Goal: Feedback & Contribution: Contribute content

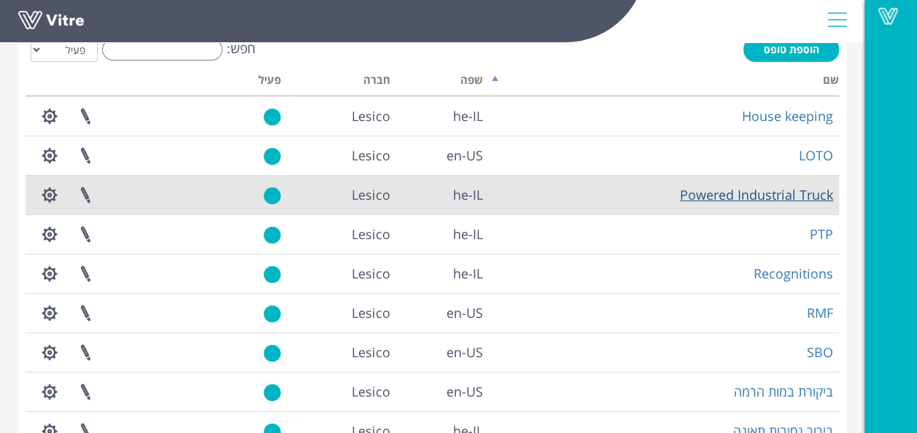
scroll to position [75, 0]
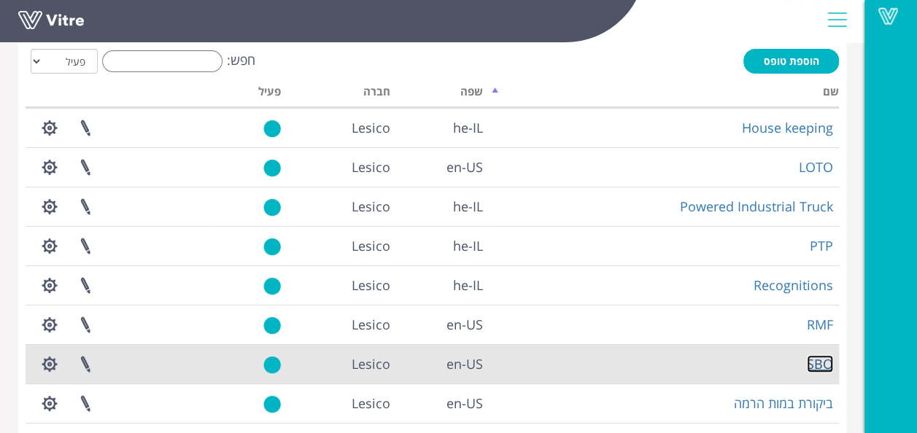
click at [814, 363] on link "SBO" at bounding box center [820, 364] width 26 height 18
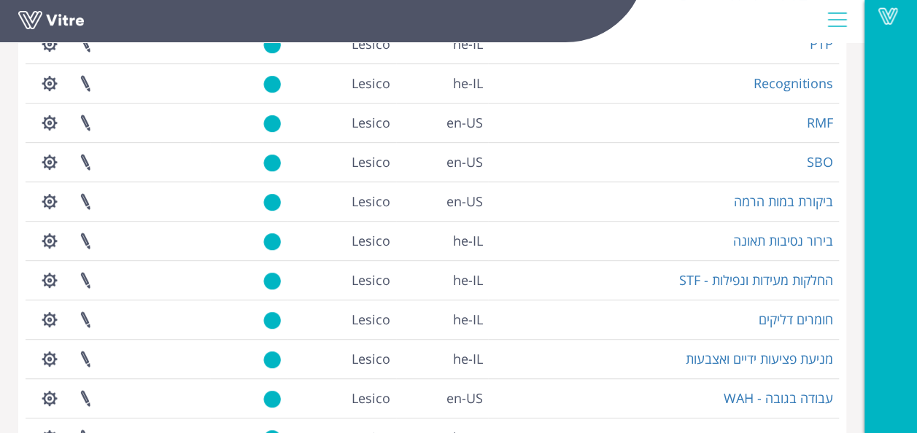
scroll to position [292, 0]
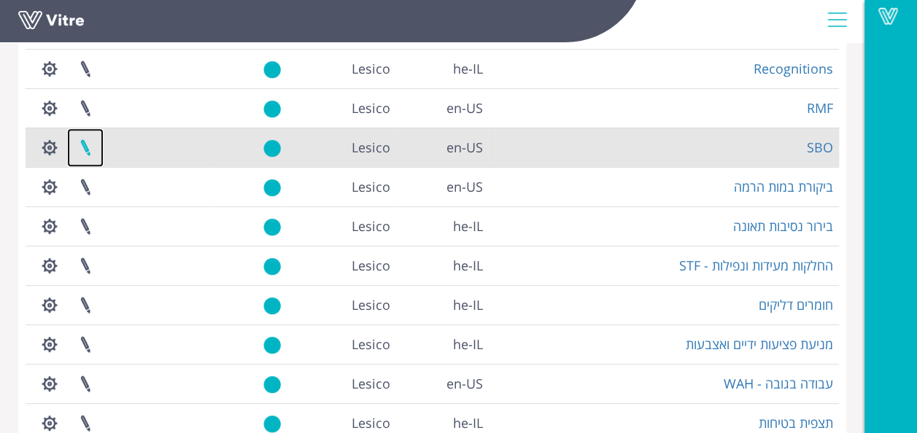
click at [88, 146] on link at bounding box center [85, 147] width 36 height 39
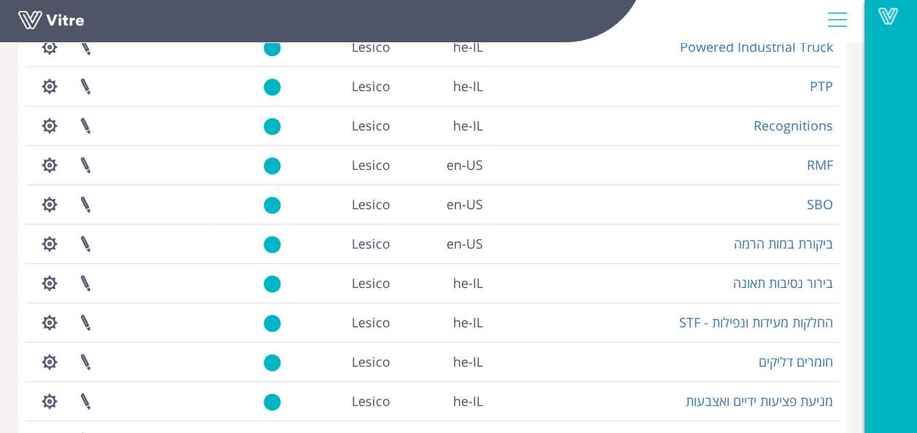
scroll to position [221, 0]
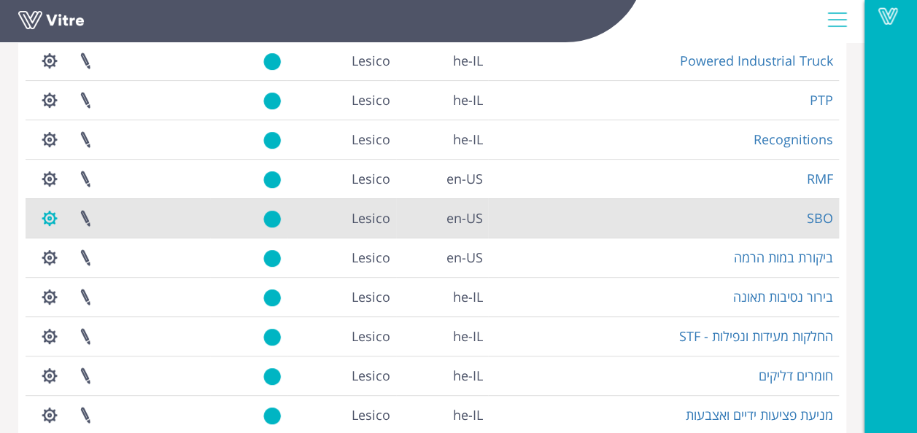
click at [49, 219] on button "button" at bounding box center [49, 218] width 36 height 39
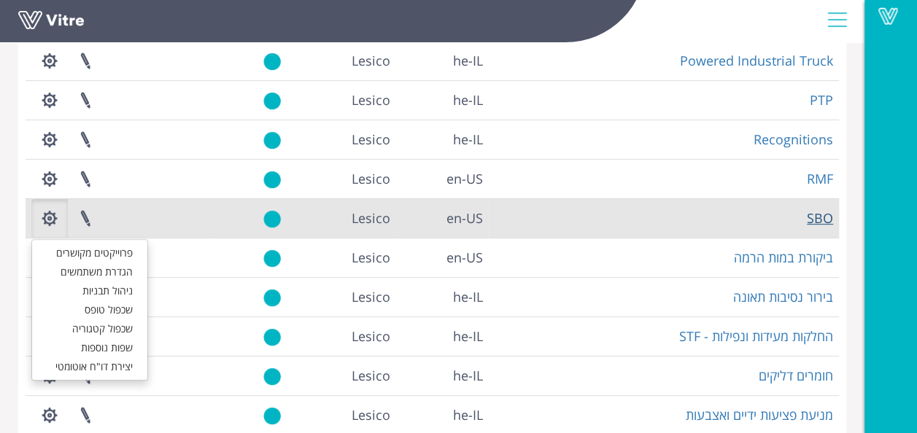
drag, startPoint x: 838, startPoint y: 213, endPoint x: 828, endPoint y: 213, distance: 9.5
click at [837, 213] on td "SBO" at bounding box center [663, 217] width 351 height 39
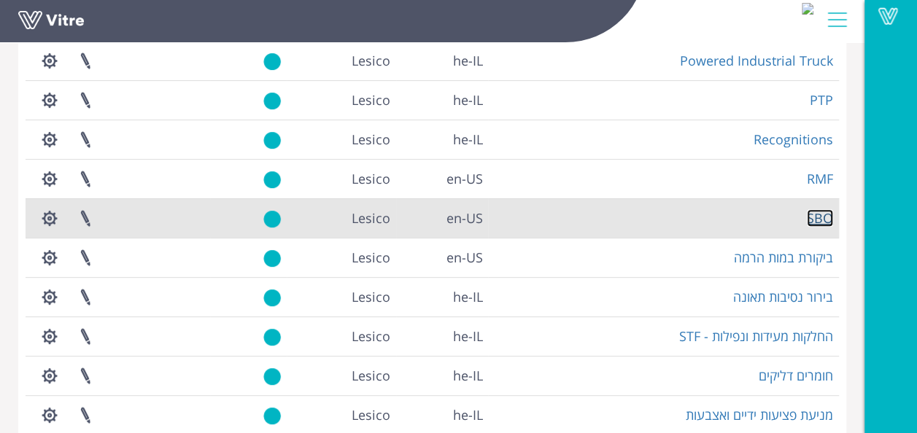
click at [827, 212] on link "SBO" at bounding box center [820, 218] width 26 height 18
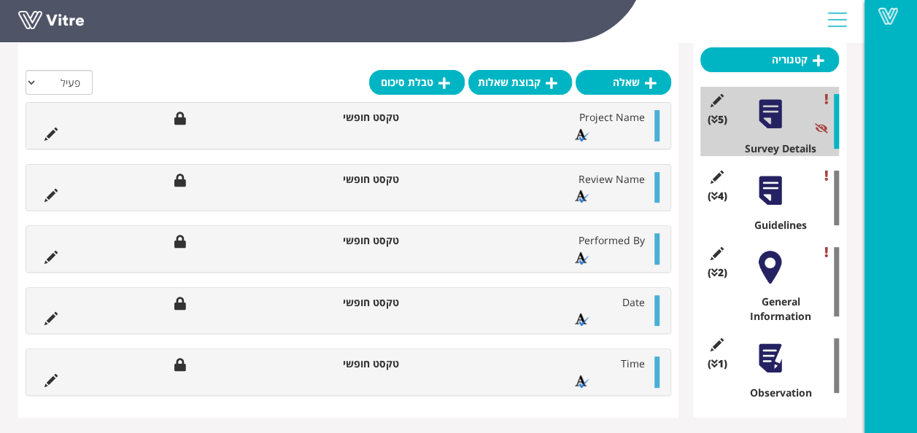
scroll to position [175, 0]
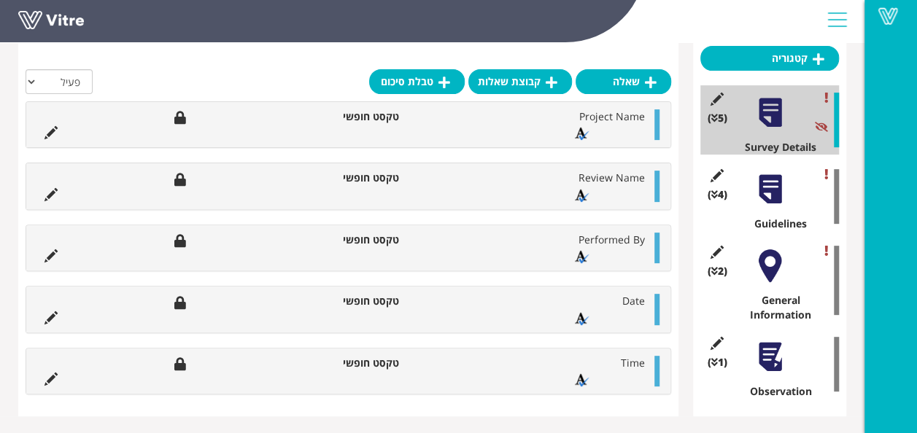
click at [762, 270] on div at bounding box center [770, 266] width 33 height 33
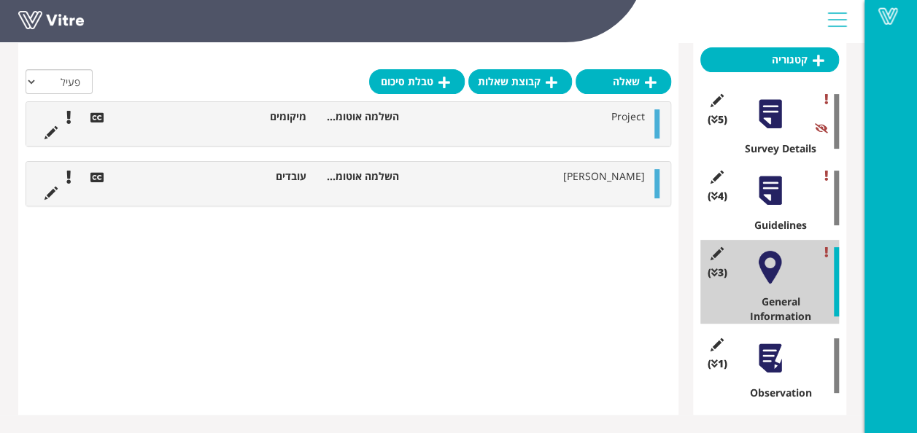
click at [766, 210] on div "(4 ) Guidelines" at bounding box center [769, 197] width 139 height 69
click at [770, 363] on div at bounding box center [770, 358] width 33 height 33
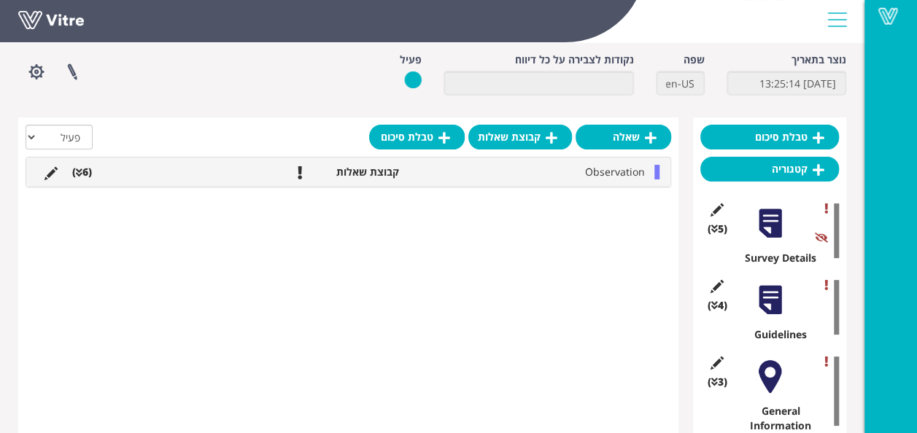
scroll to position [0, 0]
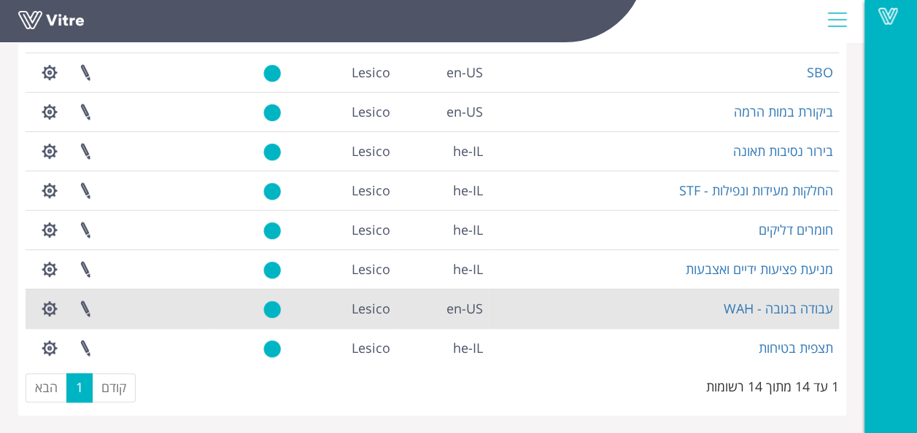
scroll to position [221, 0]
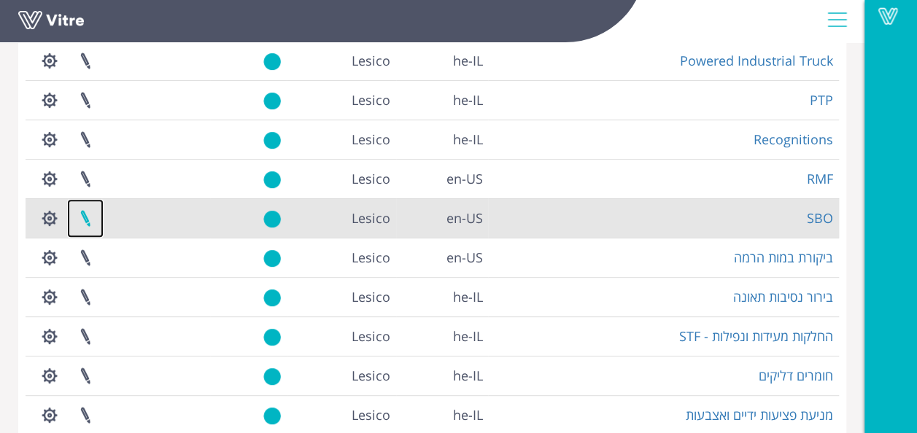
click at [80, 220] on link at bounding box center [85, 218] width 36 height 39
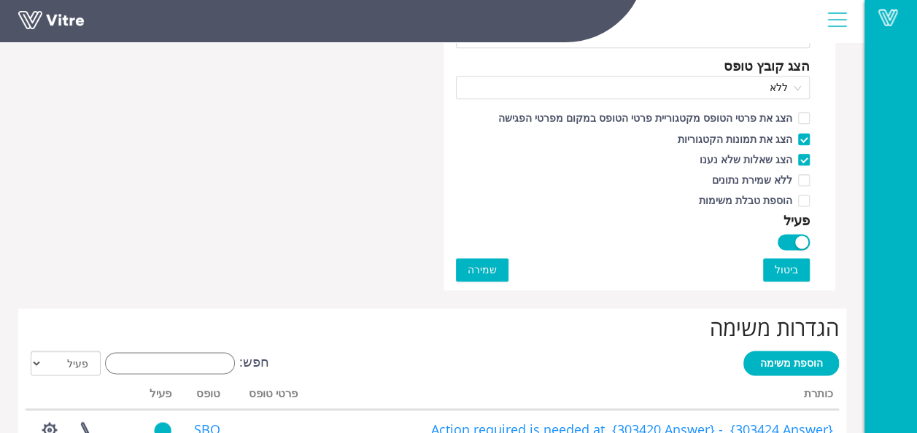
scroll to position [561, 0]
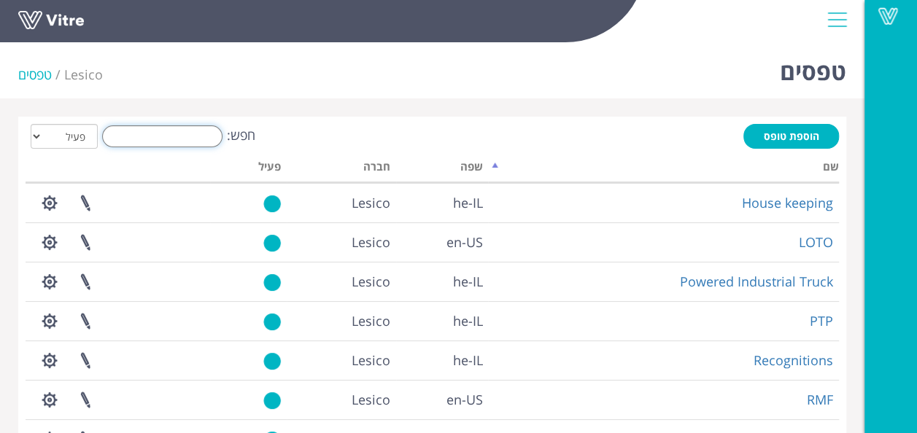
click at [174, 139] on input "חפש:" at bounding box center [162, 136] width 120 height 22
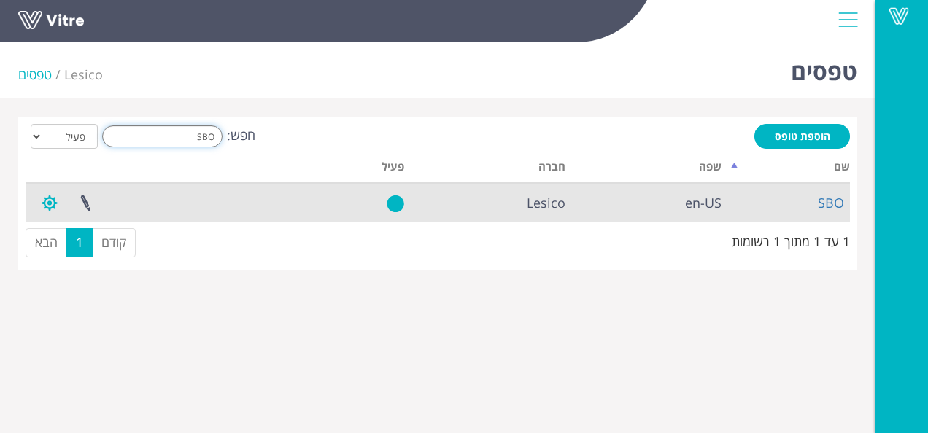
type input "SBO"
click at [55, 205] on button "button" at bounding box center [49, 203] width 36 height 39
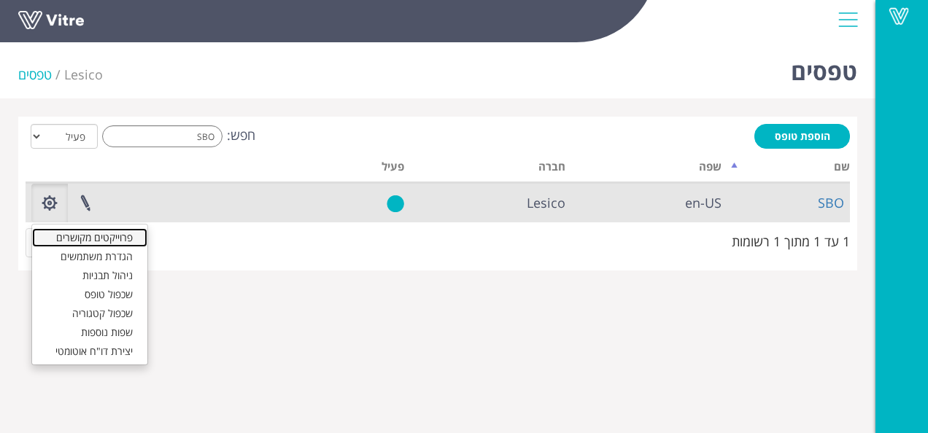
click at [65, 231] on link "פרוייקטים מקושרים" at bounding box center [89, 237] width 115 height 19
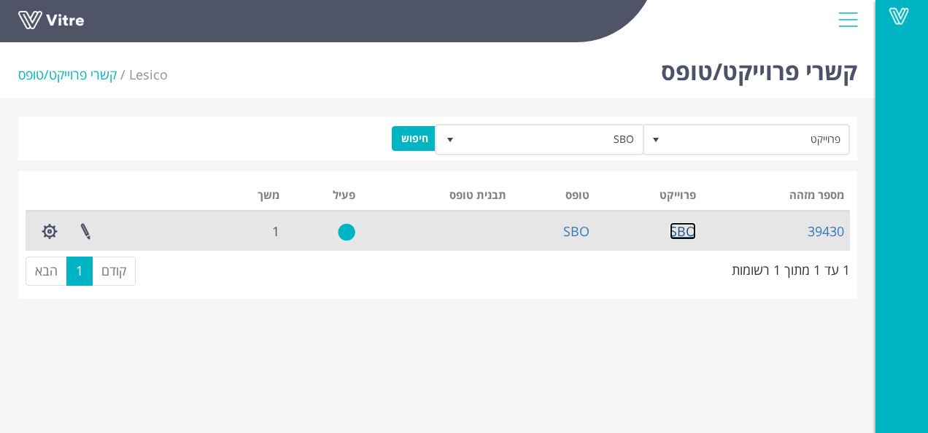
click at [683, 227] on link "SBO" at bounding box center [683, 232] width 26 height 18
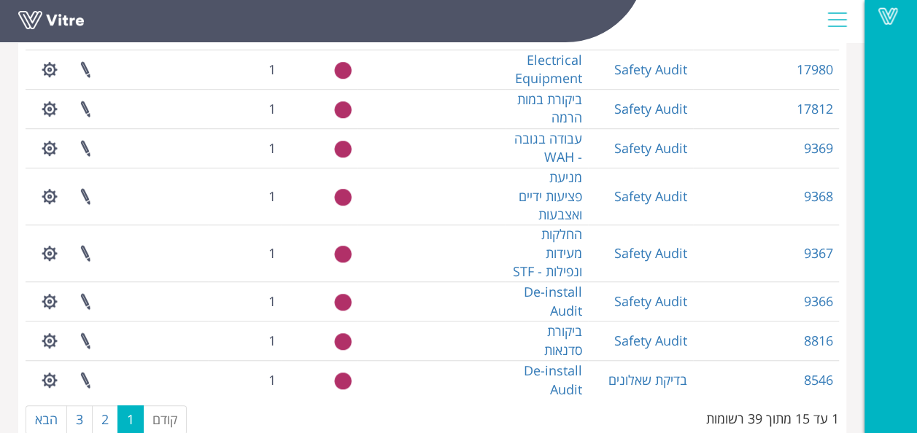
scroll to position [469, 0]
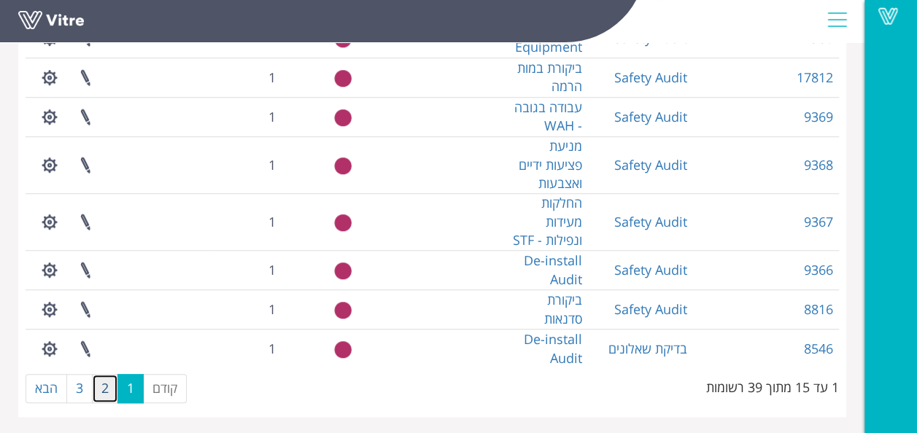
click at [105, 388] on link "2" at bounding box center [105, 388] width 26 height 29
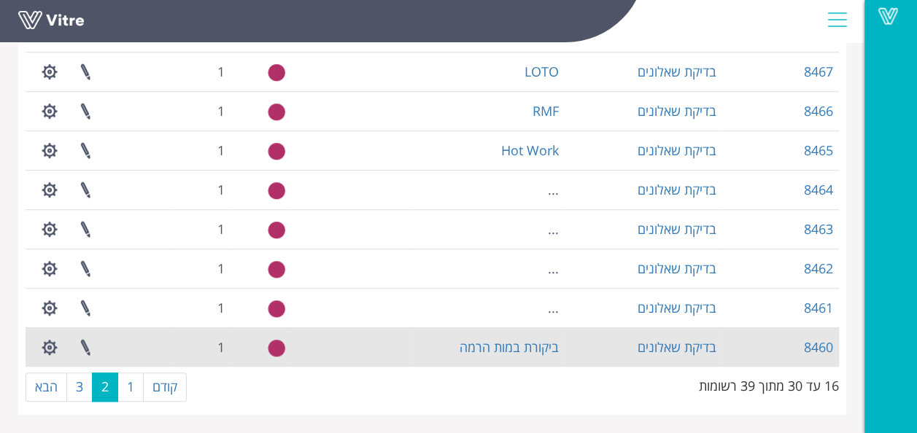
scroll to position [434, 0]
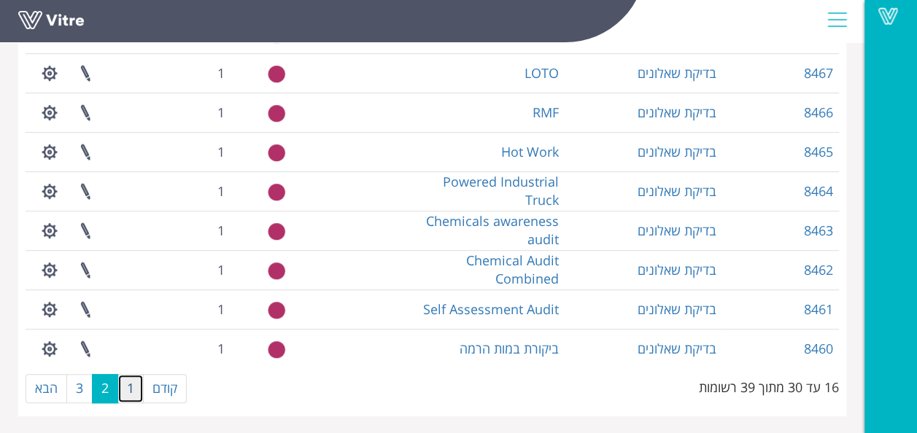
click at [137, 374] on link "1" at bounding box center [130, 388] width 26 height 29
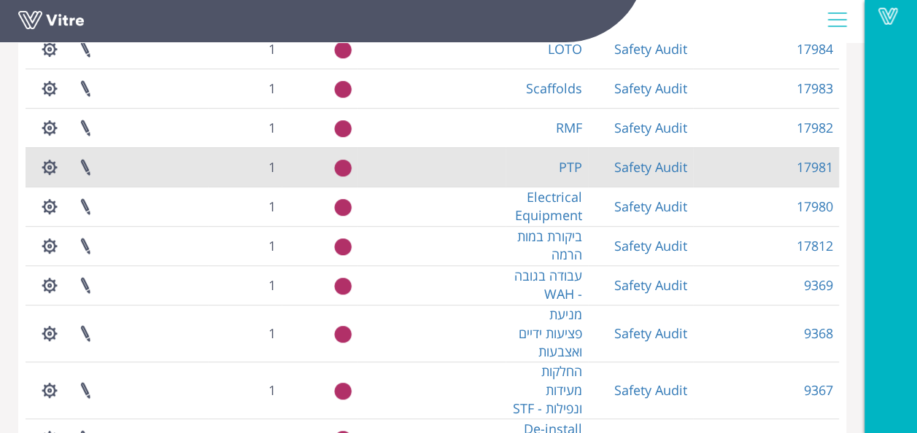
scroll to position [142, 0]
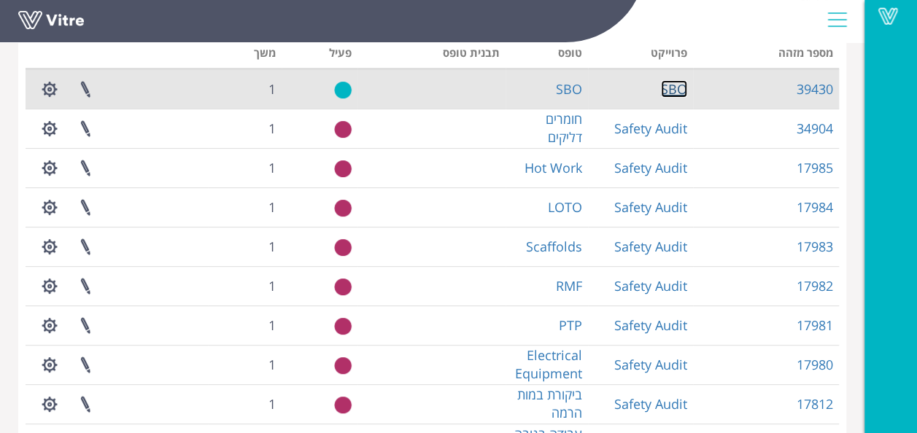
click at [674, 90] on link "SBO" at bounding box center [674, 89] width 26 height 18
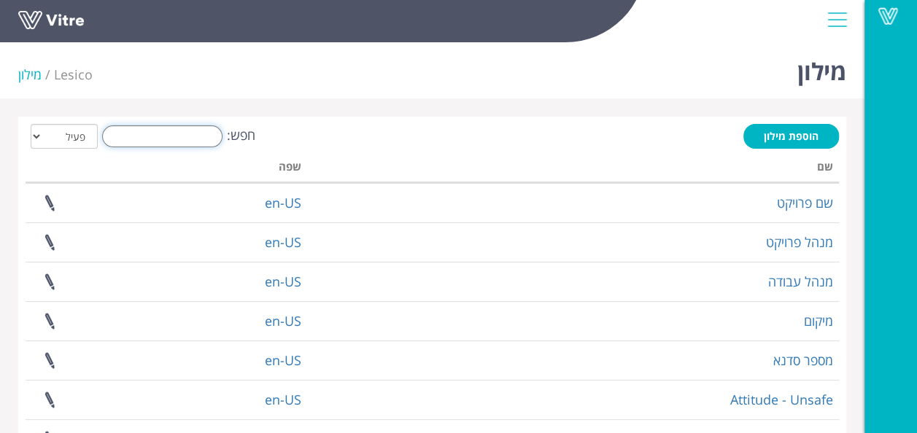
click at [194, 136] on input "חפש:" at bounding box center [162, 136] width 120 height 22
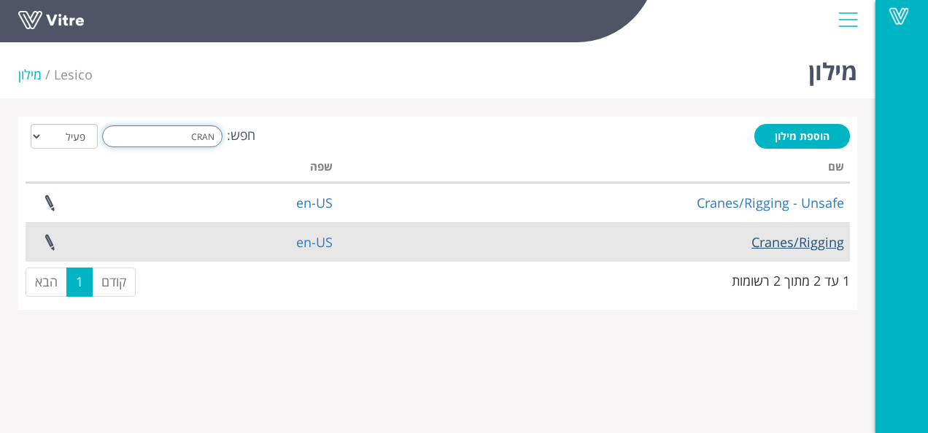
type input "CRAN"
click at [795, 245] on link "Cranes/Rigging" at bounding box center [798, 242] width 93 height 18
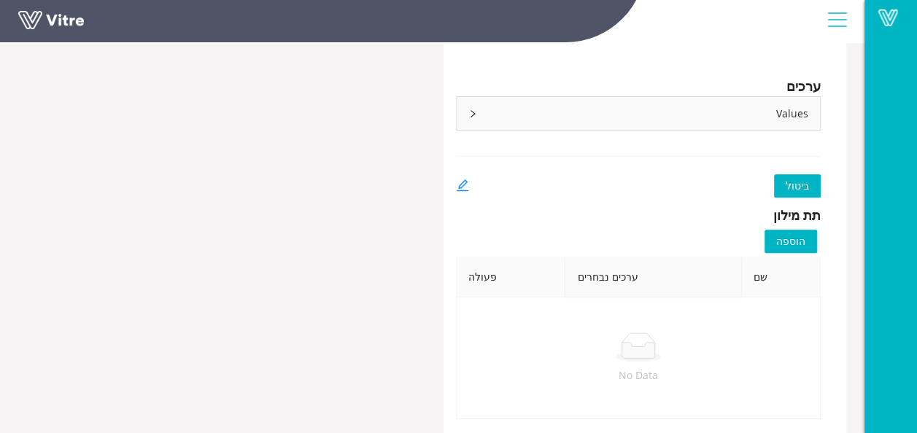
scroll to position [57, 0]
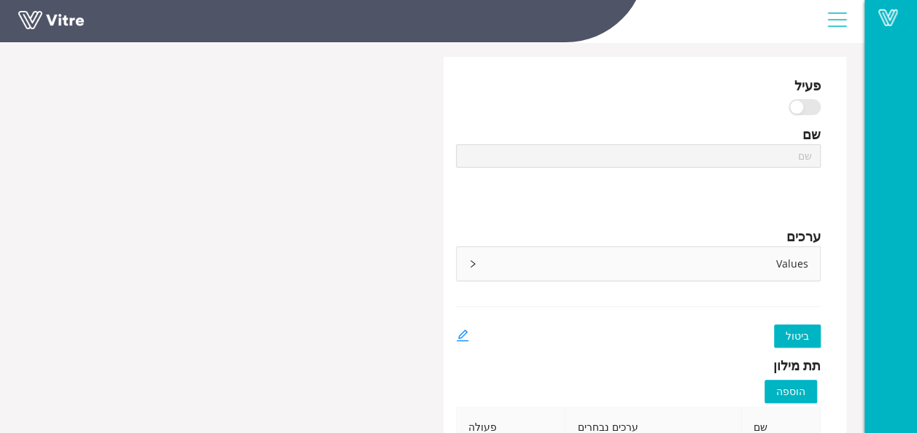
type input "Cranes/Rigging"
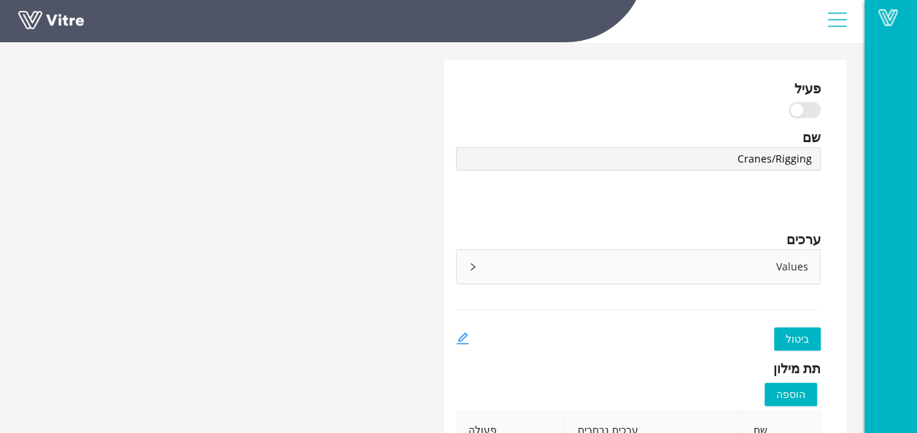
scroll to position [0, 0]
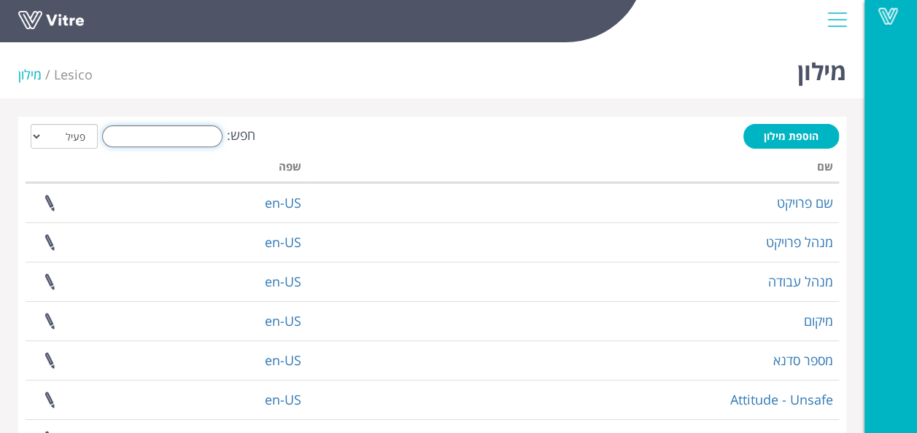
click at [193, 130] on input "חפש:" at bounding box center [162, 136] width 120 height 22
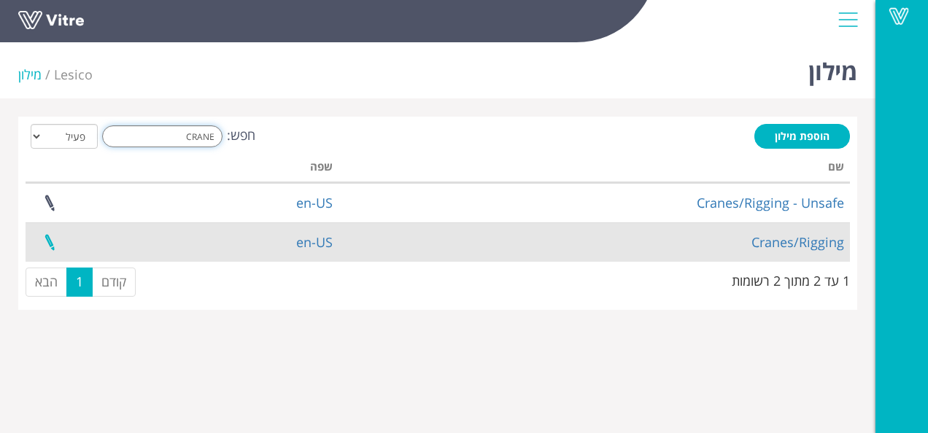
type input "CRANE"
click at [47, 245] on link at bounding box center [49, 242] width 36 height 39
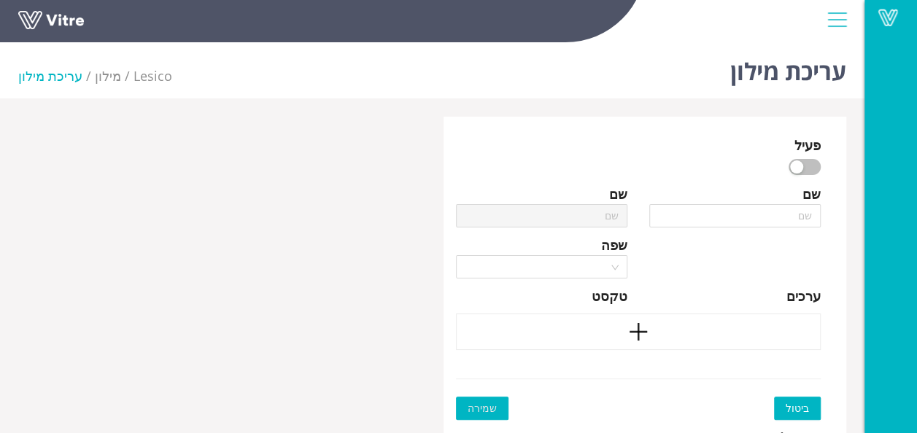
type input "Cranes/Rigging"
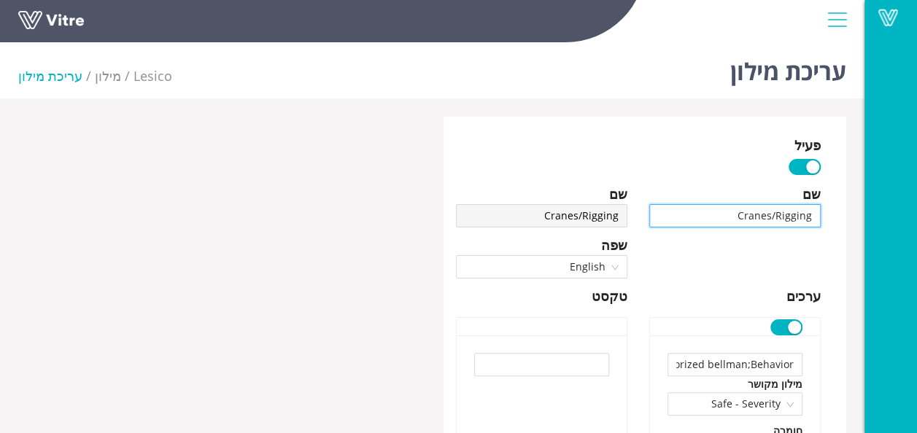
click at [813, 216] on input "Cranes/Rigging" at bounding box center [734, 215] width 171 height 23
type input "-Cranes/Rigging"
type input "-SCranes/Rigging"
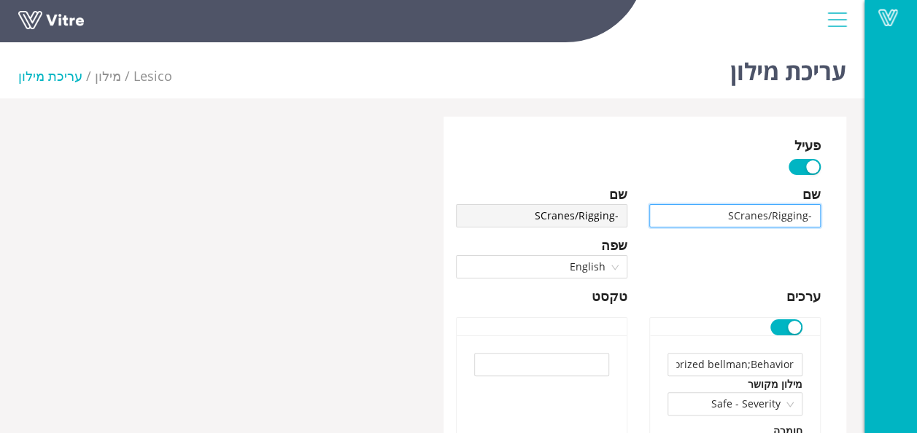
type input "-SשCranes/Rigging"
type input "-SשכCranes/Rigging"
type input "-SשכקCranes/Rigging"
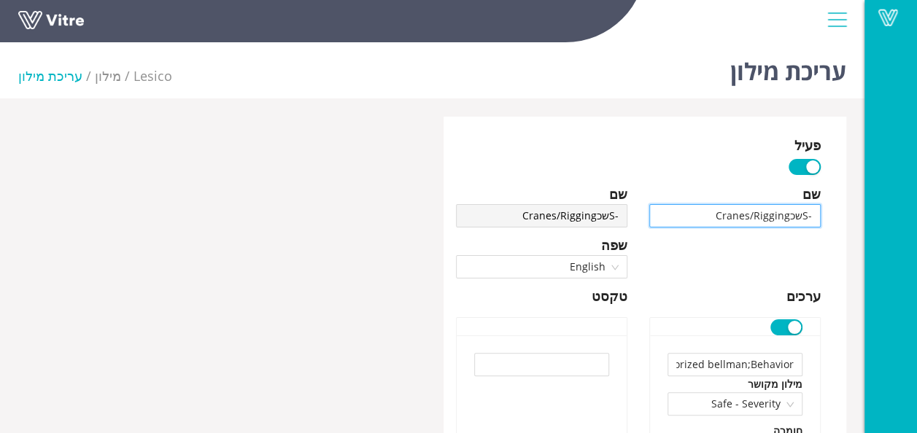
type input "-SשכקCranes/Rigging"
type input "-SשכCranes/Rigging"
type input "-SשCranes/Rigging"
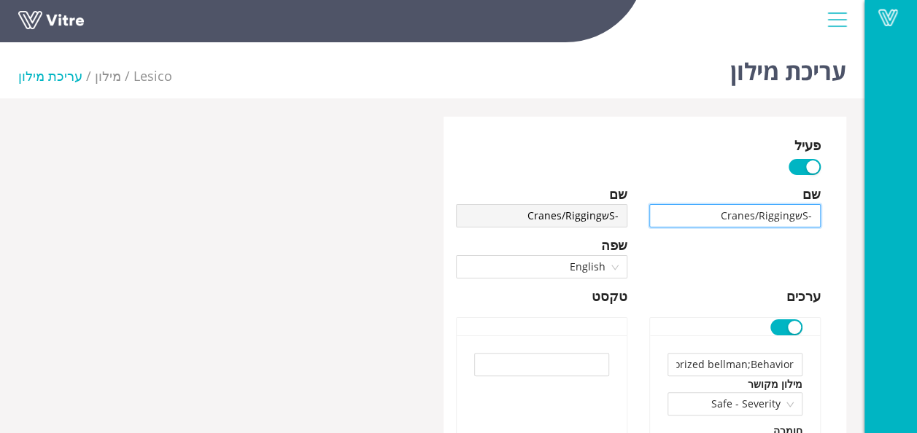
type input "-SCranes/Rigging"
type input "-Cranes/Rigging"
click at [813, 218] on input "-Cranes/Rigging" at bounding box center [734, 215] width 171 height 23
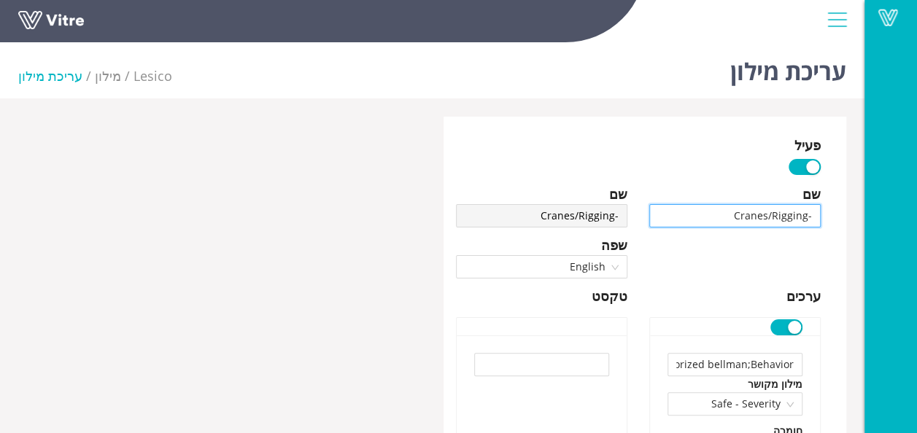
type input "S-Cranes/Rigging"
type input "Sש-Cranes/Rigging"
type input "Sשכ-Cranes/Rigging"
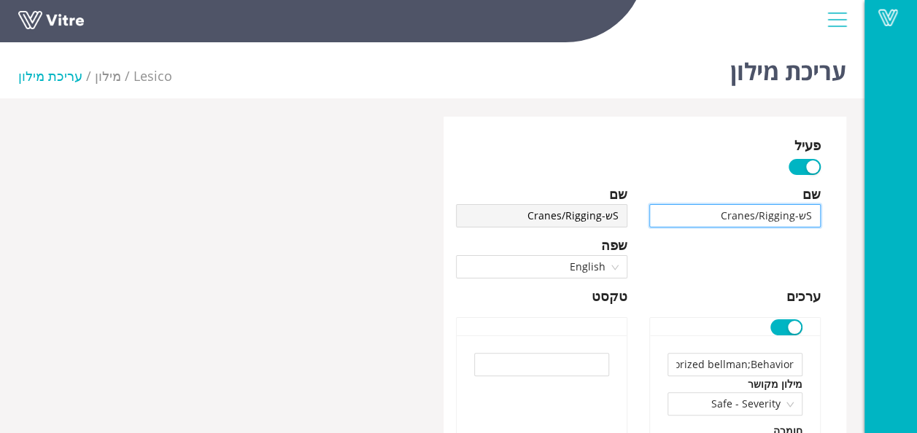
type input "Sשכ-Cranes/Rigging"
type input "Sשכק-Cranes/Rigging"
type input "Sשכ-Cranes/Rigging"
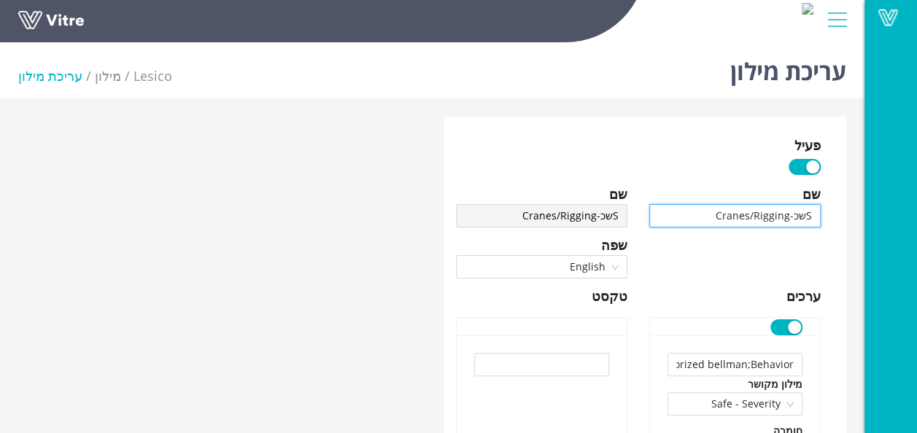
type input "Sש-Cranes/Rigging"
type input "S-Cranes/Rigging"
type input "Sa-Cranes/Rigging"
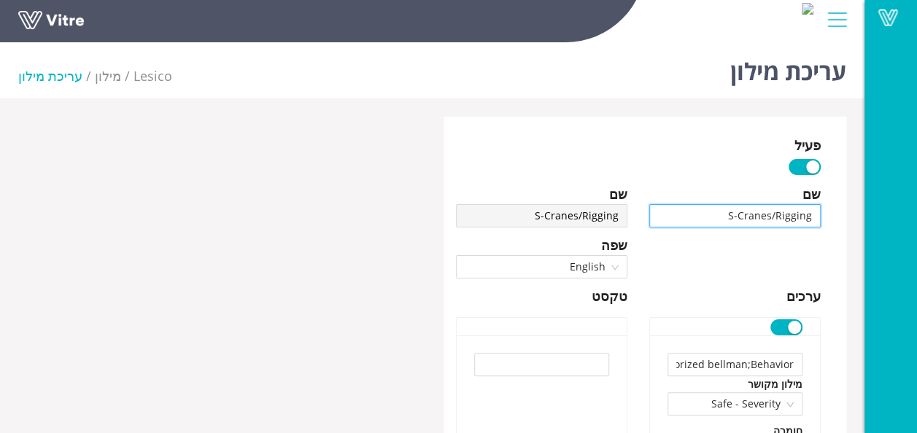
type input "Sa-Cranes/Rigging"
type input "Saf-Cranes/Rigging"
type input "Safe-Cranes/Rigging"
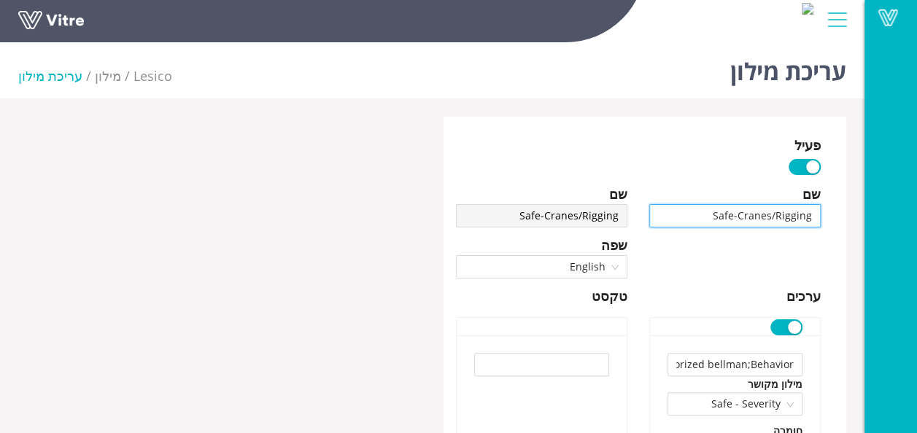
click at [813, 214] on input "Safe-Cranes/Rigging" at bounding box center [734, 215] width 171 height 23
click at [738, 212] on input "Safe-Cranes/Rigging" at bounding box center [734, 215] width 171 height 23
drag, startPoint x: 741, startPoint y: 214, endPoint x: 716, endPoint y: 213, distance: 24.1
click at [716, 213] on input "Safe-Cranes/Rigging" at bounding box center [734, 215] width 171 height 23
type input "Cranes/Rigging"
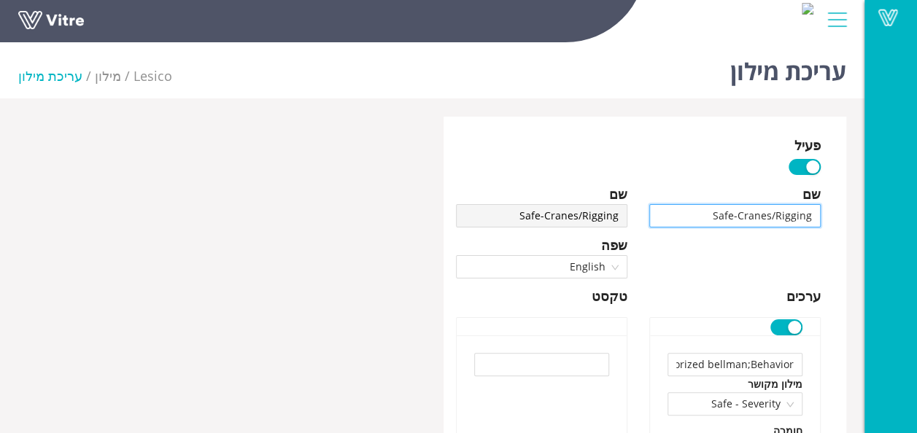
type input "Cranes/Rigging"
click at [809, 215] on input "Cranes/Rigging" at bounding box center [734, 215] width 171 height 23
click at [813, 216] on input "Cranes/Rigging" at bounding box center [734, 215] width 171 height 23
type input "Cranes/Rigging-"
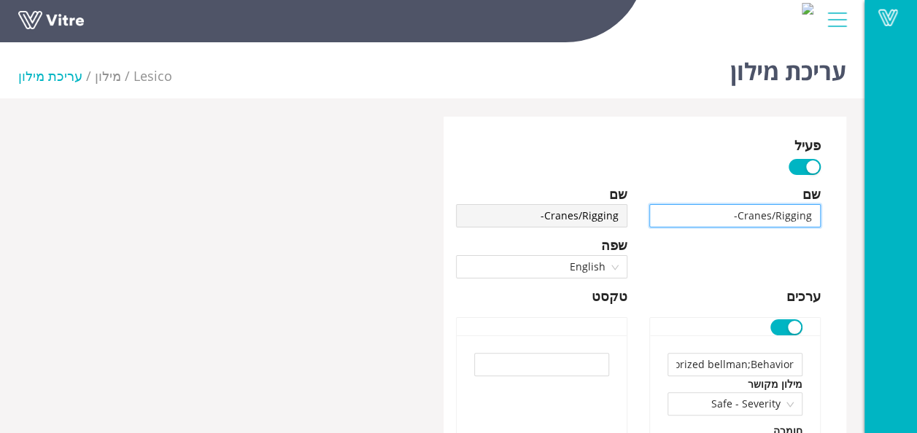
type input "Cranes/Rigging-S"
type input "Cranes/Rigging-Sa"
type input "Cranes/Rigging-Saf"
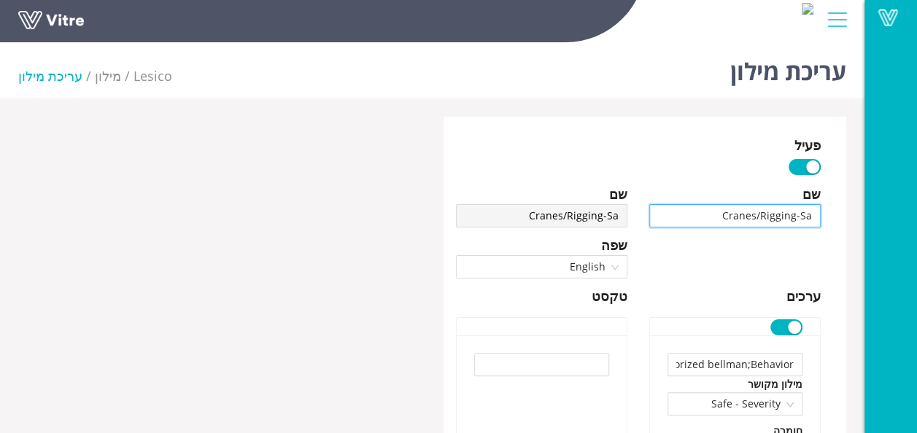
type input "Cranes/Rigging-Saf"
type input "Cranes/Rigging-Safe"
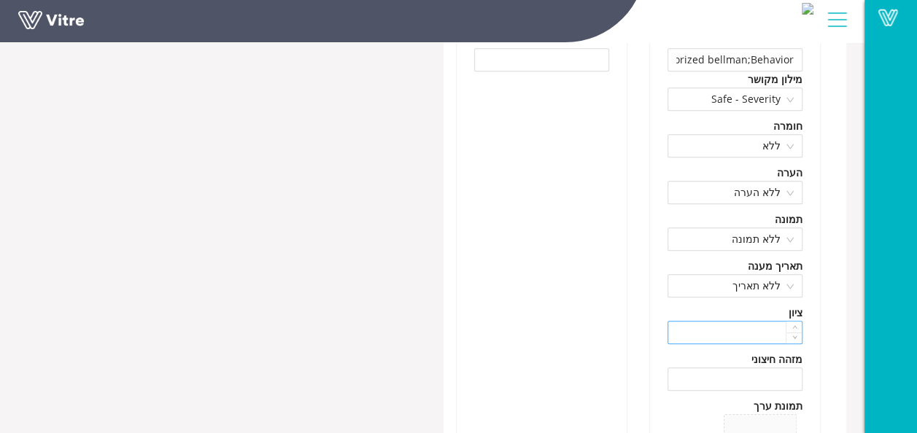
scroll to position [146, 0]
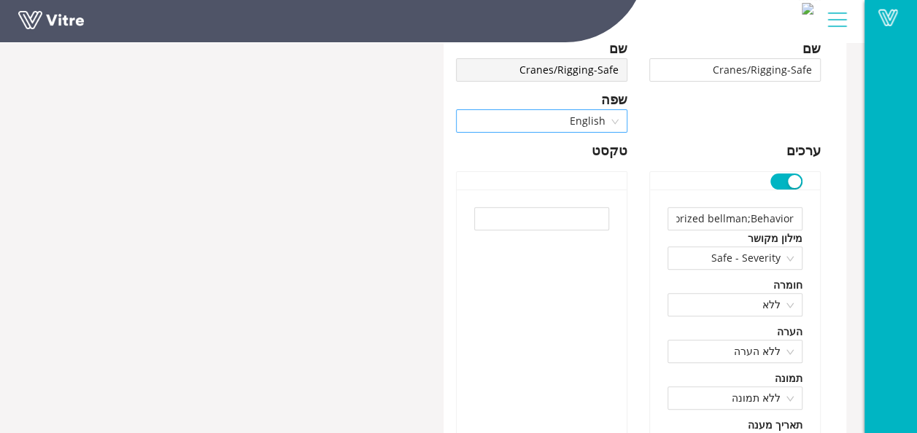
click at [580, 127] on span "English" at bounding box center [542, 121] width 154 height 22
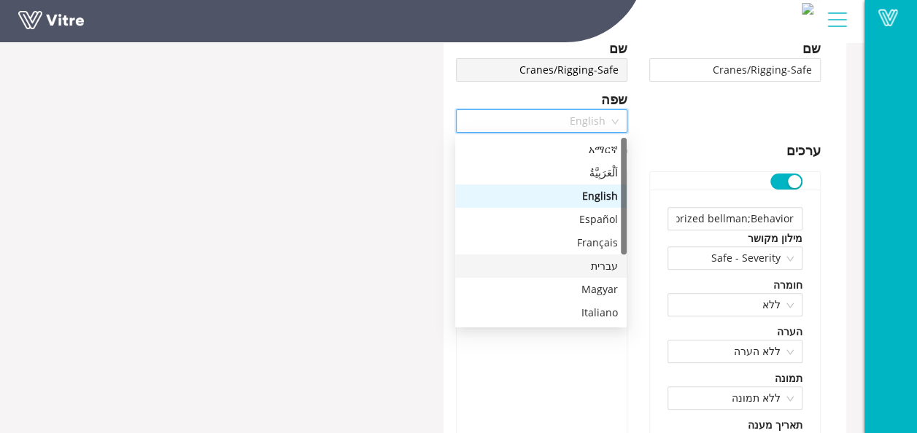
click at [594, 269] on div "עברית" at bounding box center [541, 266] width 154 height 16
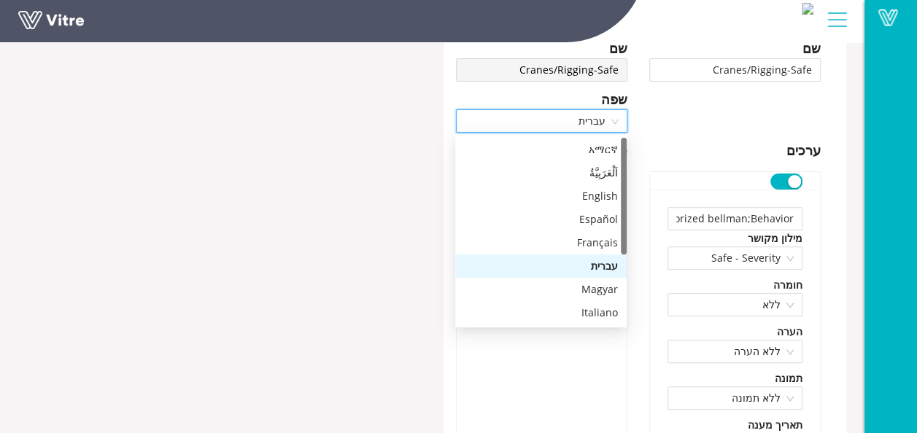
type input "אתת מוסמך ; התנהגות"
type input "כלים /אביזרים מתוחזקים היטב ; מצב"
type input "פריסת מייצבי מנוף (רגליים ) בהתאם (פרוס עד הסוף ) ; מצב"
type input "מפזרי עומס מתאימים ; מצב"
type input "איזור הרחקה במקום הנפה מגודר כראוי ; מצב"
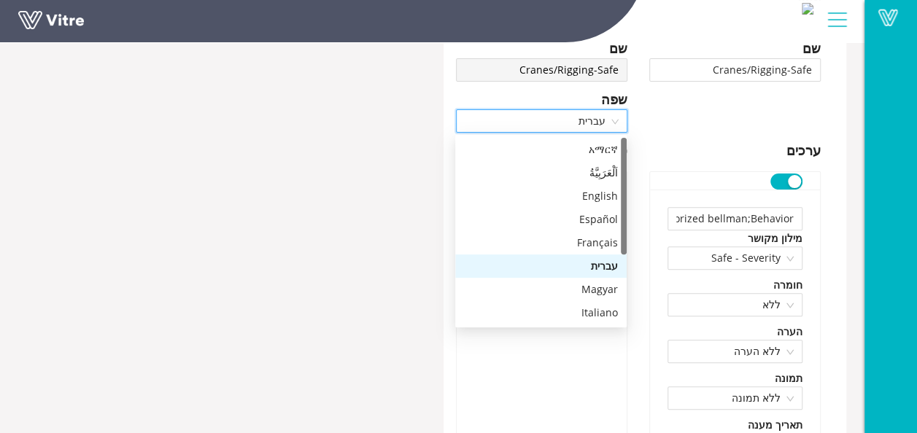
type input "תחום רדיוס הנדנוד מגודר בהתאם ; מצב"
type input "תוכנית הרמה/הנפה קריטית שלמה ; התנהגות"
type input "לשונית בטיחות מתאימה לוו מנוף : מצב"
type input "אביזר הרמה בדוק/ מדורג / מתויג ; מצב"
type input "שטח ריק מעובדים תחת מטען מונף באוויר ; התנהגות"
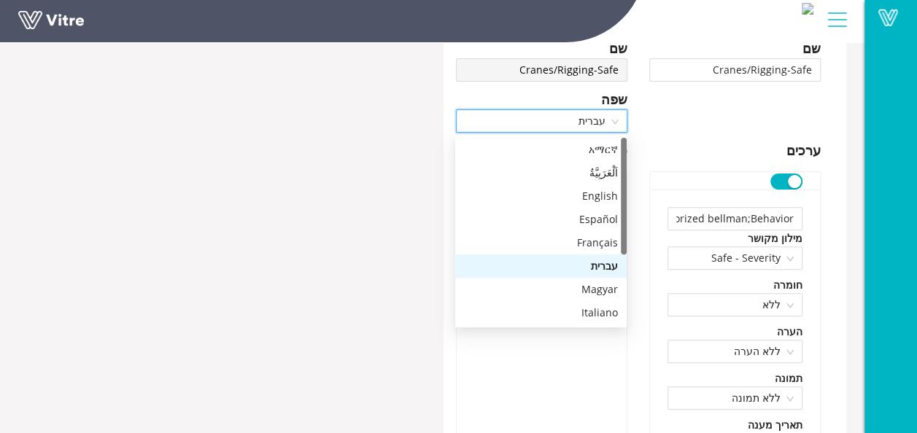
type input "מפעיל כלי מוסמך ; התנהגות"
type input "תקשורת ברורה (מפעיל - אתת) ; התנהגות"
type input "אזהרה קולית מתאימה (משרוקית) ; התנהגות"
type input "מטען מאובטח ; התנהגות"
type input "קשירה מתאימה ; התנהגות"
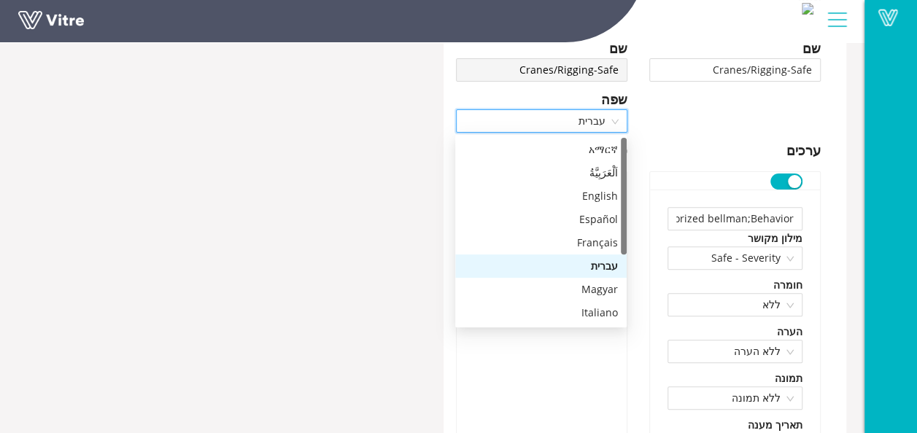
type input "שימוש מתאים בחבל מכוון ; התנהגות"
type input "ארגון מתאים ; מצב"
type input "אחר"
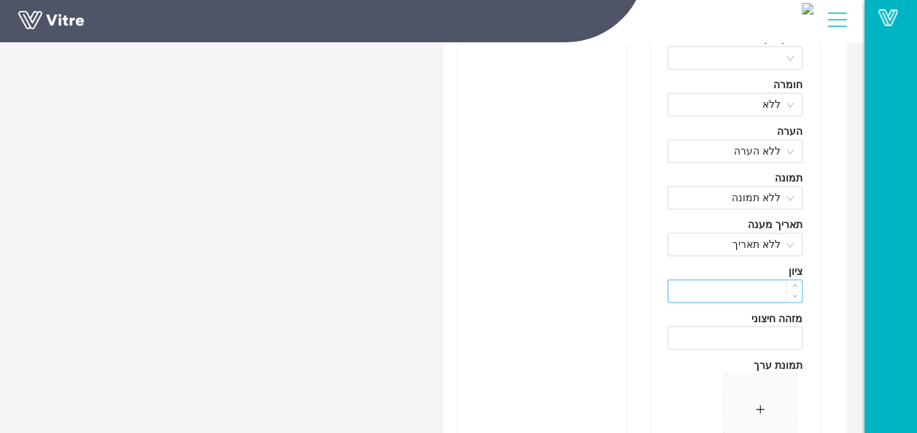
scroll to position [9485, 0]
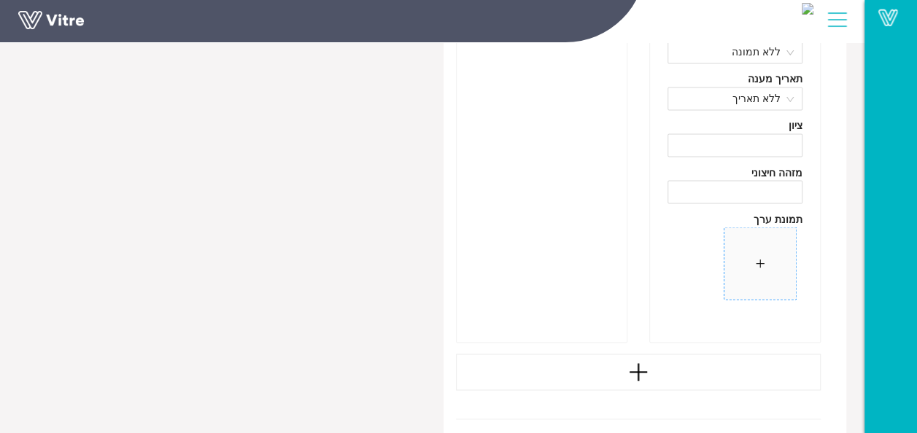
click at [747, 250] on span at bounding box center [761, 264] width 72 height 72
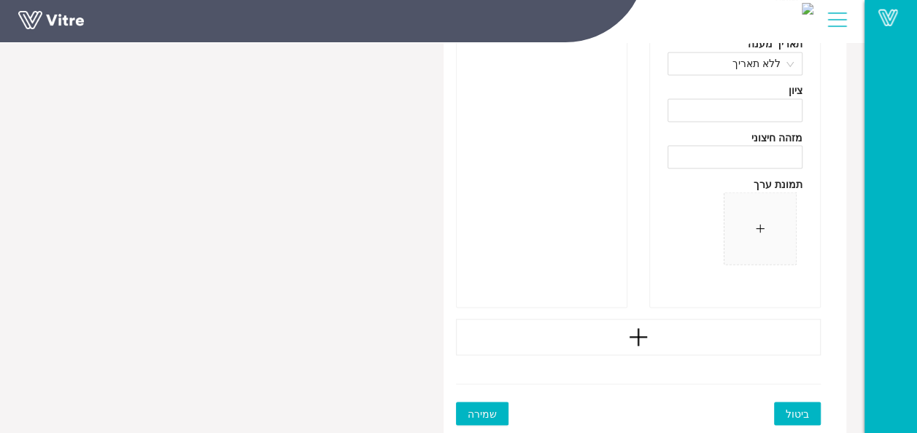
scroll to position [9631, 0]
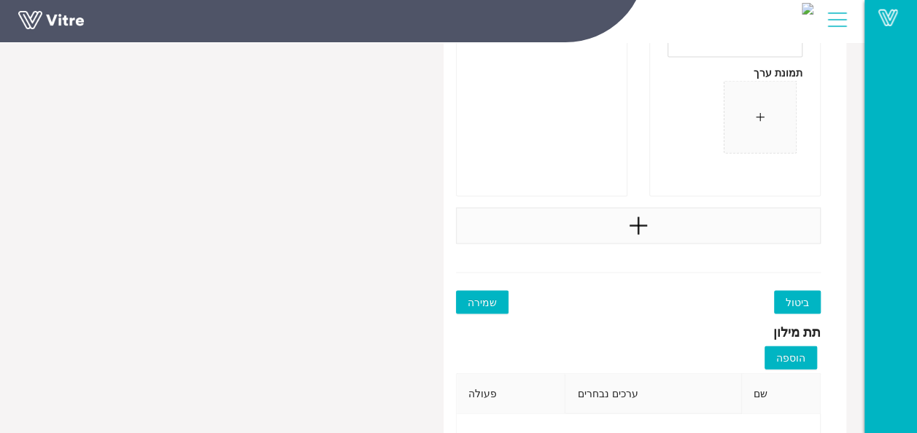
click at [651, 212] on div at bounding box center [639, 226] width 366 height 36
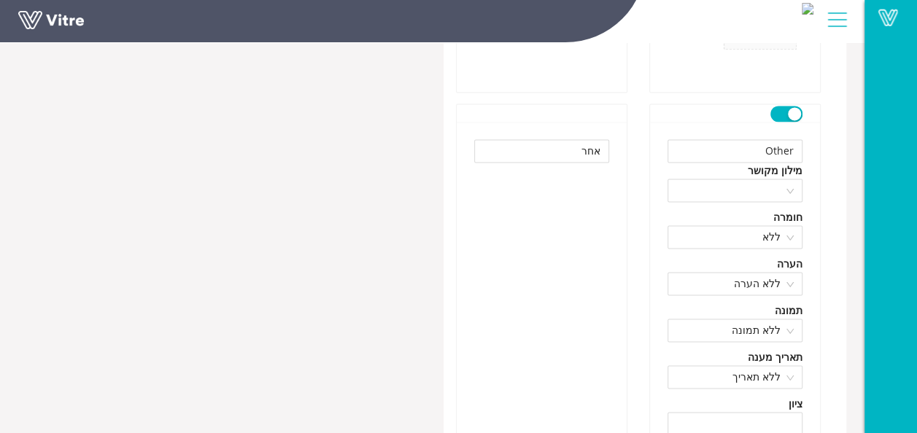
scroll to position [9193, 0]
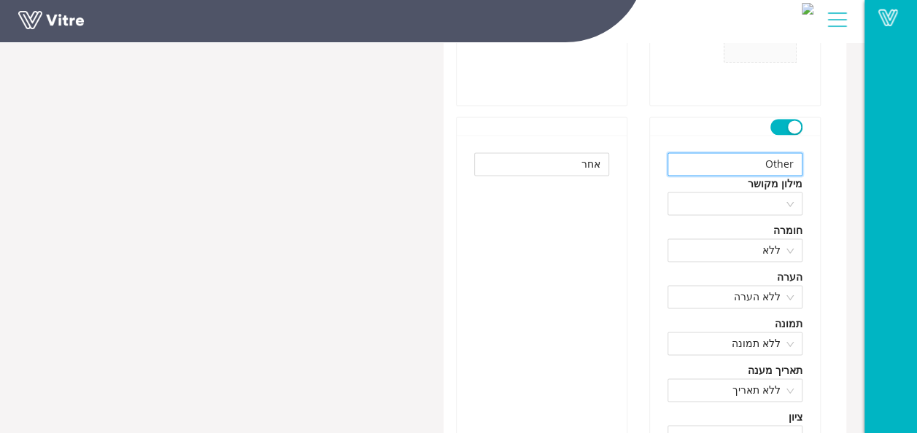
click at [771, 158] on input "Other" at bounding box center [735, 163] width 135 height 23
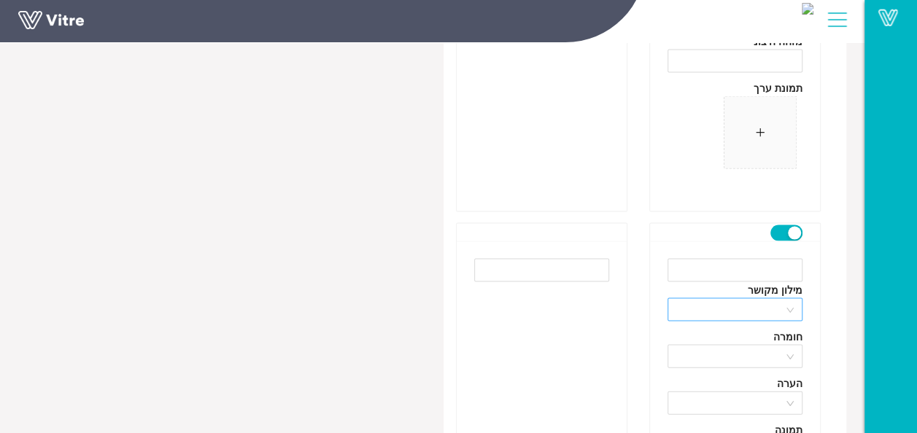
scroll to position [9631, 0]
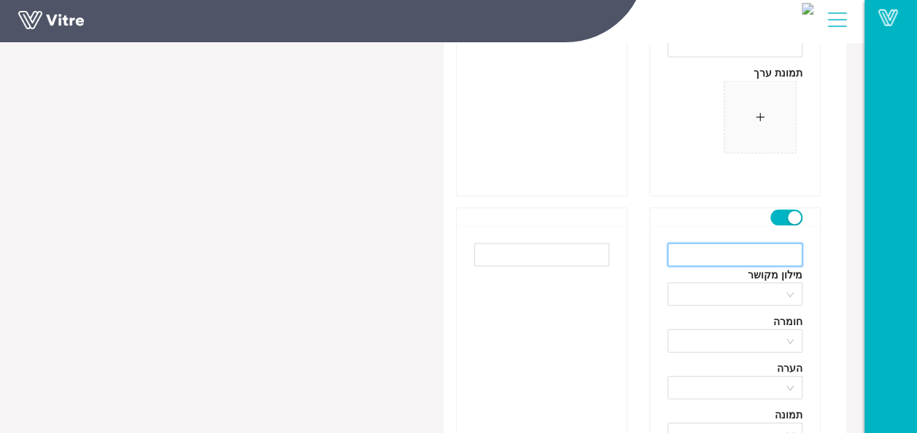
click at [746, 245] on input "text" at bounding box center [735, 255] width 135 height 23
paste input "Other"
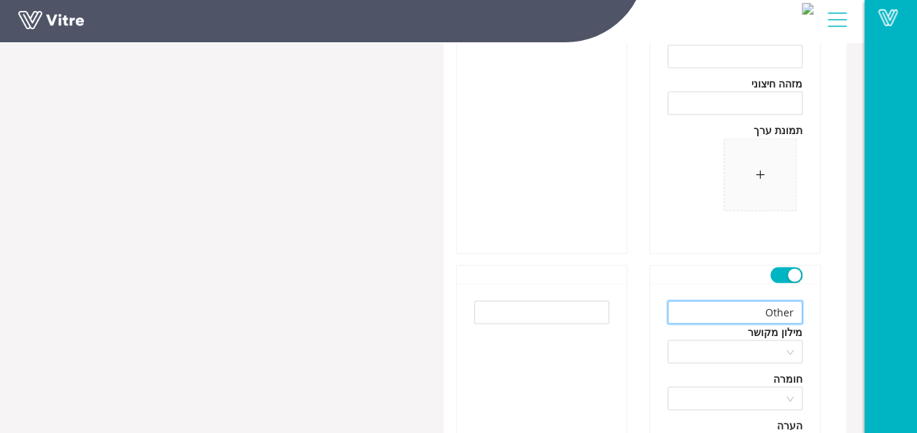
scroll to position [9777, 0]
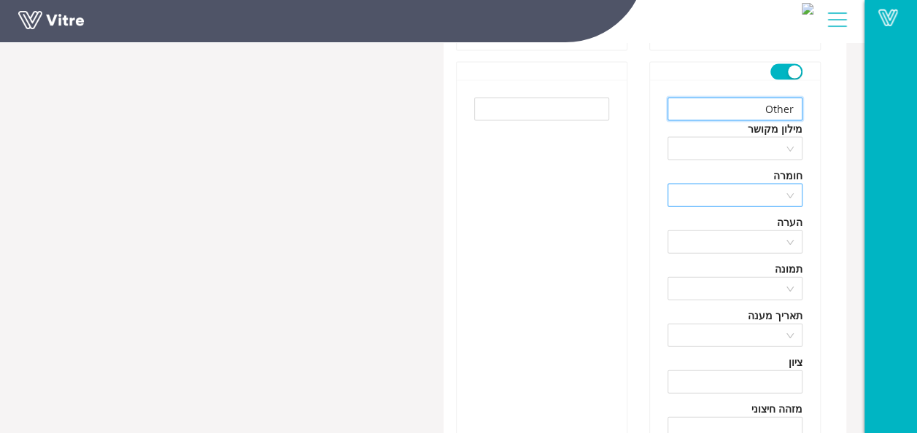
type input "Other"
click at [776, 185] on input "search" at bounding box center [729, 196] width 107 height 22
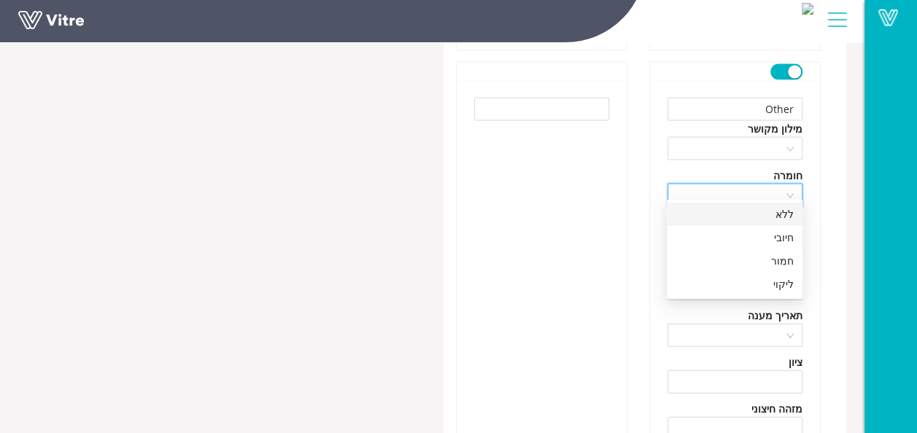
click at [795, 212] on div "ללא" at bounding box center [735, 214] width 136 height 23
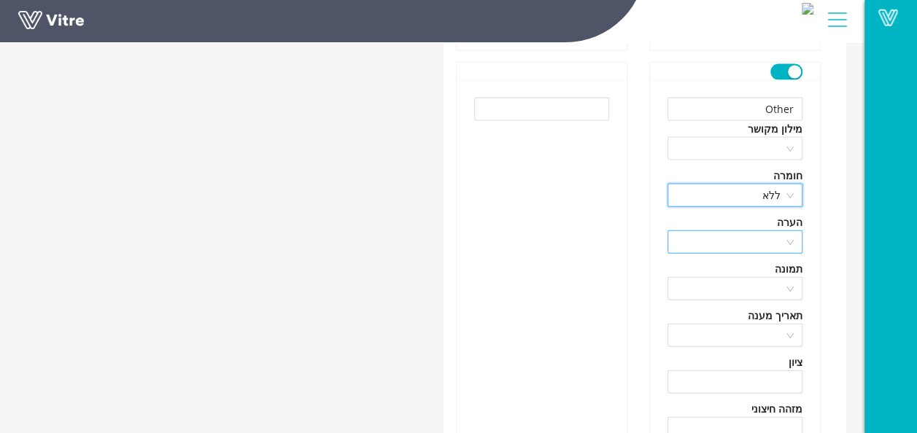
click at [793, 231] on div at bounding box center [735, 242] width 135 height 23
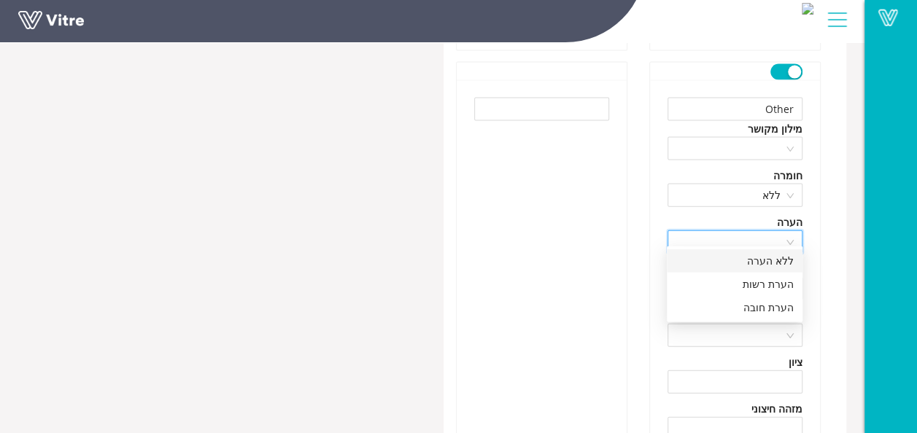
click at [757, 267] on div "ללא הערה" at bounding box center [735, 261] width 118 height 16
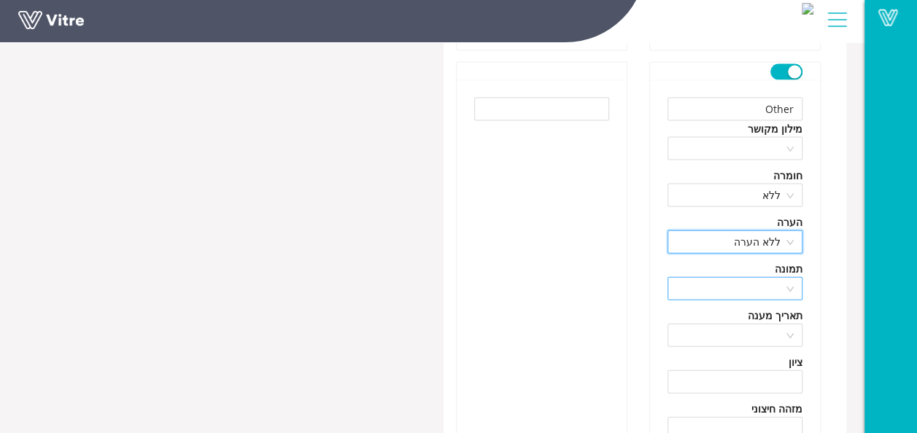
click at [770, 278] on input "search" at bounding box center [729, 289] width 107 height 22
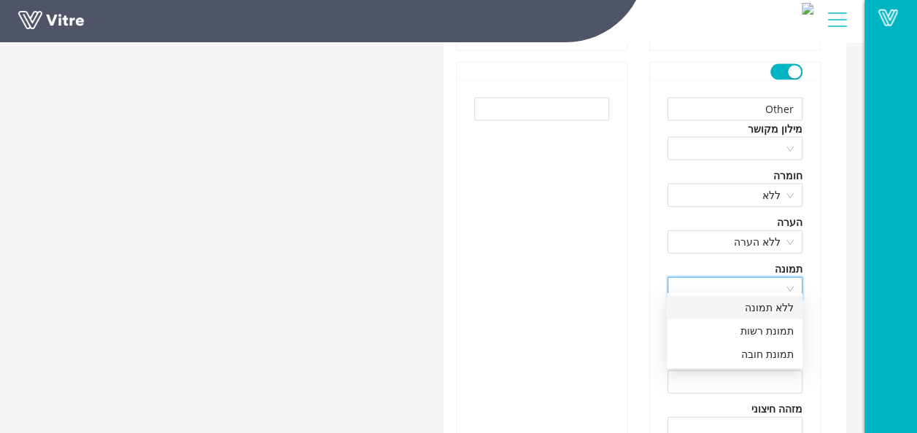
click at [762, 312] on div "ללא תמונה" at bounding box center [735, 308] width 118 height 16
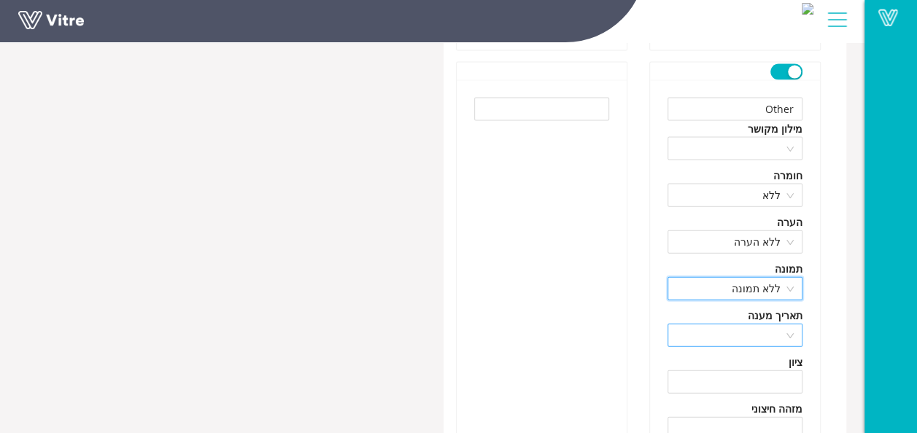
click at [785, 324] on div at bounding box center [735, 335] width 135 height 23
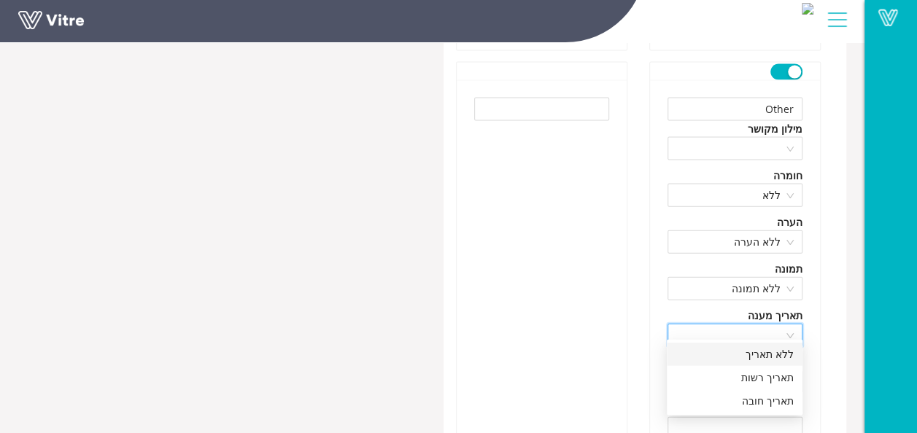
click at [771, 356] on div "ללא תאריך" at bounding box center [735, 355] width 118 height 16
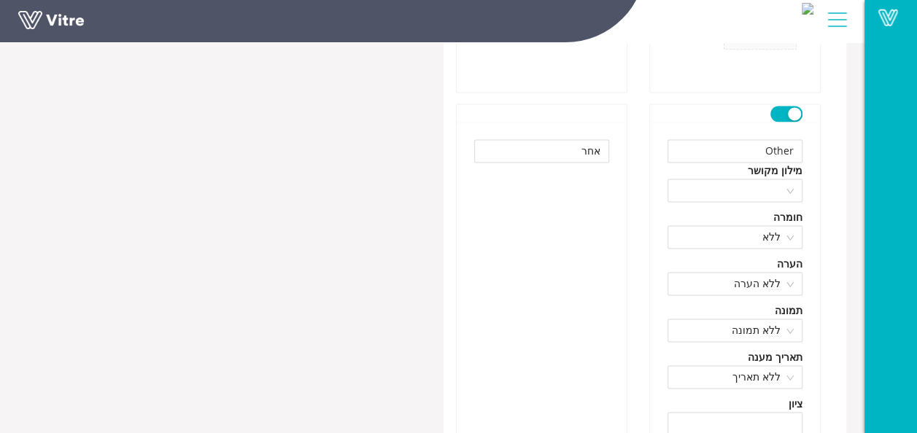
scroll to position [9193, 0]
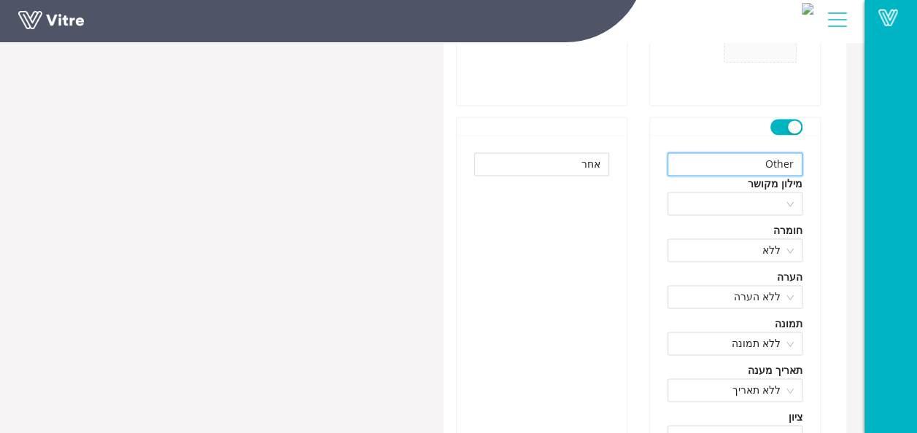
drag, startPoint x: 748, startPoint y: 149, endPoint x: 829, endPoint y: 149, distance: 81.0
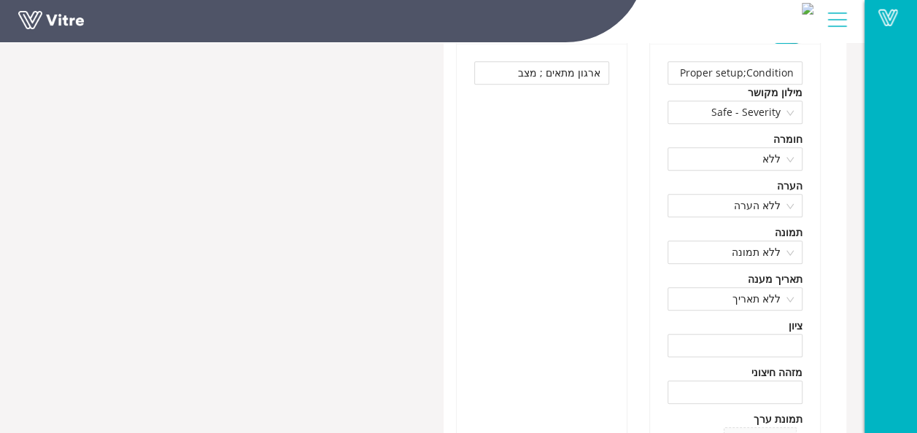
scroll to position [8610, 0]
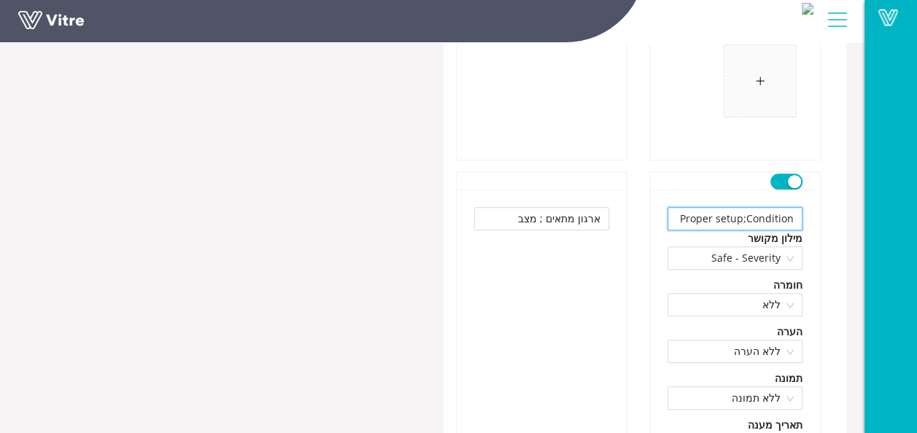
click at [741, 213] on input "Proper setup;Condition" at bounding box center [735, 218] width 135 height 23
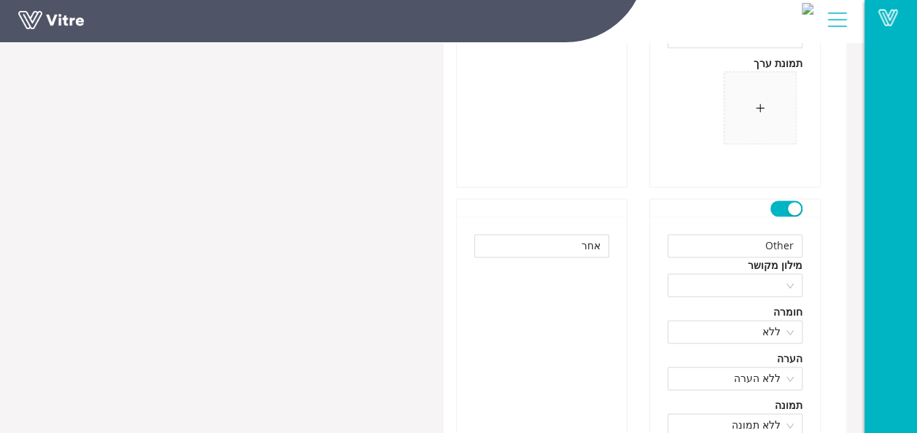
scroll to position [9047, 0]
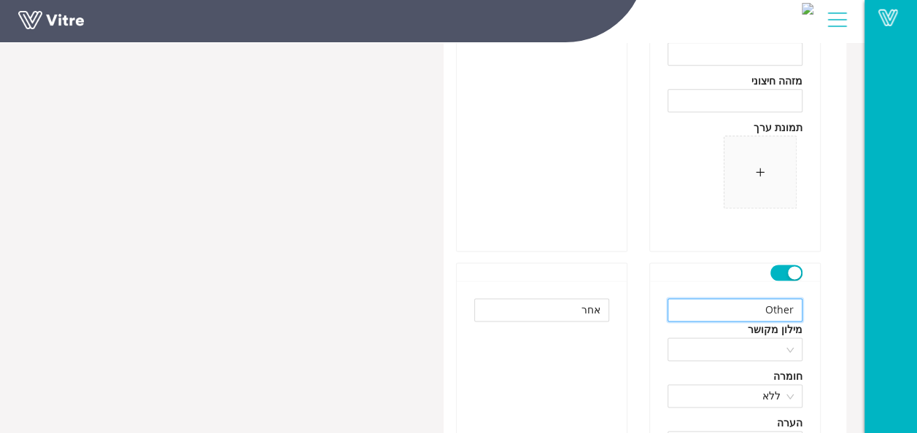
click at [761, 300] on input "Other" at bounding box center [735, 309] width 135 height 23
click at [768, 299] on input "Other" at bounding box center [735, 309] width 135 height 23
click at [768, 298] on input "Other" at bounding box center [735, 309] width 135 height 23
paste input "Condition: Lifting strap is not working properly."
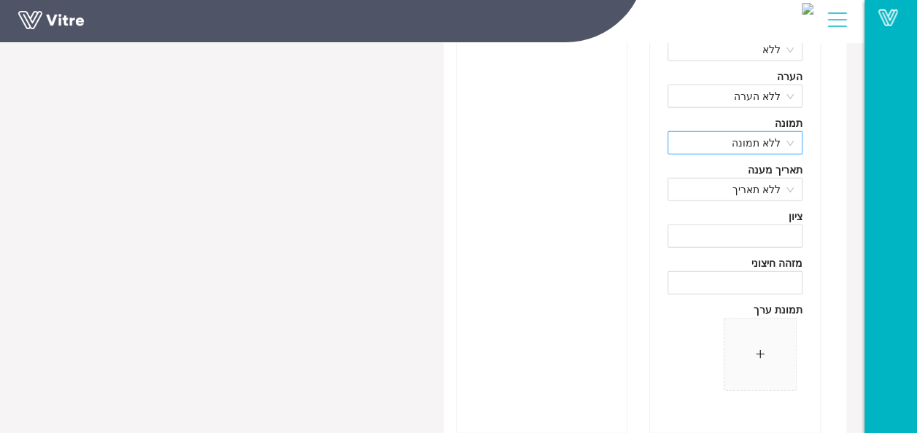
scroll to position [10069, 0]
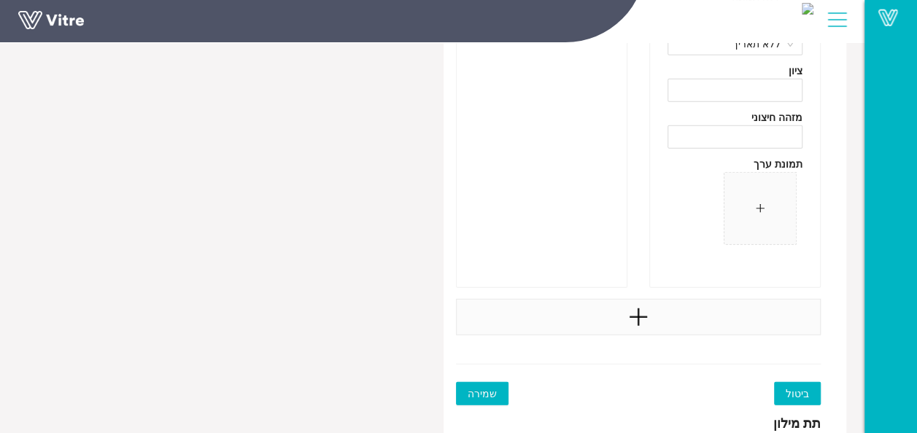
type input "Condition: Lifting strap is not working properly."
click at [655, 306] on div at bounding box center [639, 317] width 366 height 36
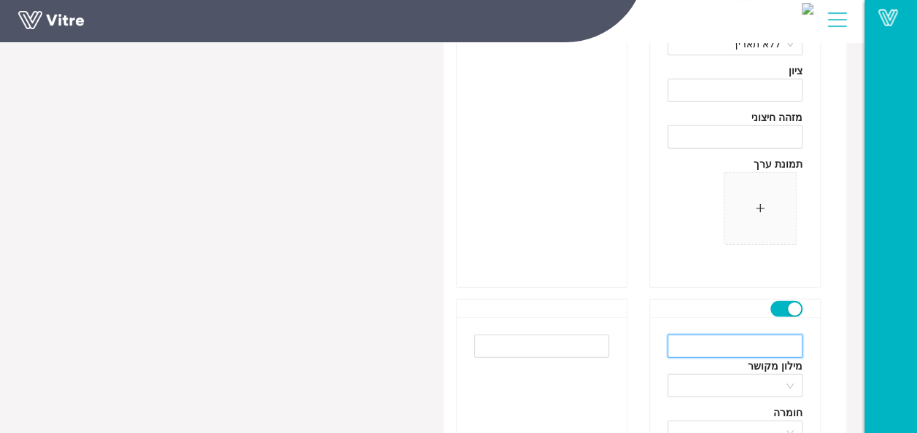
click at [769, 335] on input "text" at bounding box center [735, 346] width 135 height 23
type input "ם"
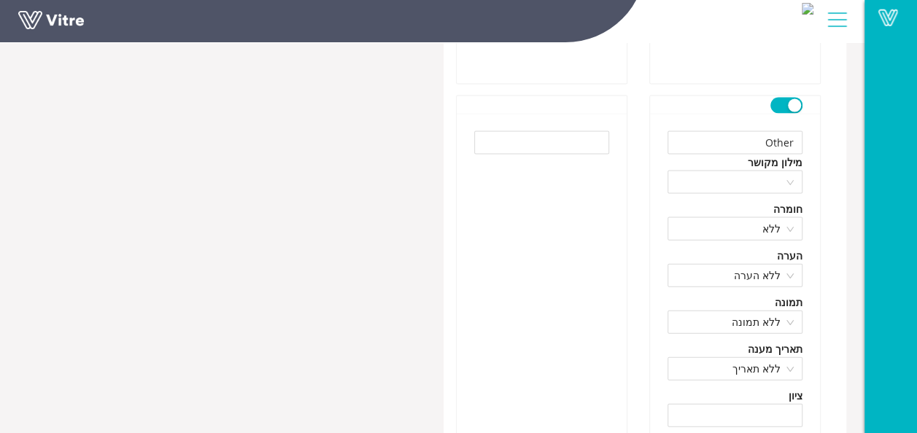
scroll to position [9777, 0]
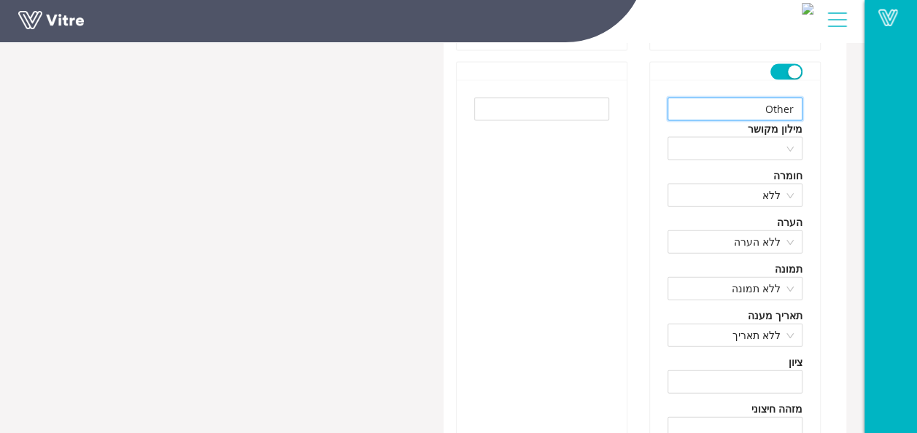
click at [779, 99] on input "Other" at bounding box center [735, 109] width 135 height 23
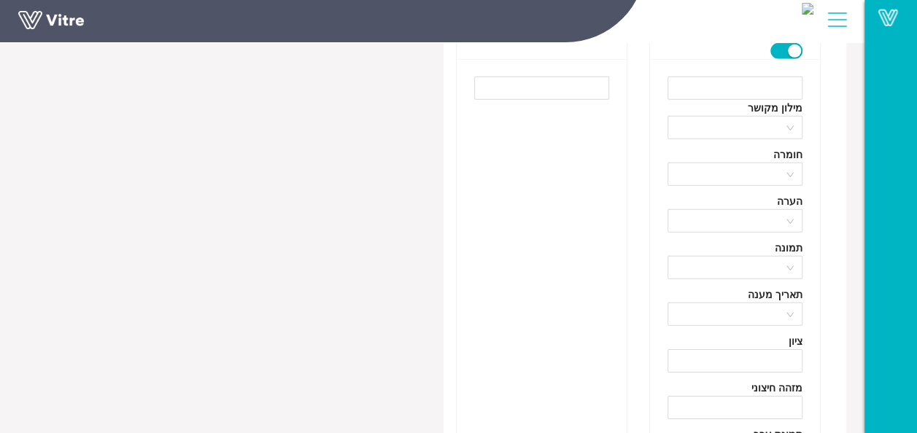
scroll to position [10215, 0]
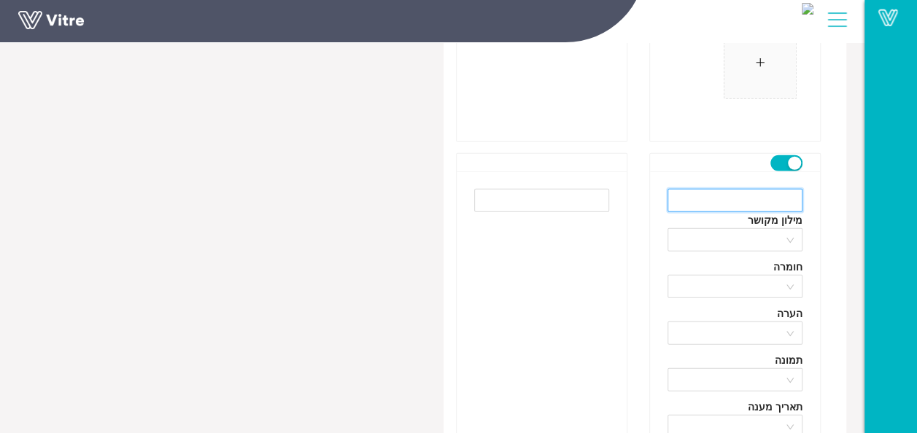
click at [769, 189] on input "text" at bounding box center [735, 200] width 135 height 23
paste input "Other"
type input "Other"
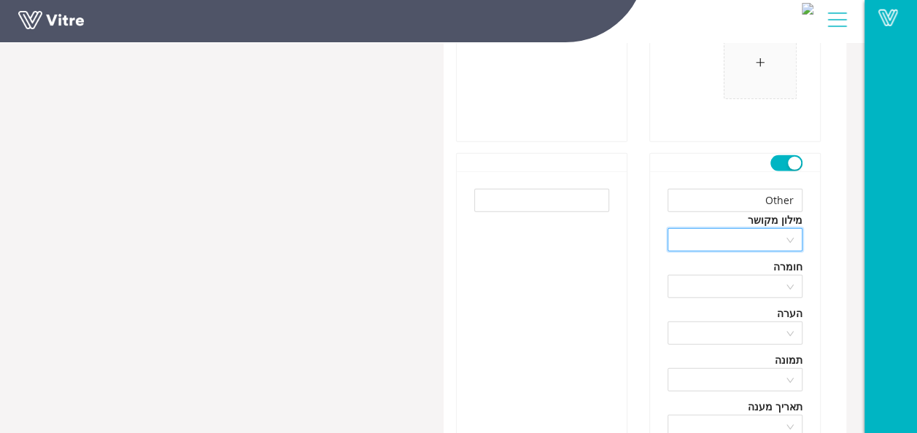
click at [768, 229] on input "search" at bounding box center [729, 240] width 107 height 22
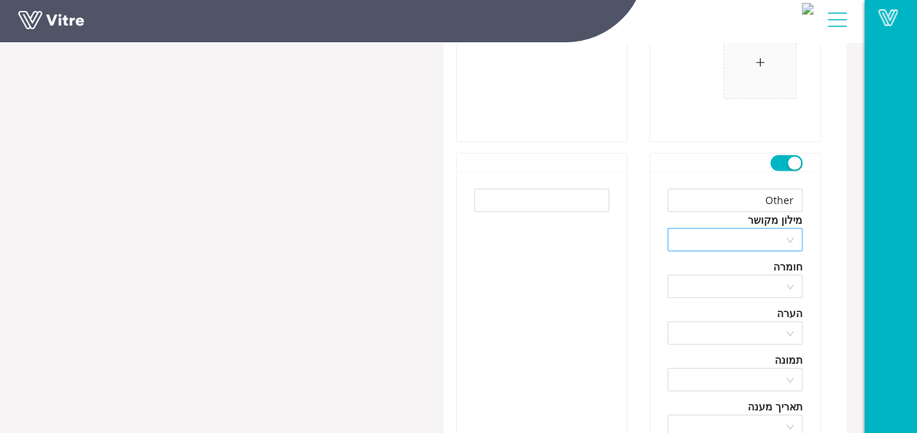
click at [792, 228] on div at bounding box center [735, 239] width 135 height 23
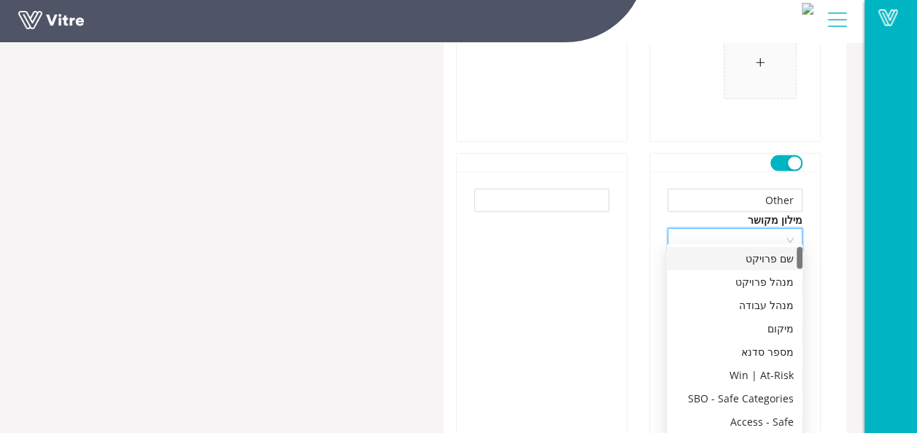
click at [792, 228] on div at bounding box center [735, 239] width 135 height 23
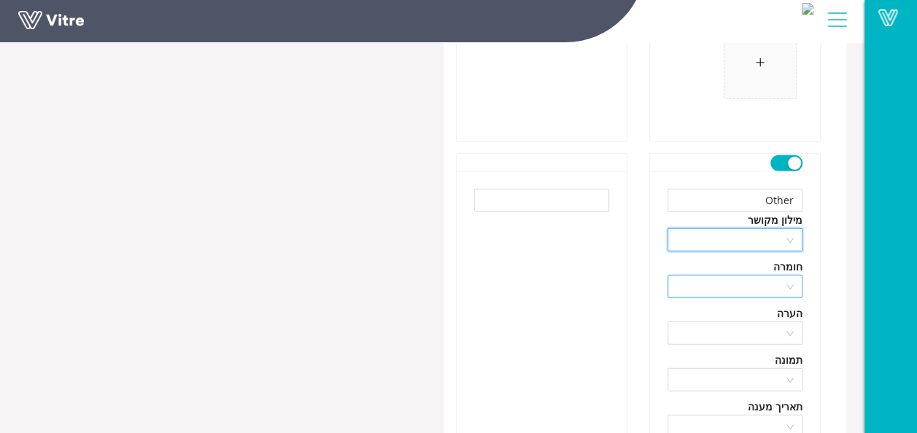
click at [788, 275] on div at bounding box center [735, 286] width 135 height 23
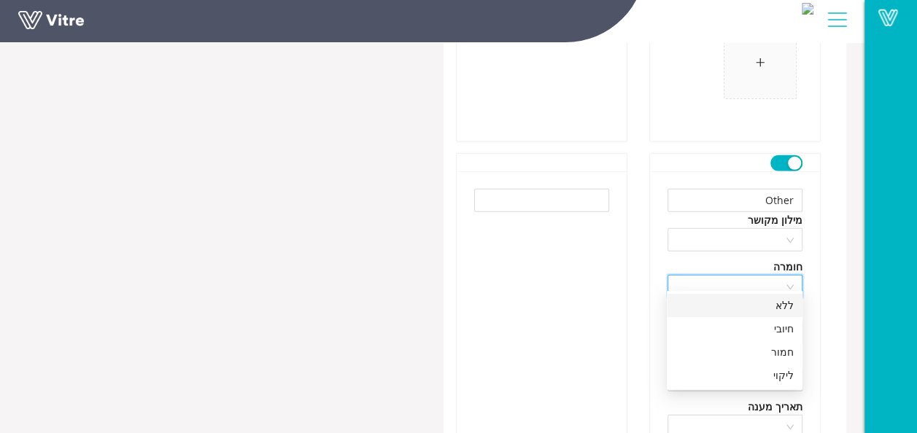
click at [780, 305] on div "ללא" at bounding box center [735, 306] width 118 height 16
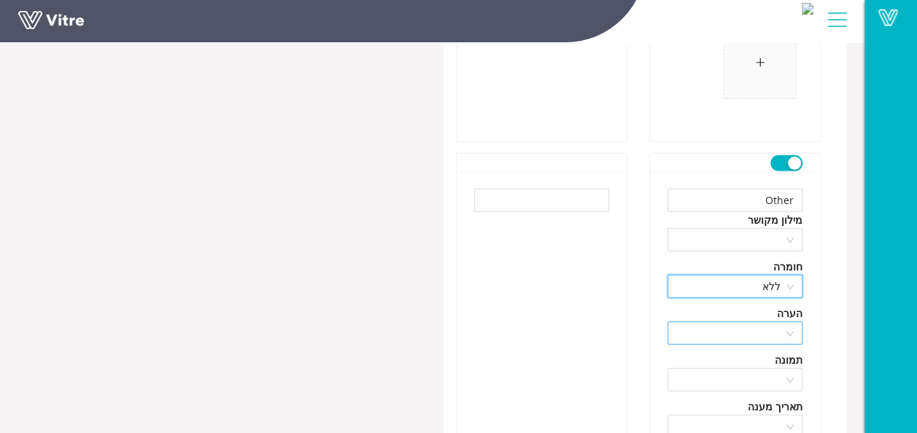
click at [783, 322] on input "search" at bounding box center [729, 333] width 107 height 22
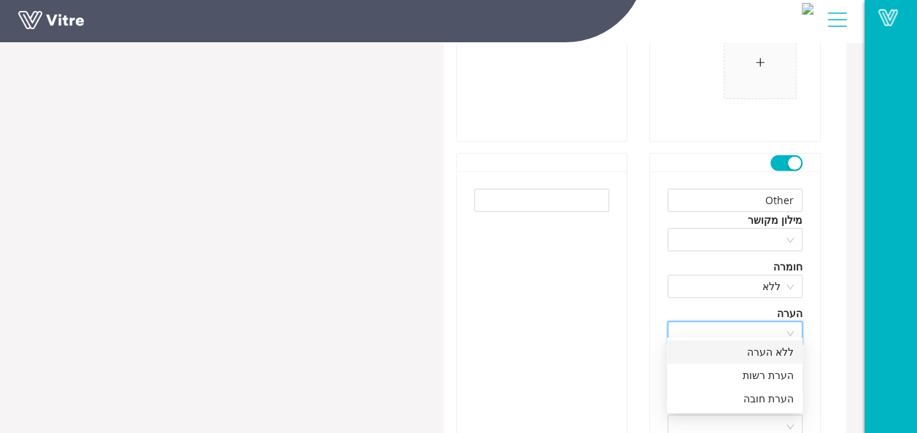
click at [783, 354] on div "ללא הערה" at bounding box center [735, 352] width 118 height 16
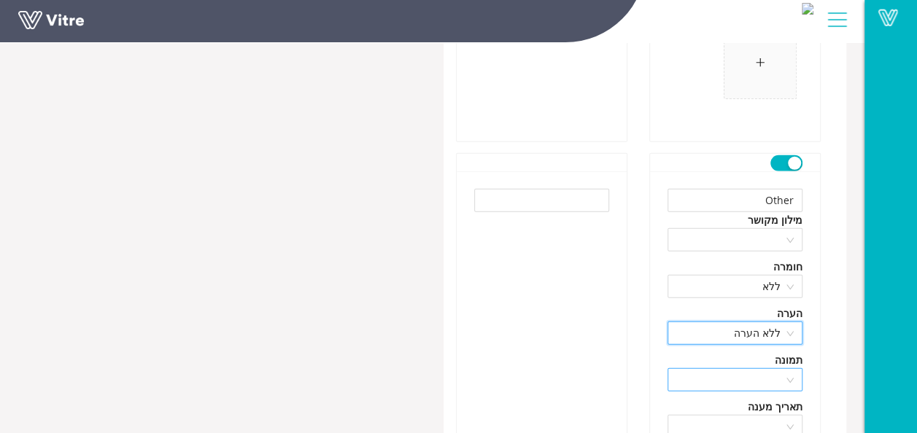
click at [787, 368] on div at bounding box center [735, 379] width 135 height 23
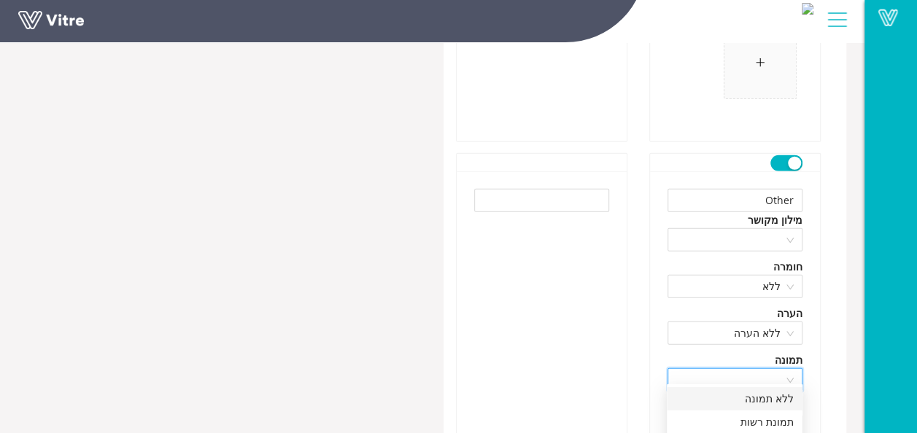
click at [786, 398] on div "ללא תמונה" at bounding box center [735, 399] width 118 height 16
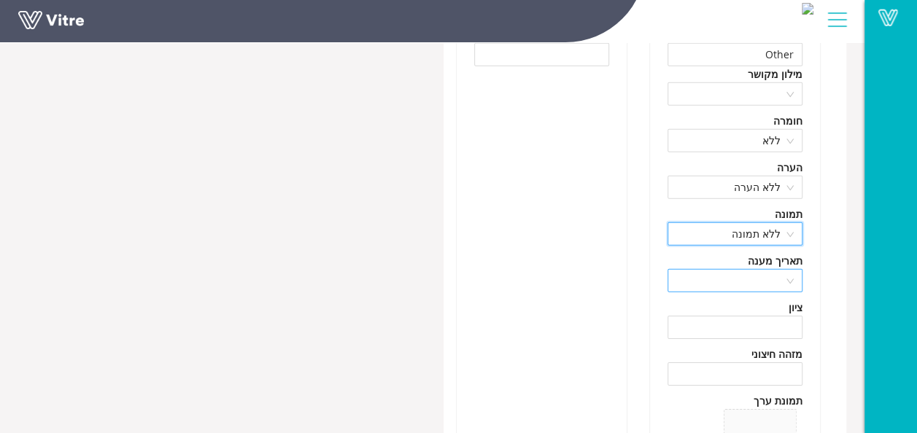
click at [788, 270] on div at bounding box center [735, 280] width 135 height 23
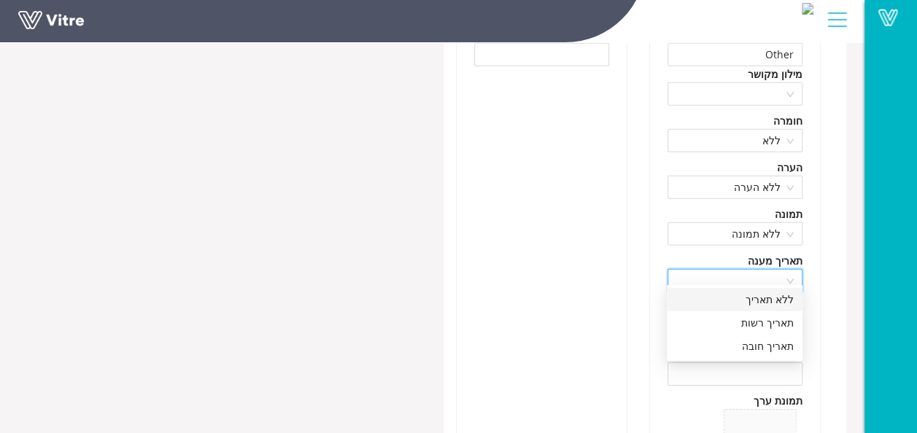
click at [770, 298] on div "ללא תאריך" at bounding box center [735, 300] width 118 height 16
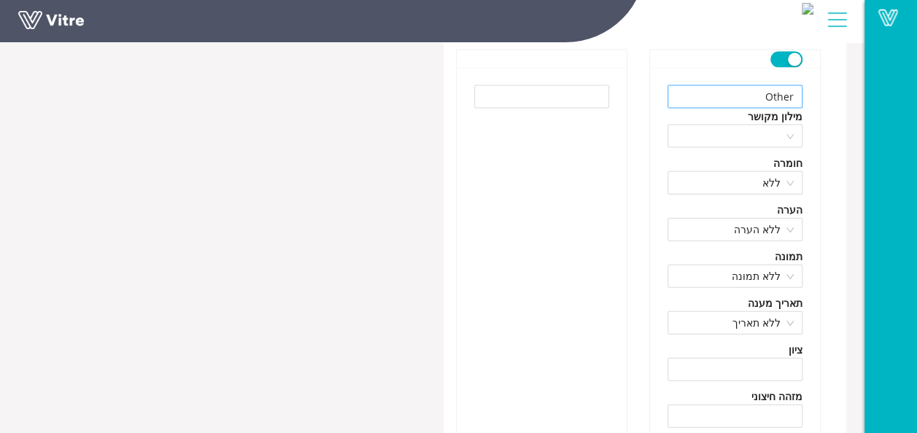
scroll to position [9631, 0]
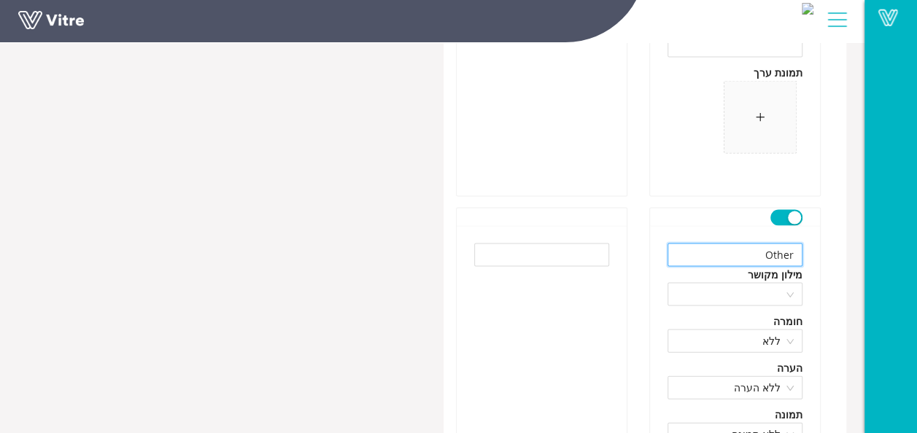
click at [775, 250] on input "Other" at bounding box center [735, 255] width 135 height 23
paste input "checklist for performing the lifting operation is in place and signed."
type input "checklist for performing the lifting operation is in place and signed."
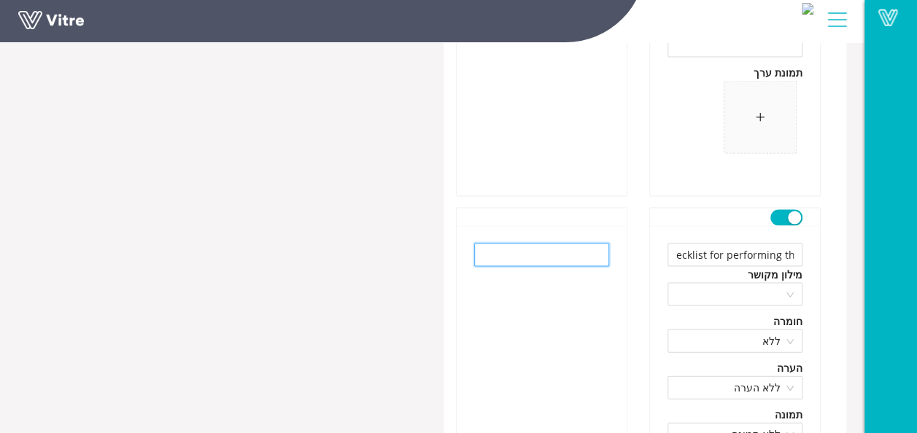
click at [585, 245] on input "text" at bounding box center [541, 255] width 135 height 23
drag, startPoint x: 576, startPoint y: 247, endPoint x: 630, endPoint y: 247, distance: 54.7
paste input "שימת תיוג לביצוע הנפה קיימת וחתומה"
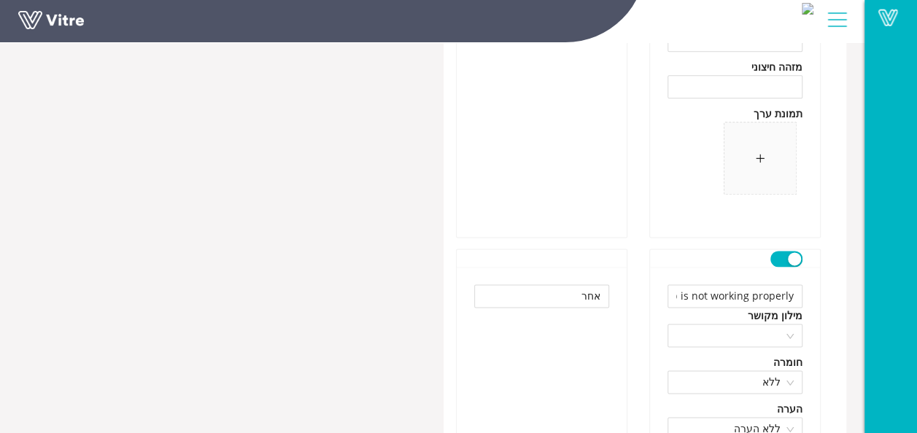
scroll to position [9047, 0]
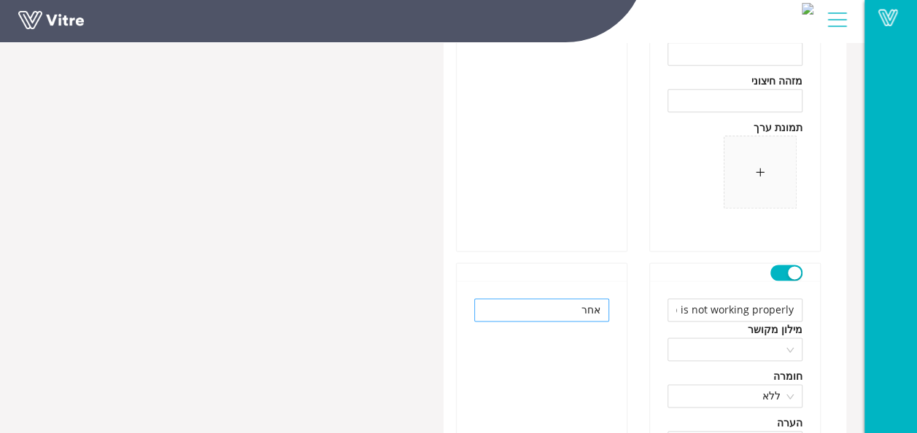
type input "רשימת תיוג לביצוע הנפה קיימת וחתומה"
click at [582, 301] on input "אחר" at bounding box center [541, 309] width 135 height 23
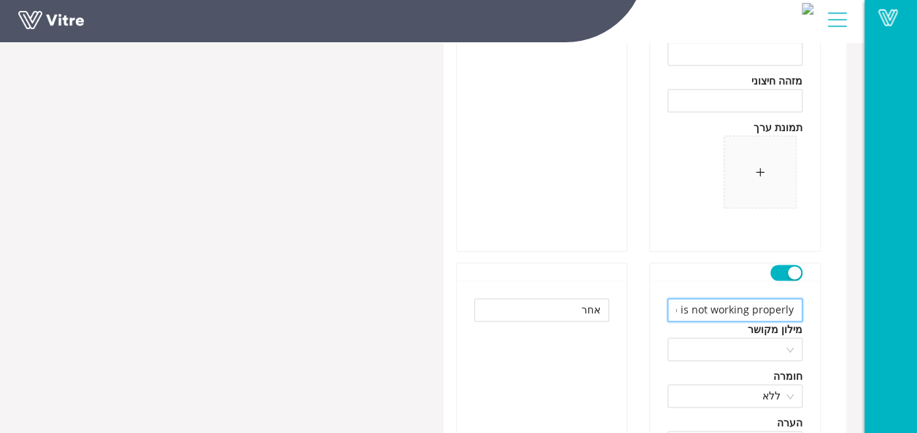
click at [693, 298] on input "Condition: Lifting strap is not working properly." at bounding box center [735, 309] width 135 height 23
click at [716, 299] on input "Condition: Lifting strap is not working properly." at bounding box center [735, 309] width 135 height 23
drag, startPoint x: 555, startPoint y: 305, endPoint x: 670, endPoint y: 299, distance: 115.4
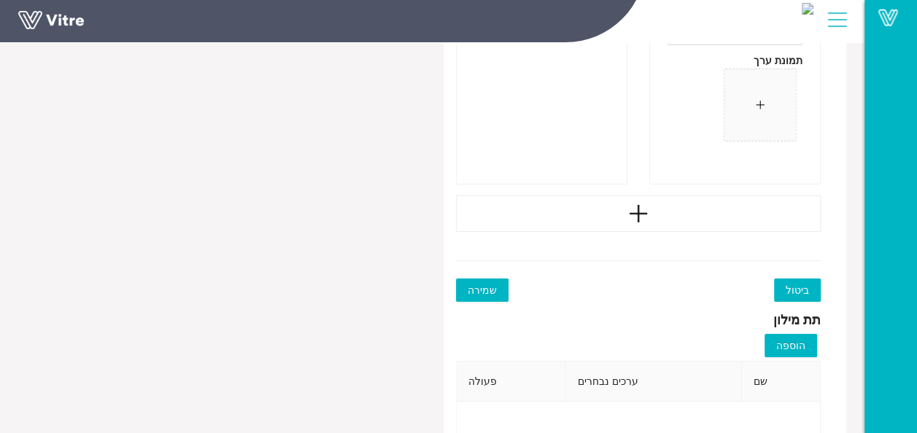
scroll to position [10796, 0]
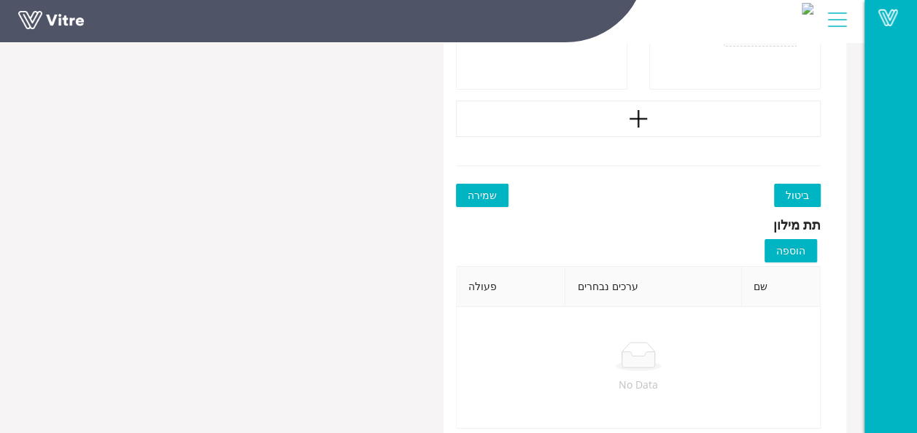
type input "מצב: רצועת הרמה אינה תקינה"
click at [490, 188] on span "שמירה" at bounding box center [482, 196] width 29 height 16
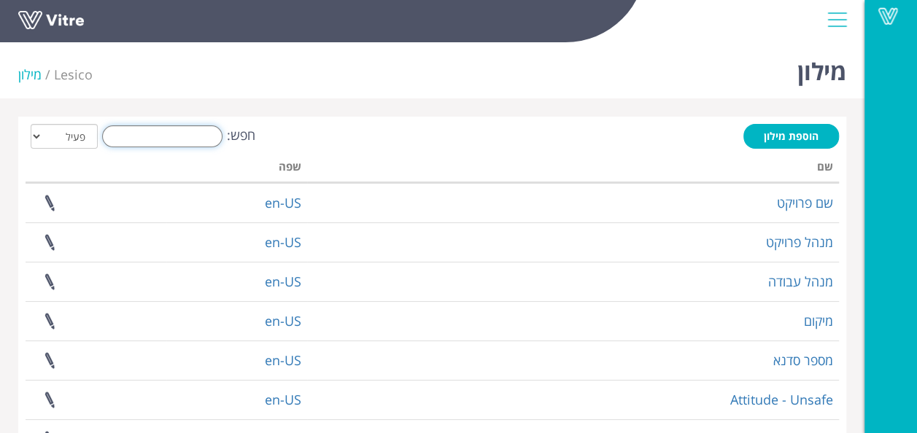
click at [196, 136] on input "חפש:" at bounding box center [162, 136] width 120 height 22
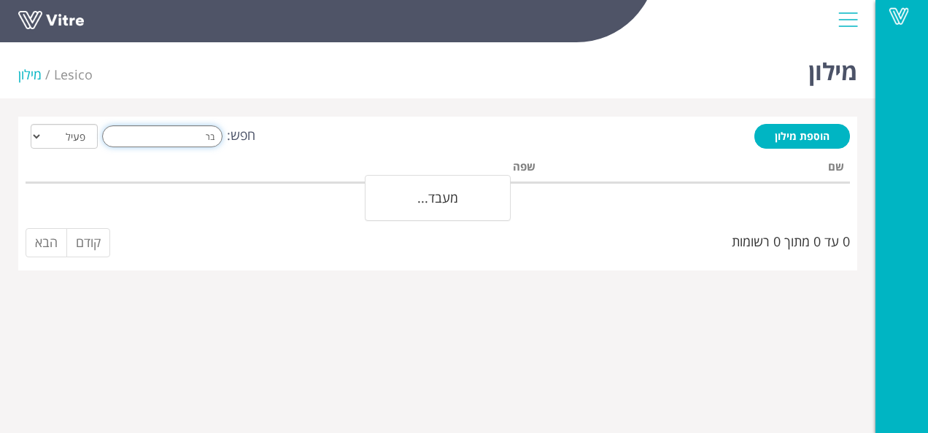
type input "ב"
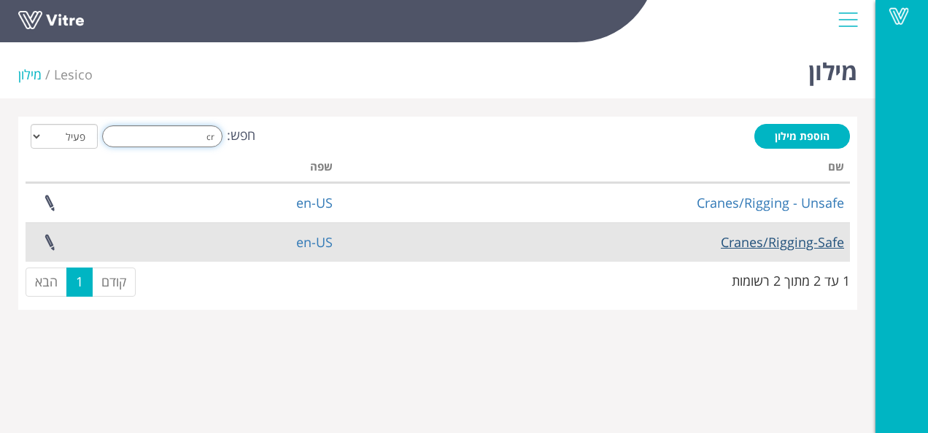
type input "cr"
click at [784, 238] on link "Cranes/Rigging-Safe" at bounding box center [782, 242] width 123 height 18
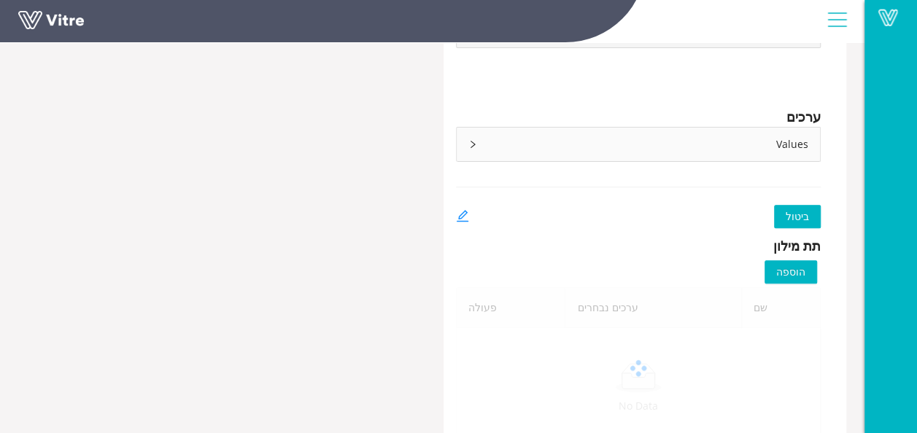
scroll to position [210, 0]
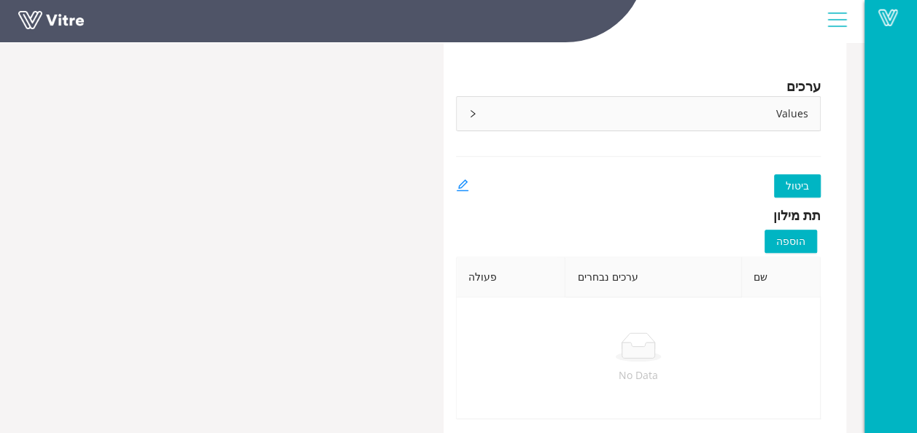
type input "Cranes/Rigging-Safe"
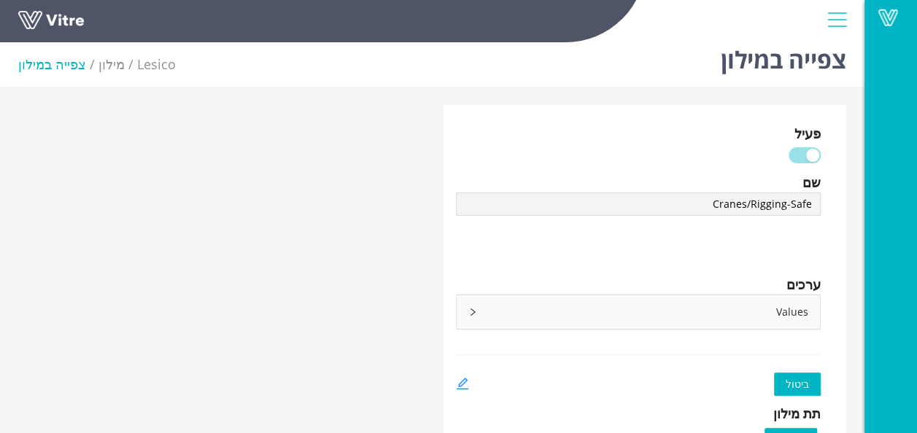
scroll to position [0, 0]
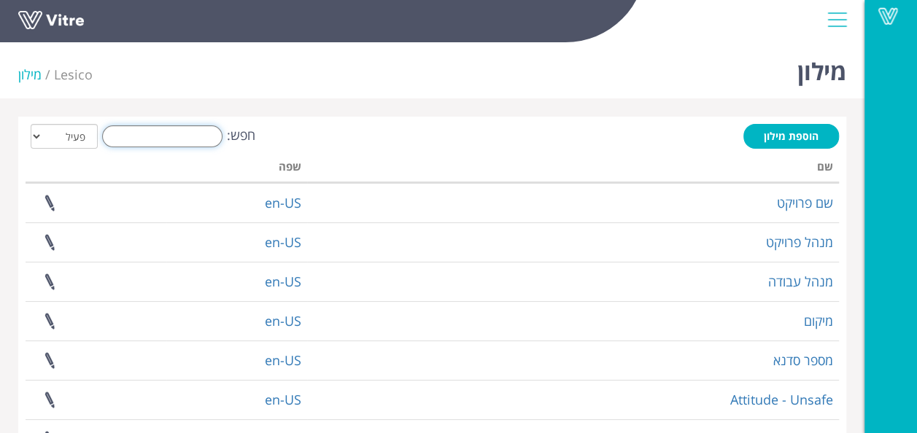
click at [169, 144] on input "חפש:" at bounding box center [162, 136] width 120 height 22
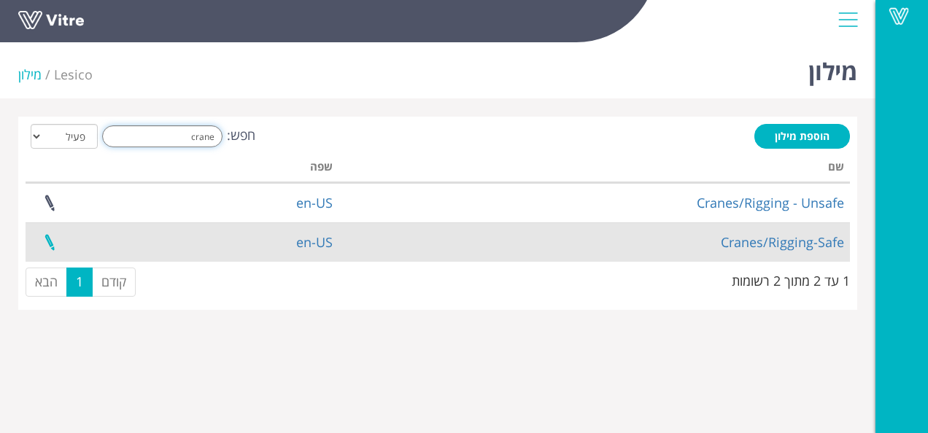
type input "crane"
click at [45, 244] on link at bounding box center [49, 242] width 36 height 39
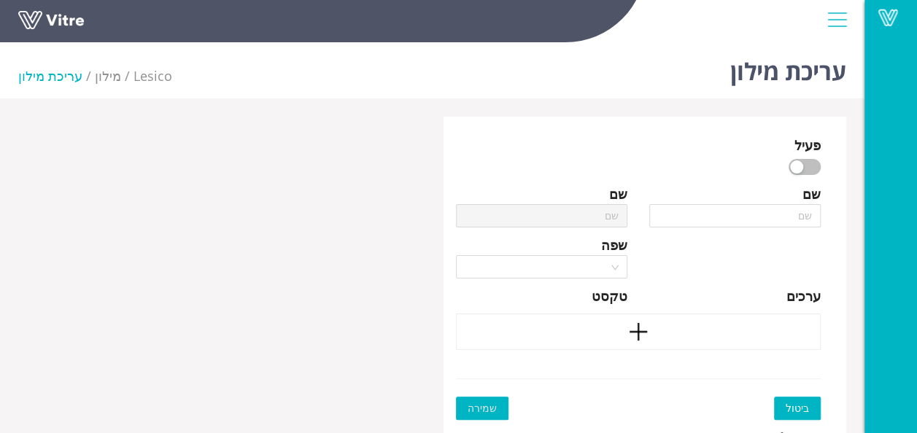
type input "Cranes/Rigging-Safe"
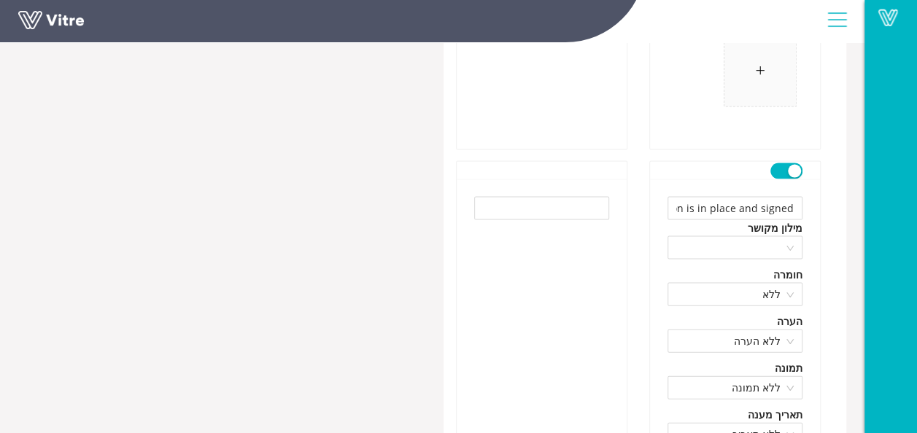
scroll to position [9629, 0]
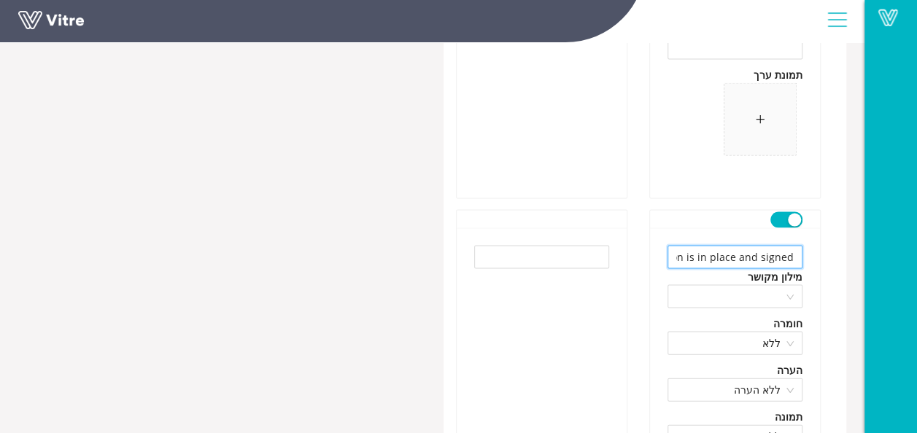
click at [721, 250] on input "checklist for performing the lifting operation is in place and signed." at bounding box center [735, 257] width 135 height 23
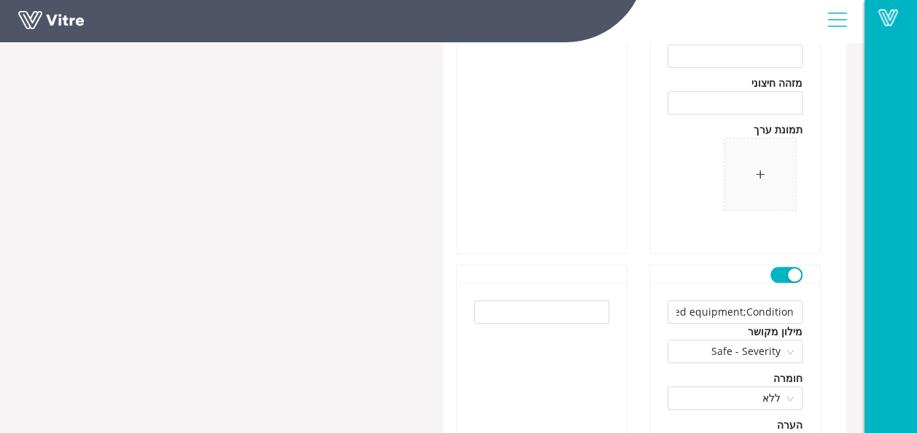
scroll to position [0, 0]
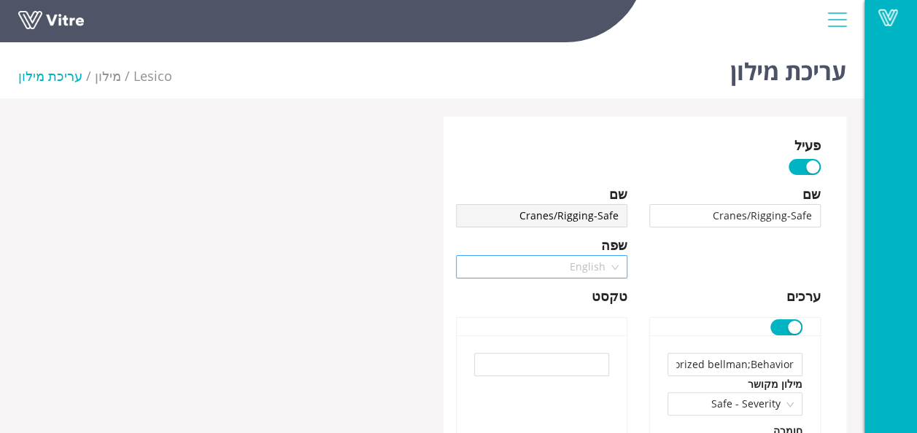
click at [614, 265] on span "English" at bounding box center [542, 267] width 154 height 22
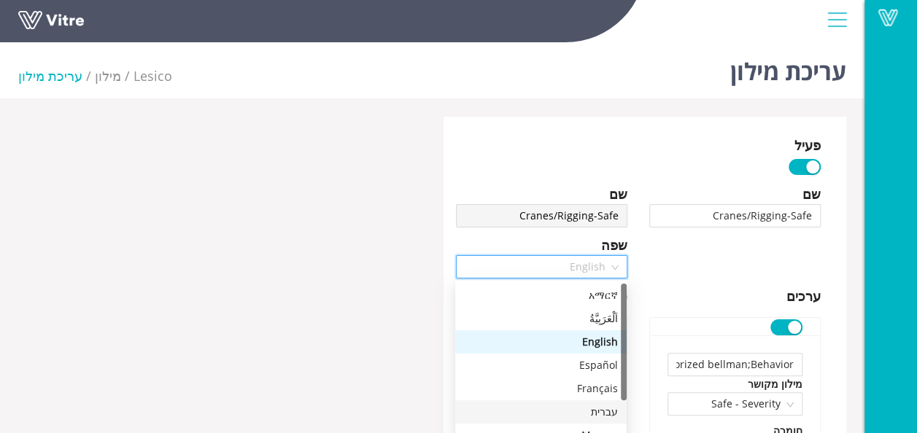
click at [600, 409] on div "עברית" at bounding box center [541, 412] width 154 height 16
type input "אתת מוסמך ; התנהגות"
type input "כלים /אביזרים מתוחזקים היטב ; מצב"
type input "פריסת מייצבי מנוף (רגליים ) בהתאם (פרוס עד הסוף ) ; מצב"
type input "מפזרי עומס מתאימים ; מצב"
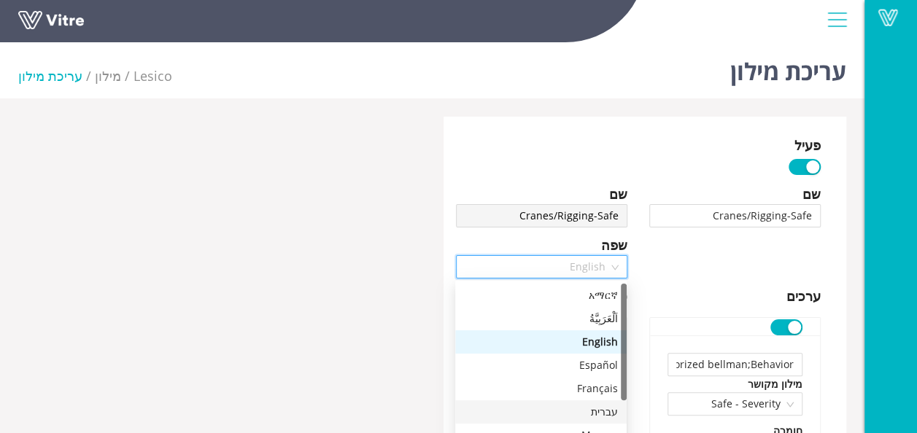
type input "איזור הרחקה במקום הנפה מגודר כראוי ; מצב"
type input "תחום רדיוס הנדנוד מגודר בהתאם ; מצב"
type input "תוכנית הרמה/הנפה קריטית שלמה ; התנהגות"
type input "לשונית בטיחות מתאימה לוו מנוף : מצב"
type input "אביזר הרמה בדוק/ מדורג / מתויג ; מצב"
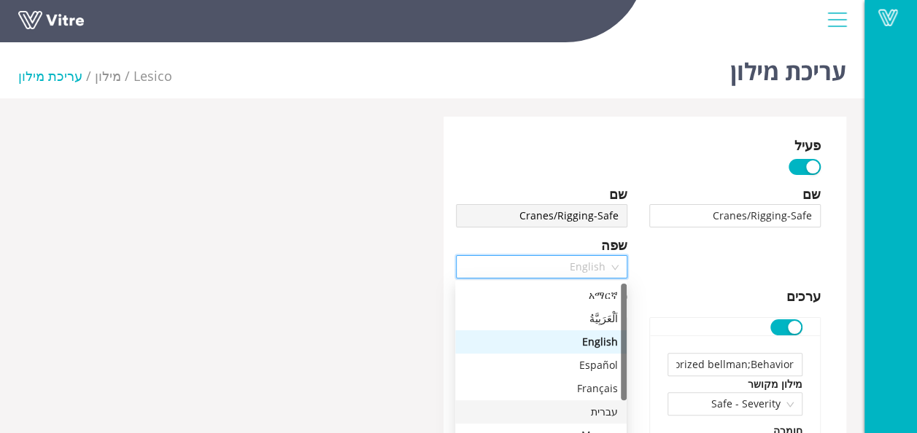
type input "שטח ריק מעובדים תחת מטען מונף באוויר ; התנהגות"
type input "מפעיל כלי מוסמך ; התנהגות"
type input "תקשורת ברורה (מפעיל - אתת) ; התנהגות"
type input "אזהרה קולית מתאימה (משרוקית) ; התנהגות"
type input "מטען מאובטח ; התנהגות"
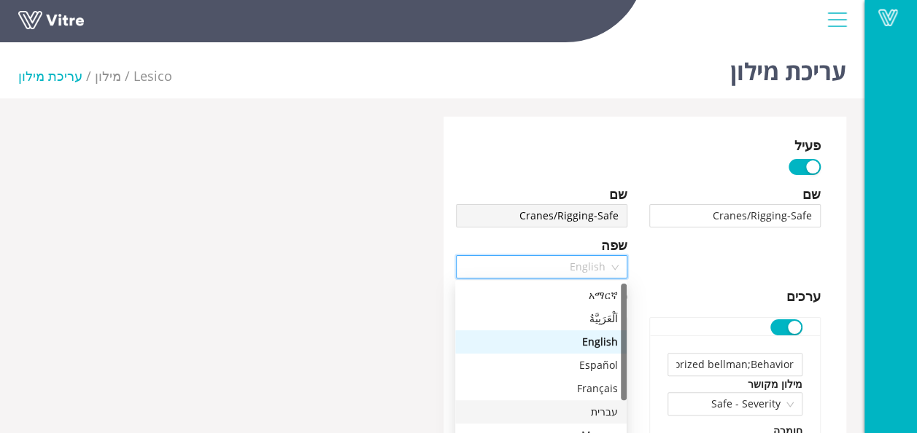
type input "קשירה מתאימה ; התנהגות"
type input "שימוש מתאים בחבל מכוון ; התנהגות"
type input "ארגון מתאים ; מצב"
type input "מצב: רצועת הרמה אינה תקינה"
type input "רשימת תיוג לביצוע הנפה קיימת וחתומה"
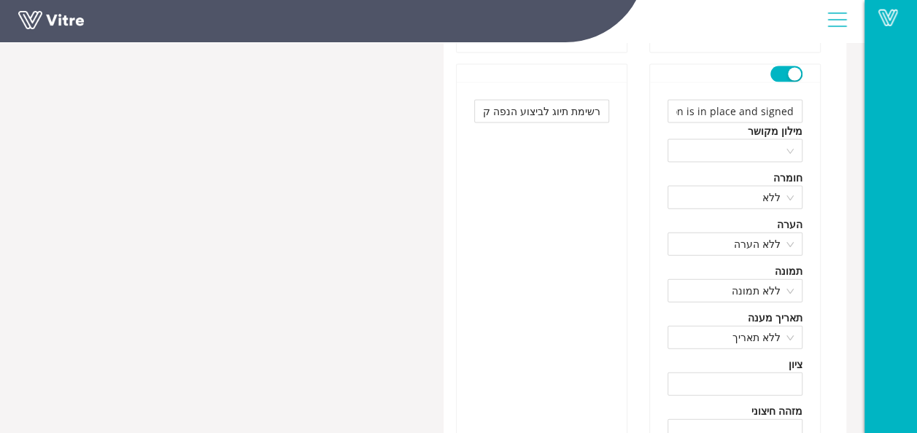
scroll to position [9629, 0]
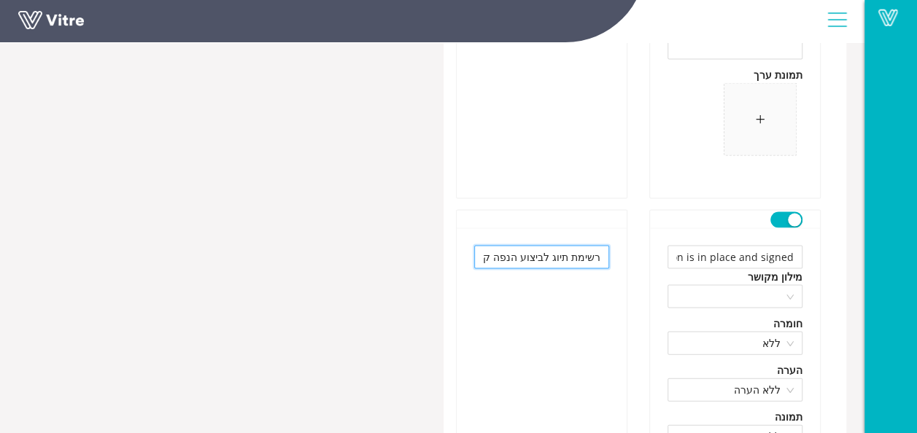
click at [558, 247] on input "רשימת תיוג לביצוע הנפה קיימת וחתומה" at bounding box center [541, 257] width 135 height 23
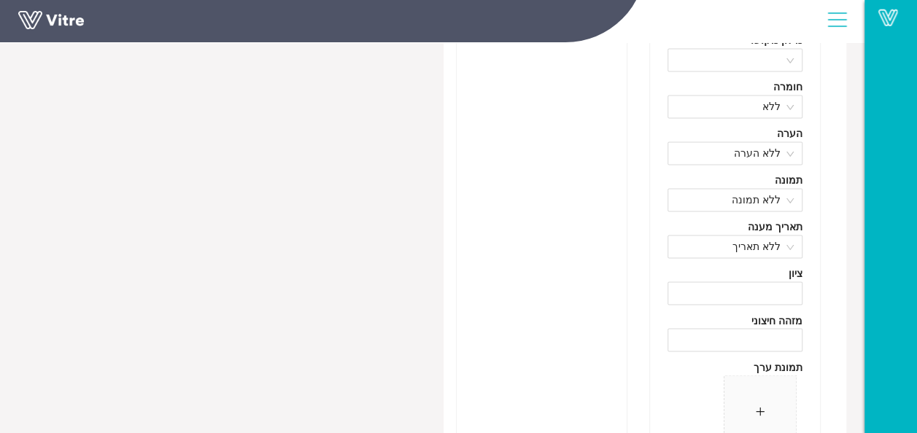
scroll to position [9191, 0]
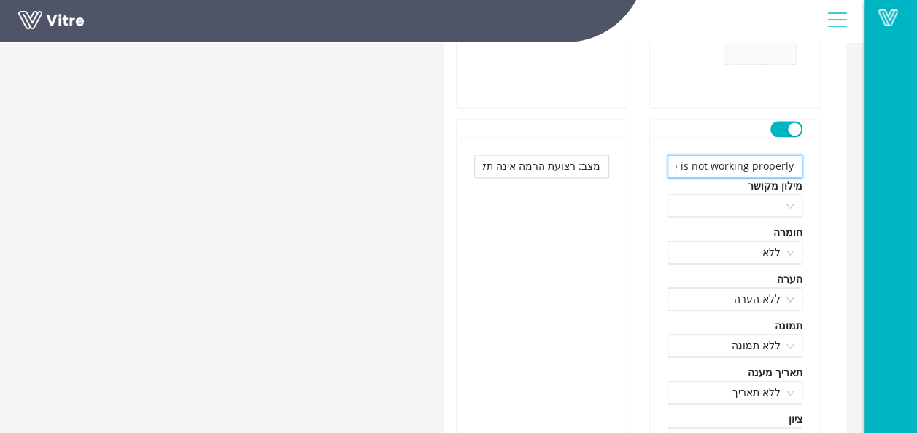
click at [714, 155] on input "Condition: Lifting strap is not working properly." at bounding box center [735, 166] width 135 height 23
paste input "Hoisting equipment in good condition"
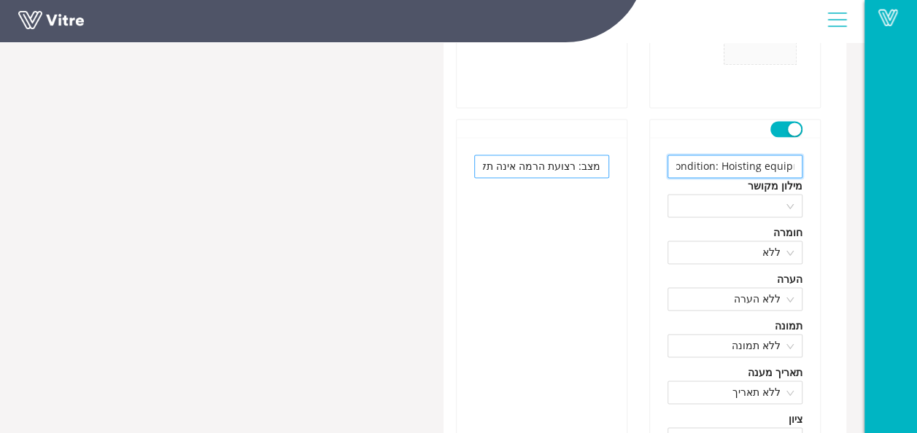
type input "Condition: Hoisting equipment in good condition"
drag, startPoint x: 578, startPoint y: 161, endPoint x: 447, endPoint y: 162, distance: 131.3
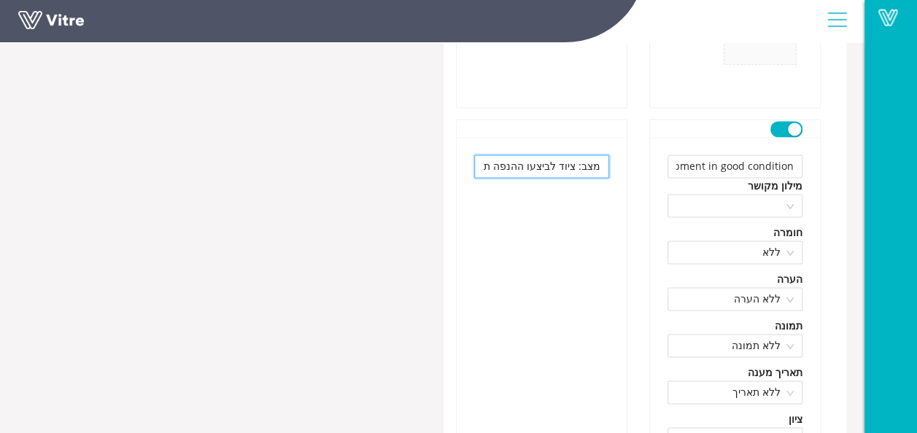
click at [550, 155] on input "מצב: ציוד לביצעו ההנפה תקין" at bounding box center [541, 166] width 135 height 23
type input "מצב: ציוד לביצוע ההנפה תקין"
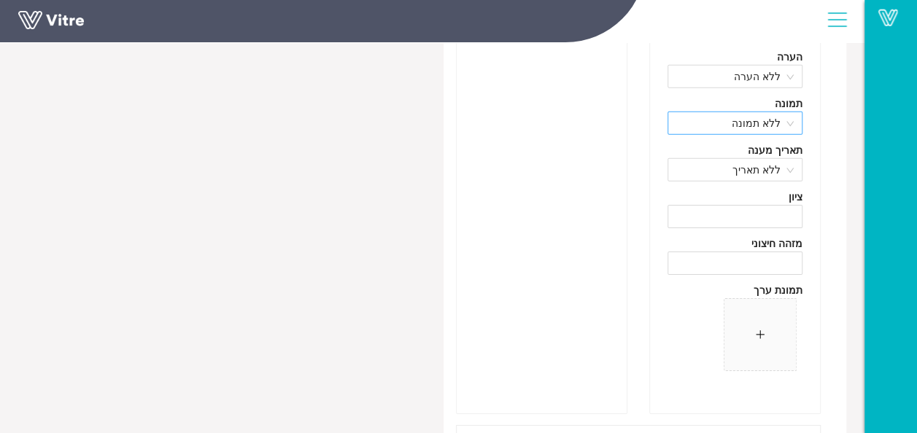
scroll to position [10504, 0]
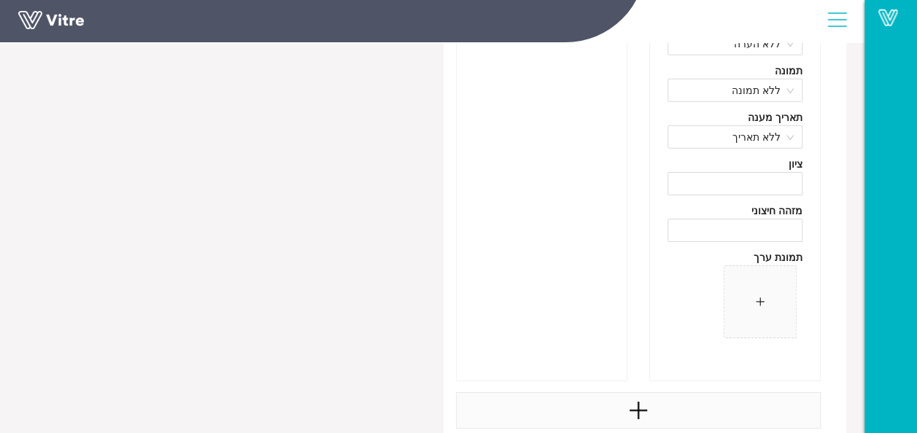
click at [656, 407] on div at bounding box center [639, 411] width 366 height 36
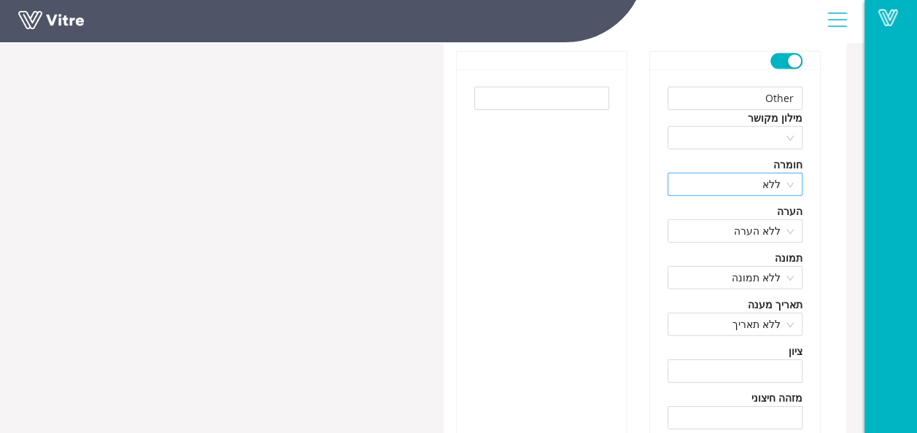
scroll to position [10213, 0]
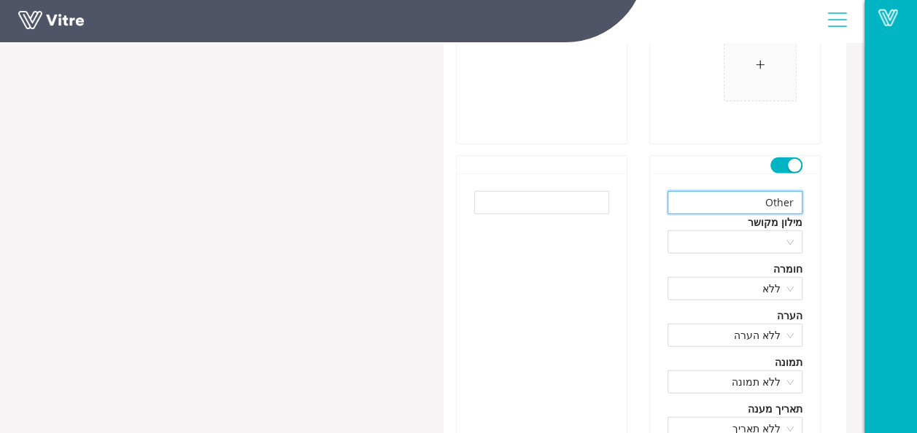
click at [775, 191] on input "Other" at bounding box center [735, 202] width 135 height 23
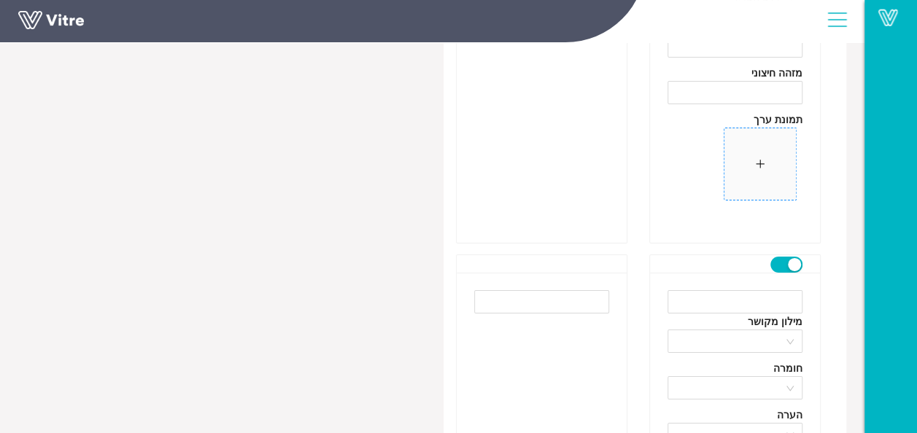
scroll to position [10650, 0]
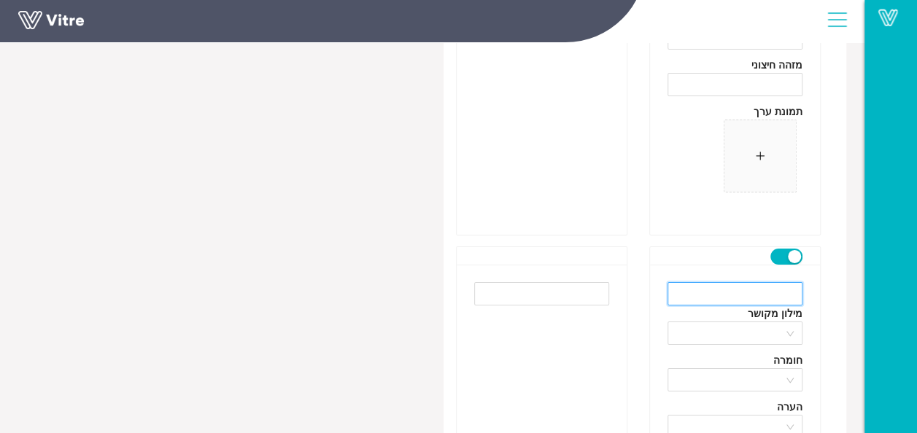
click at [769, 285] on input "text" at bounding box center [735, 293] width 135 height 23
paste input "Other"
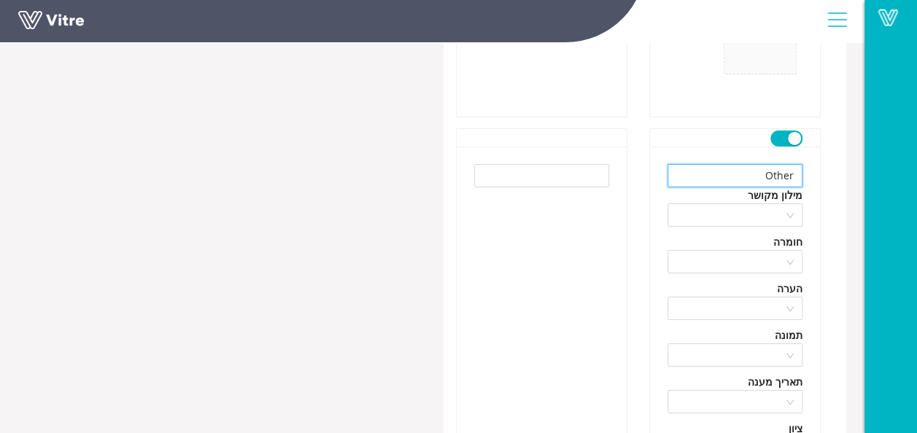
scroll to position [10796, 0]
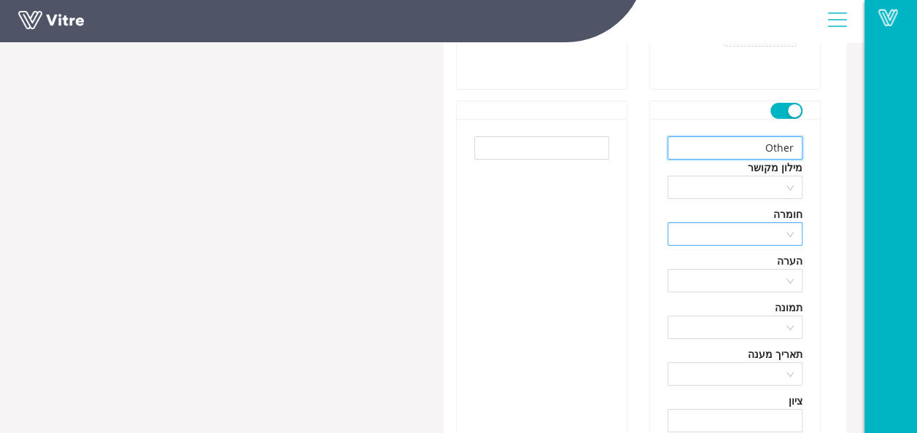
click at [787, 223] on div at bounding box center [735, 234] width 135 height 23
type input "Other"
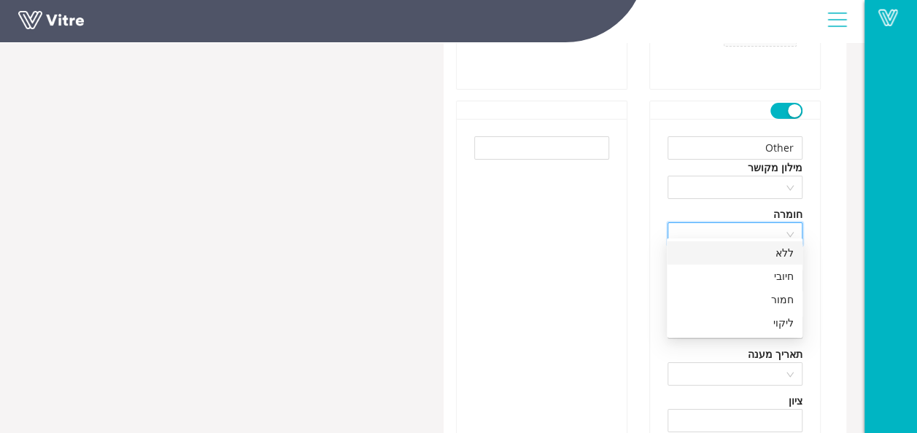
click at [784, 255] on div "ללא" at bounding box center [735, 253] width 118 height 16
click at [789, 257] on div "הערה" at bounding box center [790, 261] width 26 height 16
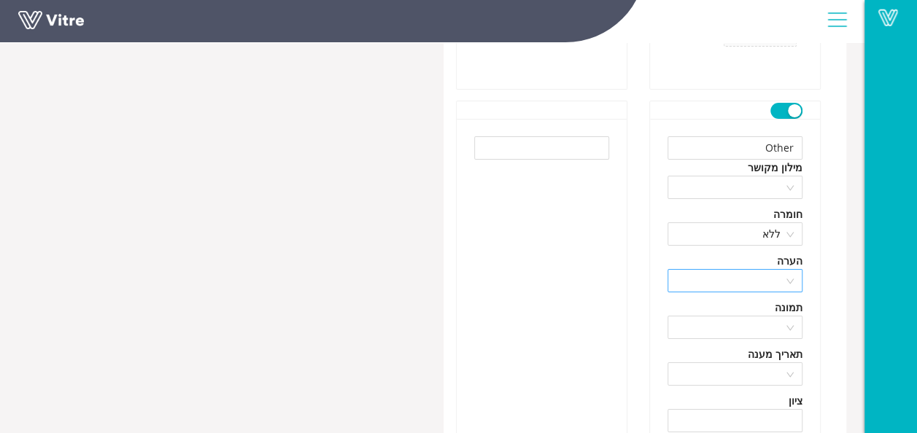
click at [791, 269] on div at bounding box center [735, 280] width 135 height 23
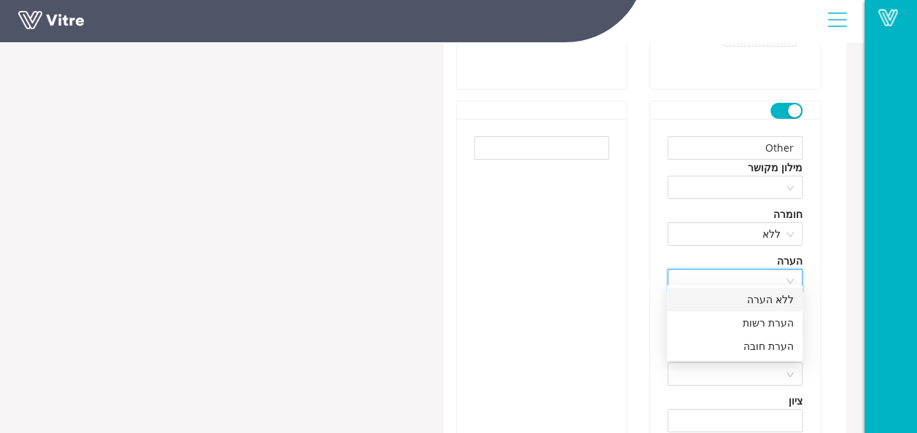
click at [788, 295] on div "ללא הערה" at bounding box center [735, 300] width 118 height 16
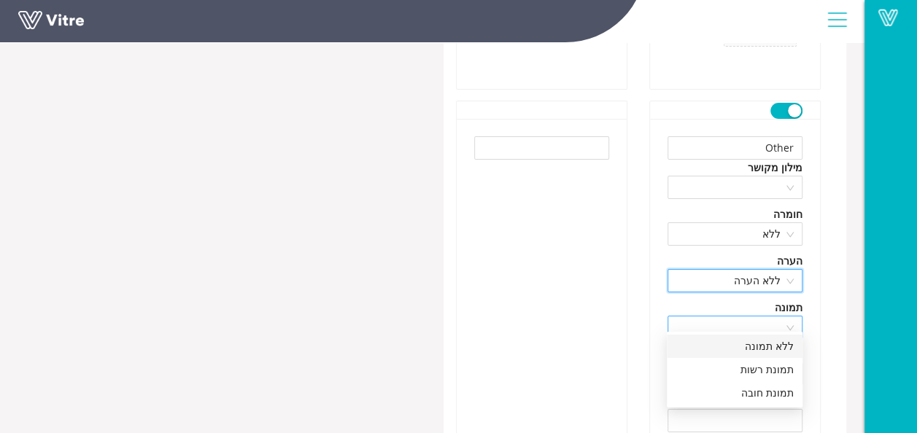
click at [791, 316] on div at bounding box center [735, 327] width 135 height 23
click at [776, 341] on div "ללא תמונה" at bounding box center [735, 347] width 118 height 16
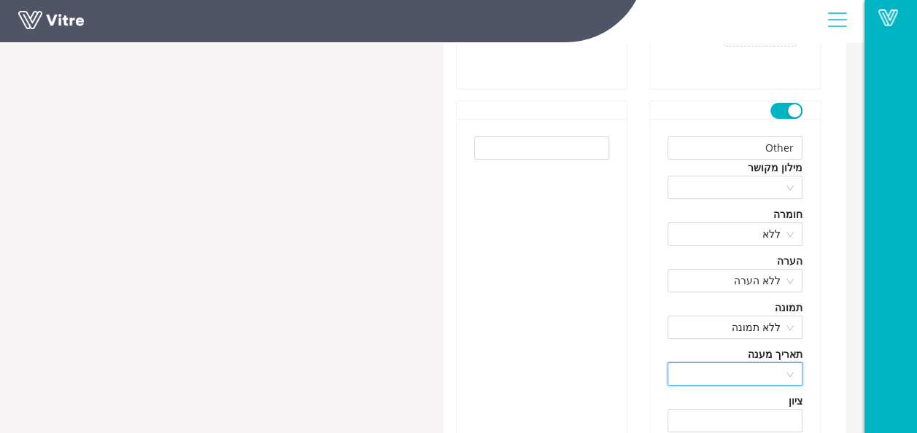
click at [780, 363] on input "search" at bounding box center [729, 374] width 107 height 22
click at [768, 391] on div "ללא תאריך" at bounding box center [735, 393] width 118 height 16
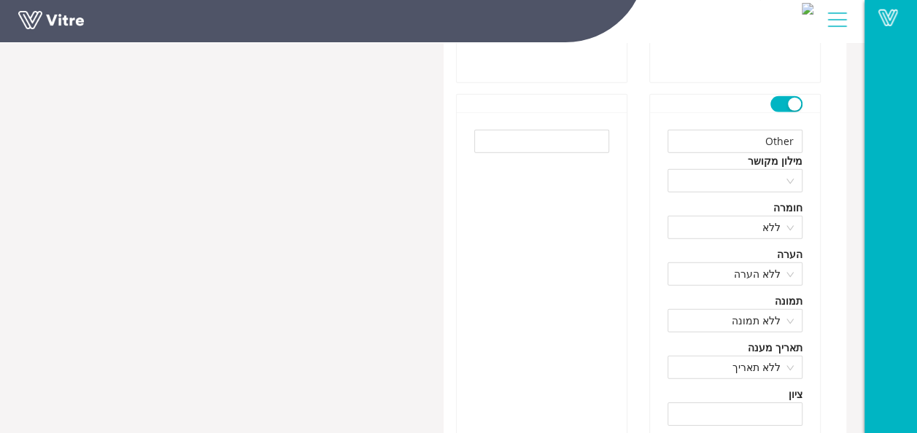
scroll to position [10213, 0]
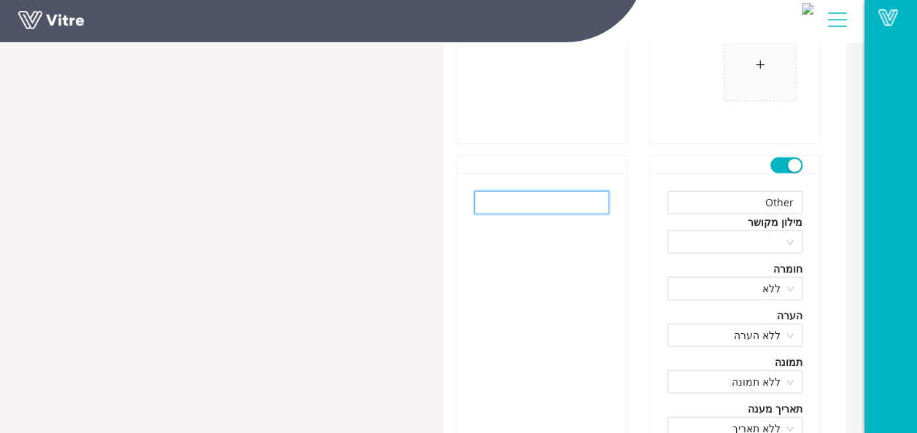
click at [573, 201] on input "text" at bounding box center [541, 202] width 135 height 23
type input "r"
click at [563, 191] on input "רשימת תיוג לסל הרמה קיים בשטח חתום" at bounding box center [541, 202] width 135 height 23
click at [562, 191] on input "רשימת תיוג לסל הרמה קיים בשטח חתום" at bounding box center [541, 202] width 135 height 23
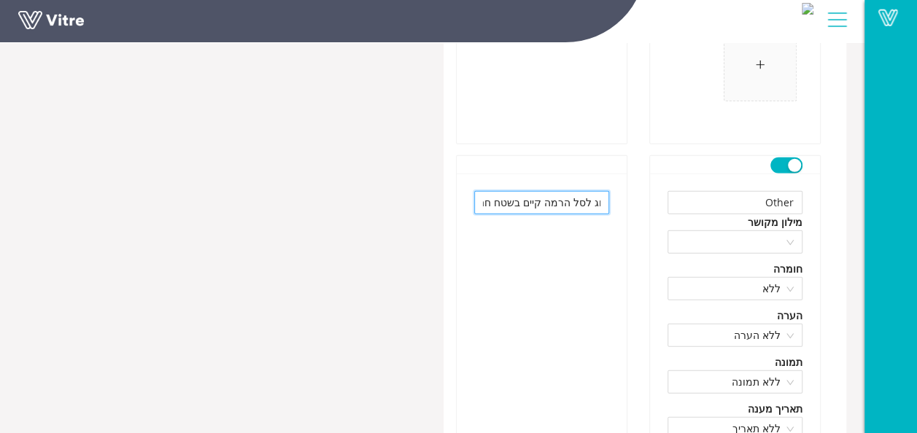
click at [561, 191] on input "רשימת תיוג לסל הרמה קיים בשטח חתום" at bounding box center [541, 202] width 135 height 23
click at [561, 196] on input "רשימת תיוג לסל הרמה קיים בשטח חתום" at bounding box center [541, 202] width 135 height 23
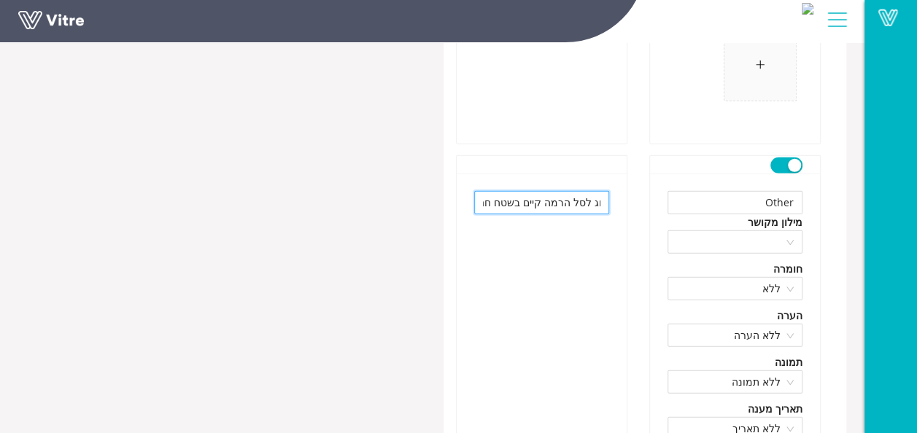
click at [555, 191] on input "רשימת תיוג לסל הרמה קיים בשטח חתום" at bounding box center [541, 202] width 135 height 23
type input "רשימת תיוג לסל הרמה למנוף קיים בשטח חתום"
click at [560, 228] on div "רשימת תיוג לסל הרמה למנוף קיים בשטח חתום" at bounding box center [542, 423] width 170 height 499
click at [573, 191] on input "רשימת תיוג לסל הרמה למנוף קיים בשטח חתום" at bounding box center [541, 202] width 135 height 23
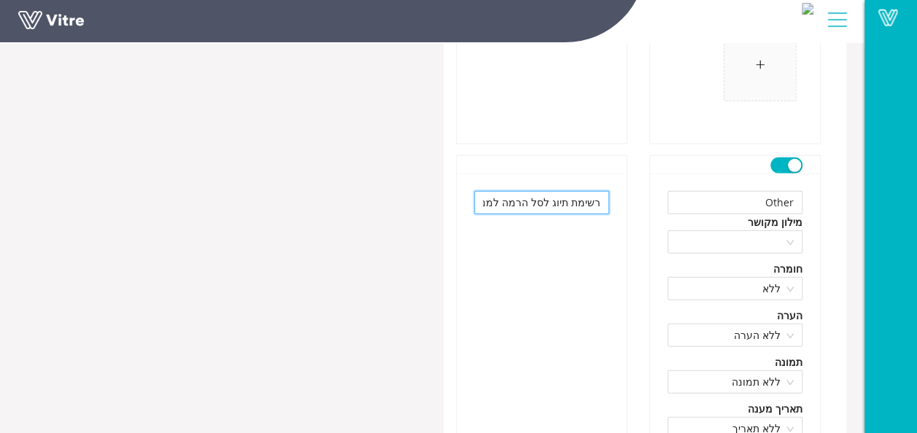
click at [573, 191] on input "רשימת תיוג לסל הרמה למנוף קיים בשטח חתום" at bounding box center [541, 202] width 135 height 23
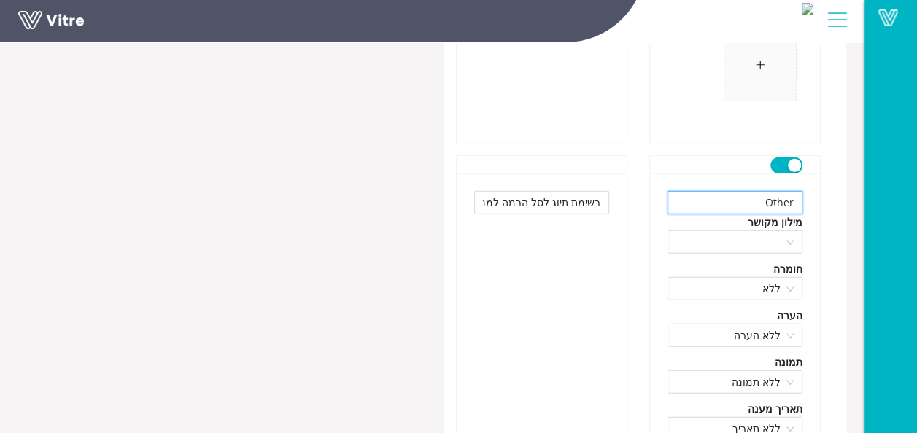
click at [748, 191] on input "Other" at bounding box center [735, 202] width 135 height 23
drag, startPoint x: 748, startPoint y: 191, endPoint x: 869, endPoint y: 191, distance: 121.1
paste input "Checklist for a lifting basket for an existing crane in a sealed area"
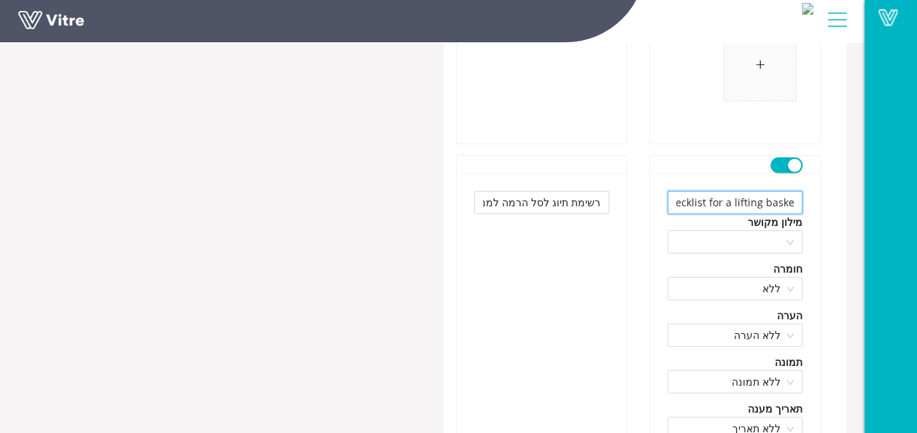
click at [785, 198] on input "Checklist for a lifting basket for an existing crane in a sealed area" at bounding box center [735, 202] width 135 height 23
click at [735, 192] on input "Checklist for a lifting basket for an existing crane in a sealed area" at bounding box center [735, 202] width 135 height 23
drag, startPoint x: 733, startPoint y: 190, endPoint x: 768, endPoint y: 191, distance: 35.1
click at [768, 191] on input "Checklist for a lifting basket for an existing crane in a sealed area" at bounding box center [735, 202] width 135 height 23
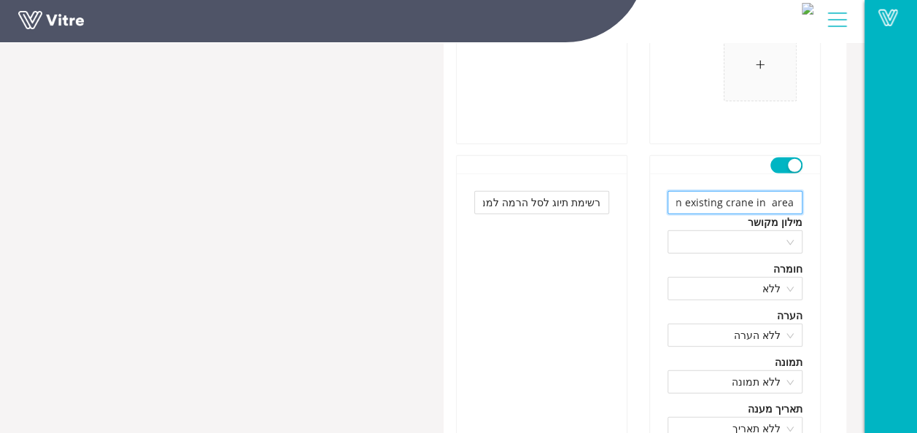
click at [794, 195] on input "Checklist for a lifting basket for an existing crane in area" at bounding box center [735, 202] width 135 height 23
click at [791, 194] on input "and signChecklist for a lifting basket for an existing crane in area" at bounding box center [735, 202] width 135 height 23
click at [680, 191] on input "and signChecklist for a lifting basket for an existing crane in area" at bounding box center [735, 202] width 135 height 23
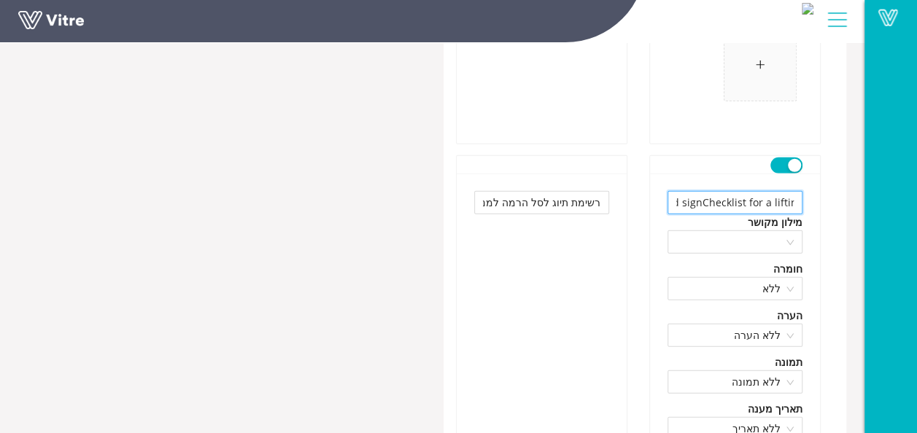
click at [680, 191] on input "and signChecklist for a lifting basket for an existing crane in area" at bounding box center [735, 202] width 135 height 23
click at [681, 193] on input "signChecklist for a lifting basket for an existing crane in area" at bounding box center [735, 202] width 135 height 23
type input "signChecklist for a lifting basket for existing crane in area"
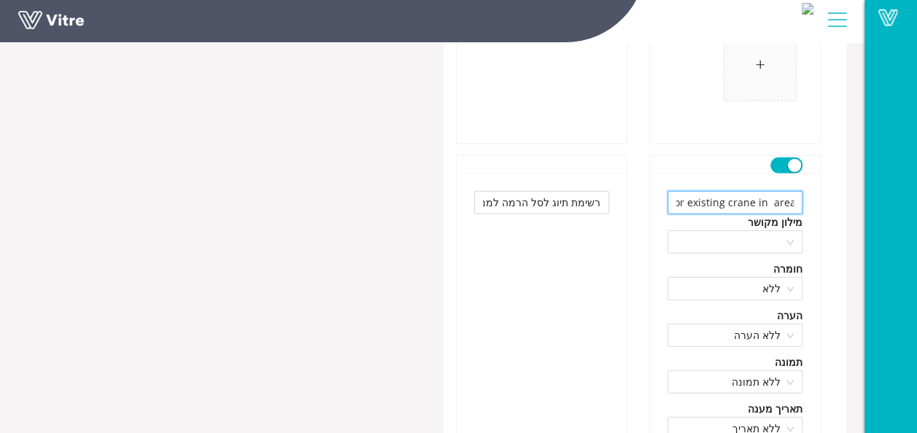
click at [744, 193] on input "signChecklist for a lifting basket for existing crane in area" at bounding box center [735, 202] width 135 height 23
click at [760, 195] on input "text" at bounding box center [735, 202] width 135 height 23
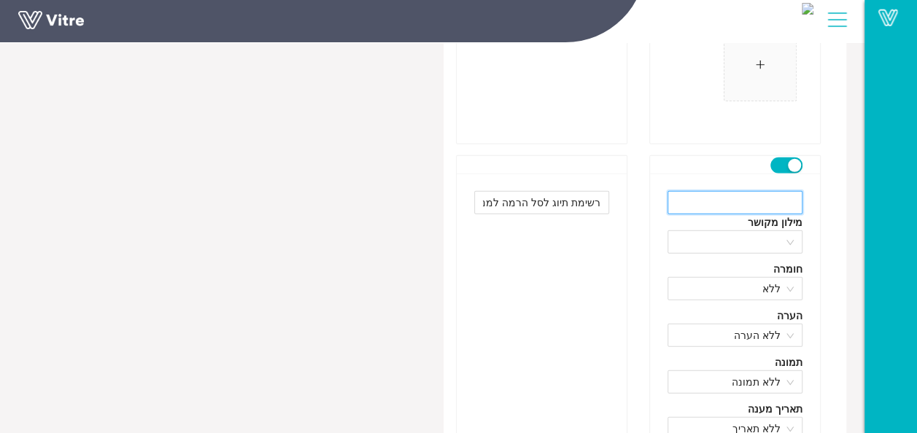
paste input "Checklist for a lifting basket for an existing crane in area and sign"
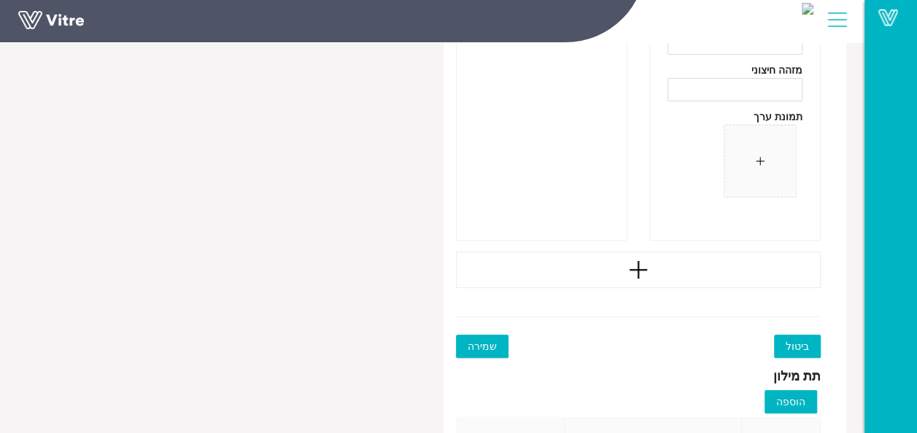
scroll to position [11325, 0]
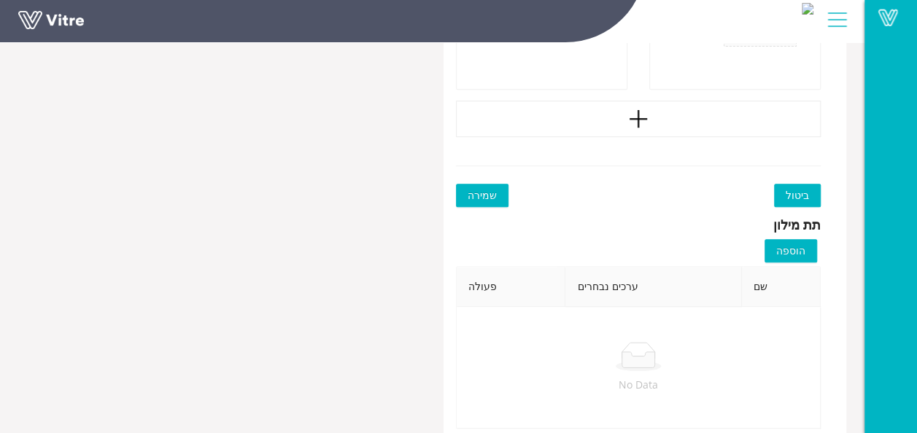
type input "Checklist for a lifting basket for an existing crane in area and sign"
click at [474, 188] on span "שמירה" at bounding box center [482, 196] width 29 height 16
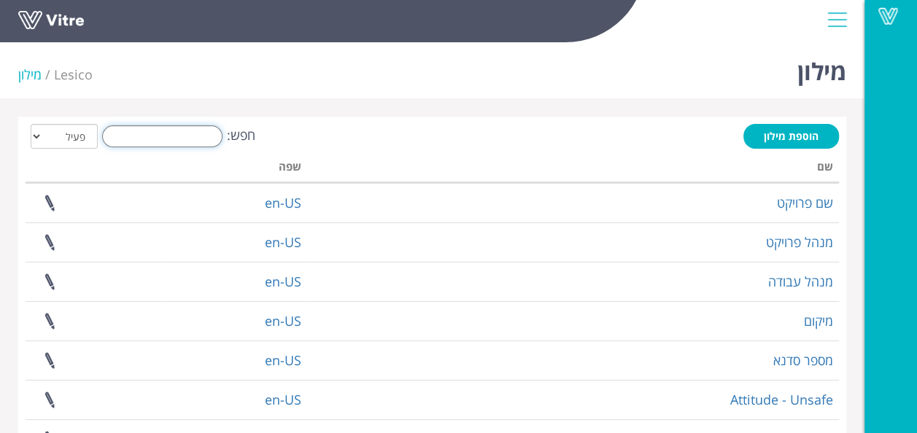
click at [159, 134] on input "חפש:" at bounding box center [162, 136] width 120 height 22
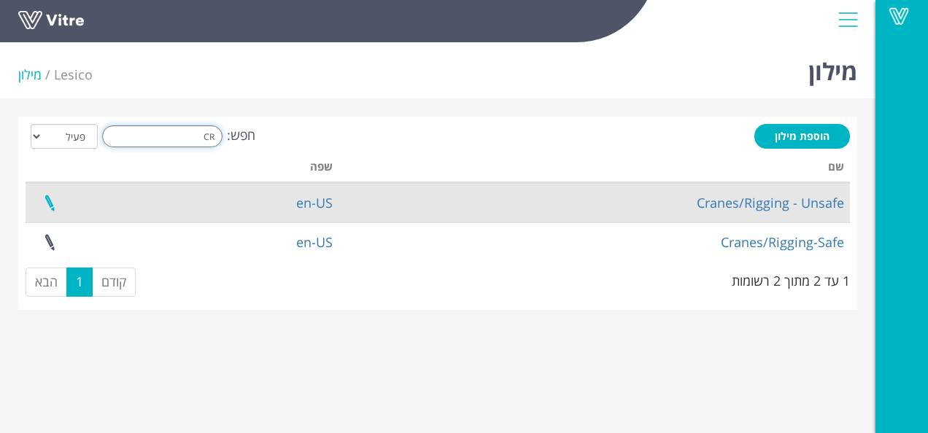
type input "CR"
click at [54, 204] on link at bounding box center [49, 203] width 36 height 39
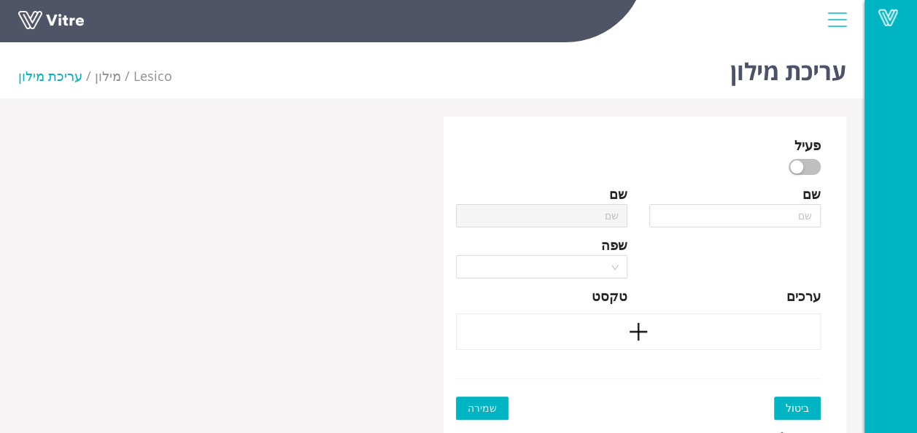
type input "Cranes/Rigging - Unsafe"
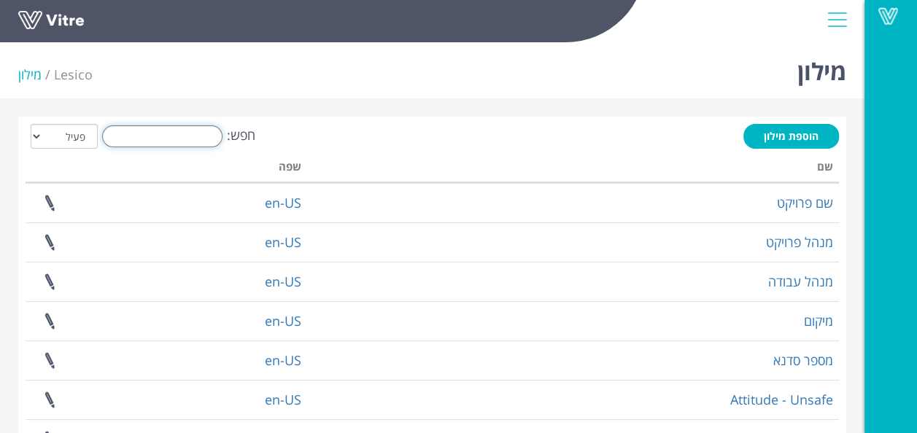
click at [174, 136] on input "חפש:" at bounding box center [162, 136] width 120 height 22
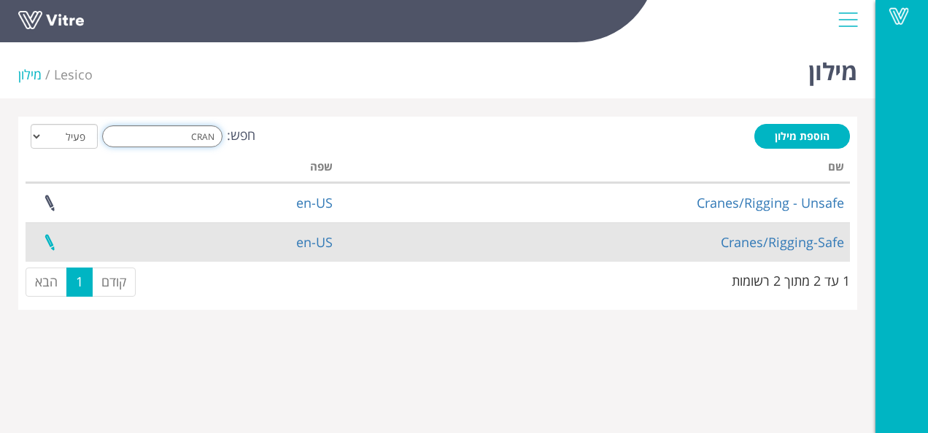
type input "CRAN"
click at [50, 242] on link at bounding box center [49, 242] width 36 height 39
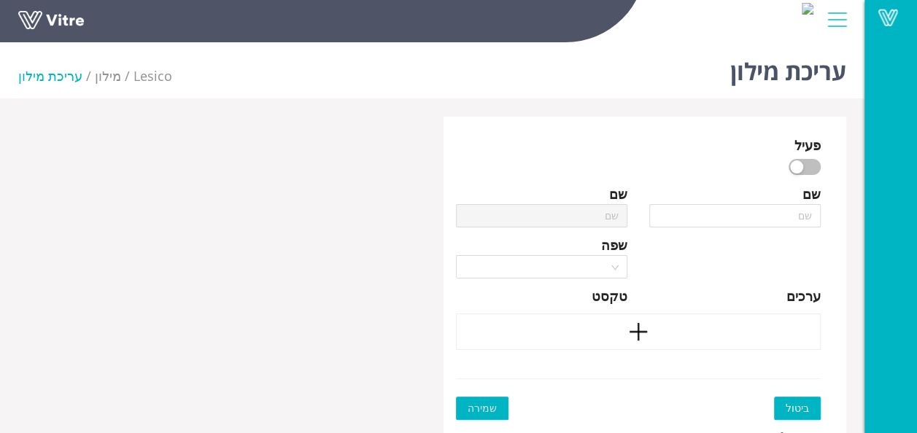
type input "Cranes/Rigging-Safe"
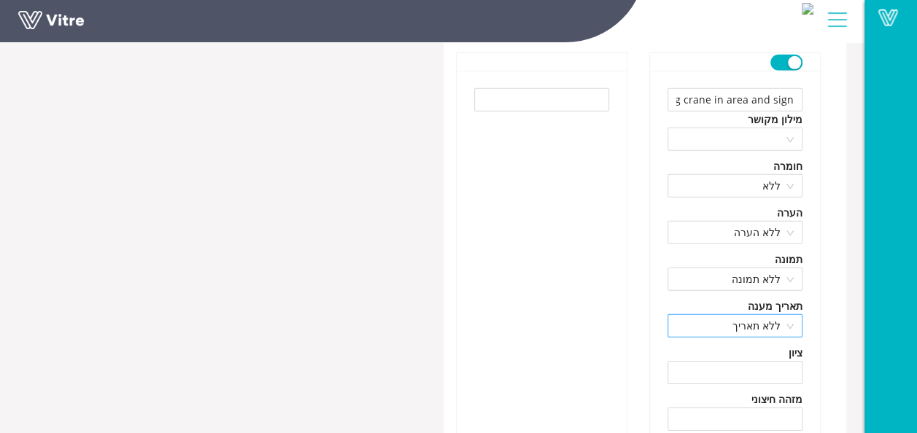
scroll to position [10304, 0]
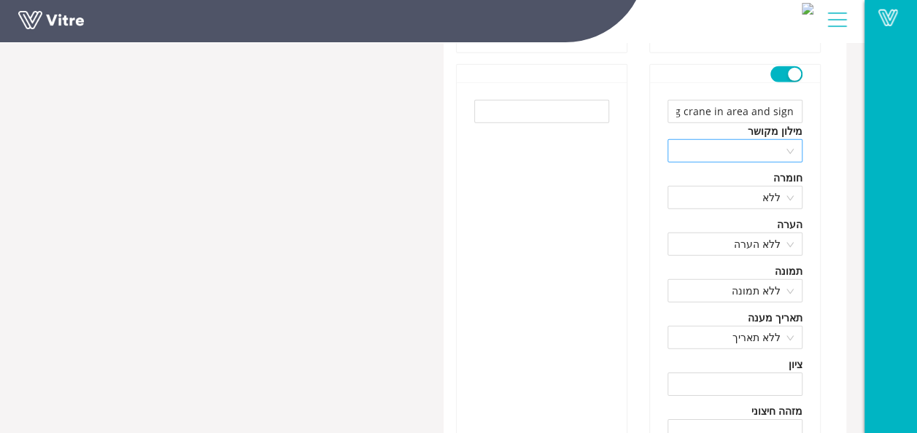
click at [788, 140] on span at bounding box center [734, 151] width 117 height 22
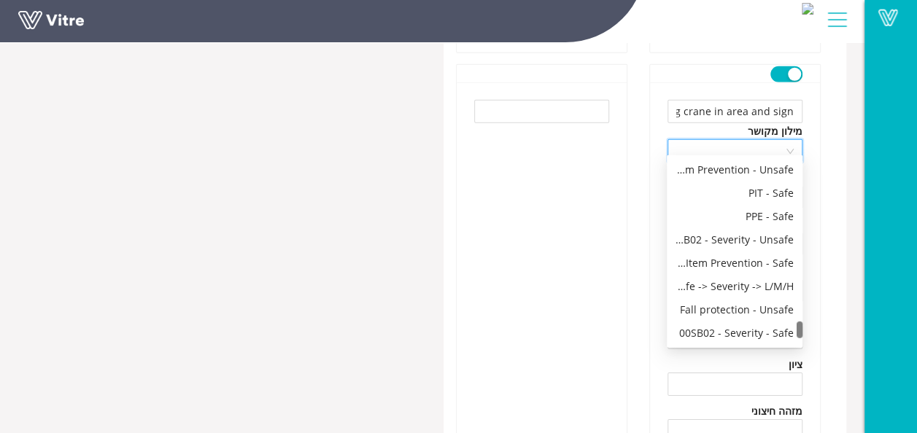
scroll to position [1821, 0]
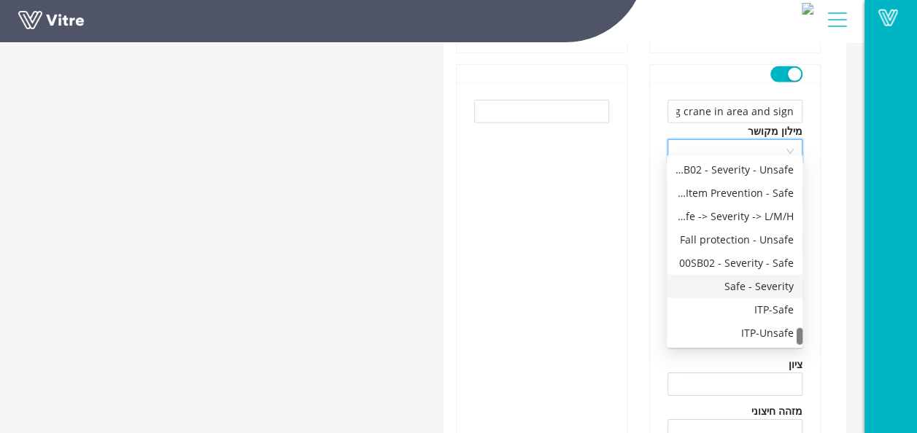
click at [778, 287] on div "Safe - Severity" at bounding box center [735, 287] width 118 height 16
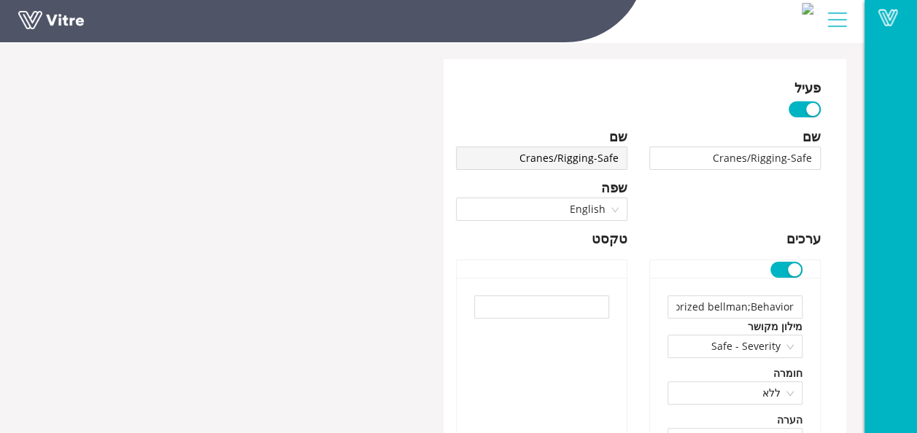
scroll to position [0, 0]
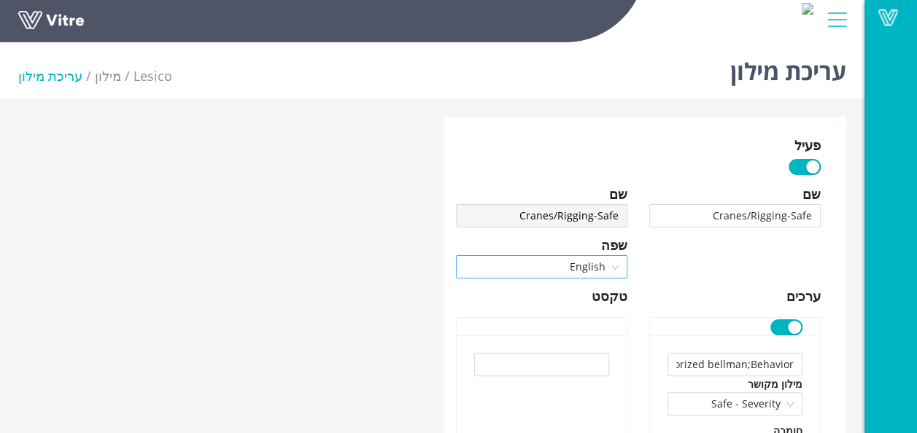
click at [609, 263] on span "English" at bounding box center [542, 267] width 154 height 22
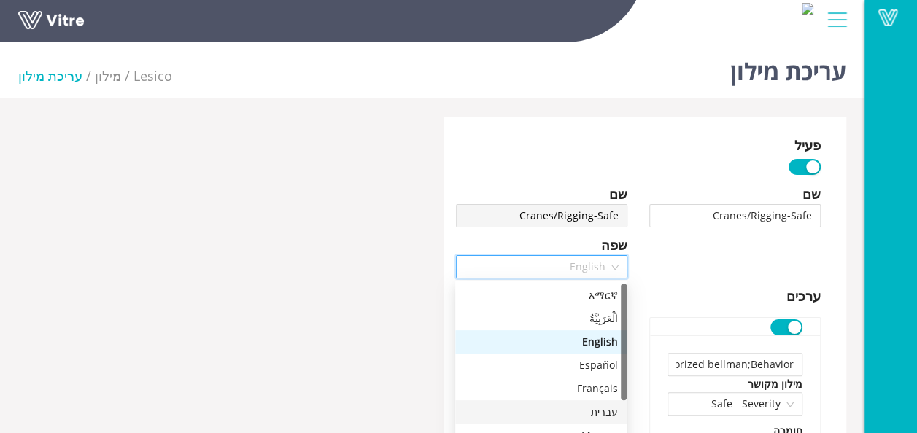
click at [607, 412] on div "עברית" at bounding box center [541, 412] width 154 height 16
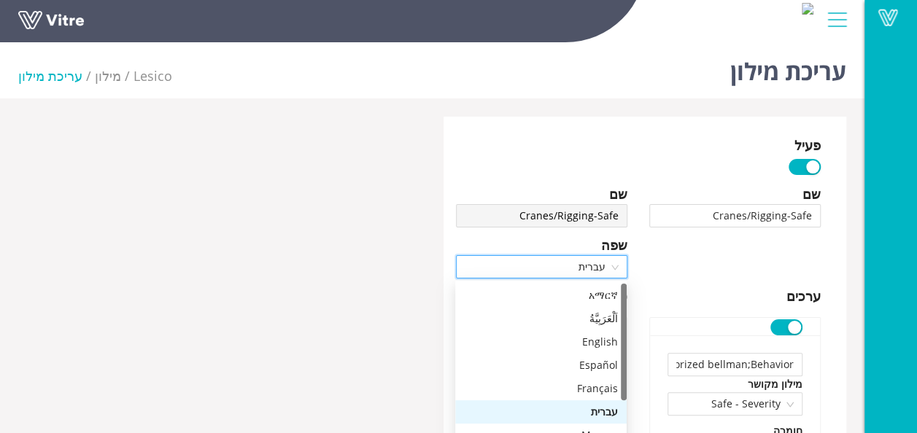
type input "אתת מוסמך ; התנהגות"
type input "כלים /אביזרים מתוחזקים היטב ; מצב"
type input "פריסת מייצבי מנוף (רגליים ) בהתאם (פרוס עד הסוף ) ; מצב"
type input "מפזרי עומס מתאימים ; מצב"
type input "איזור הרחקה במקום הנפה מגודר כראוי ; מצב"
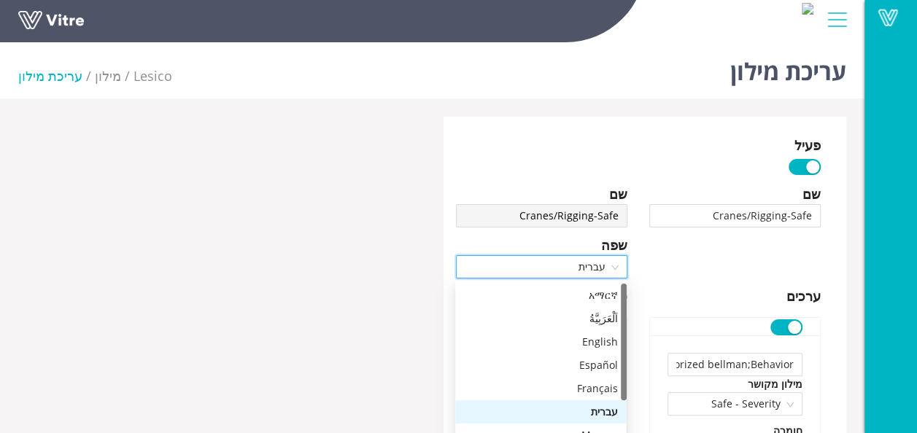
type input "תחום רדיוס הנדנוד מגודר בהתאם ; מצב"
type input "תוכנית הרמה/הנפה קריטית שלמה ; התנהגות"
type input "לשונית בטיחות מתאימה לוו מנוף : מצב"
type input "אביזר הרמה בדוק/ מדורג / מתויג ; מצב"
type input "שטח ריק מעובדים תחת מטען מונף באוויר ; התנהגות"
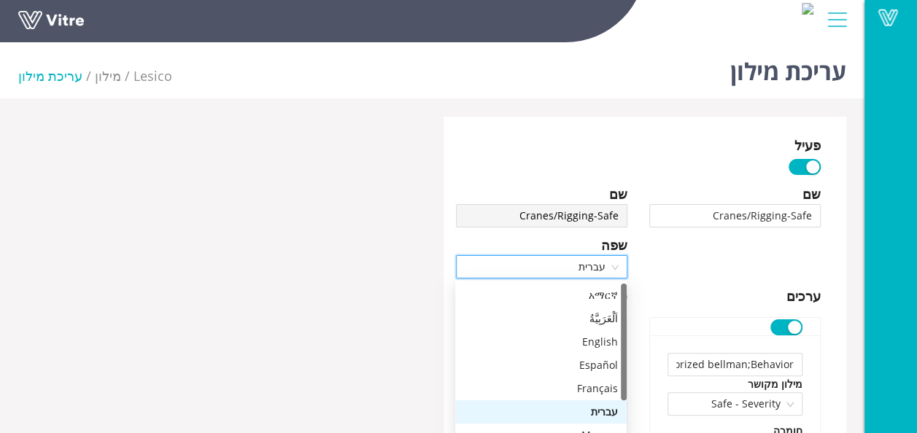
type input "מפעיל כלי מוסמך ; התנהגות"
type input "תקשורת ברורה (מפעיל - אתת) ; התנהגות"
type input "אזהרה קולית מתאימה (משרוקית) ; התנהגות"
type input "מטען מאובטח ; התנהגות"
type input "קשירה מתאימה ; התנהגות"
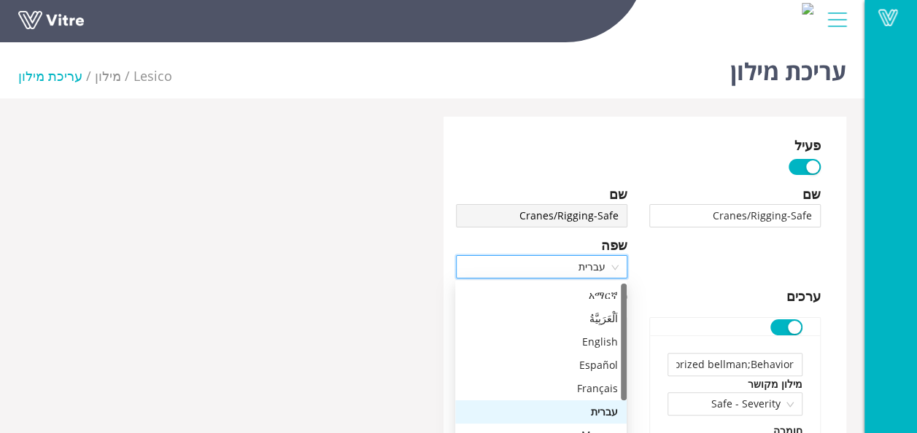
type input "שימוש מתאים בחבל מכוון ; התנהגות"
type input "ארגון מתאים ; מצב"
type input "מצב: ציוד לביצוע ההנפה תקין"
type input "רשימת תיוג לביצוע הנפה קיימת וחתומה"
type input "רשימת תיוג לסל הרמה למנוף קיים בשטח חתום"
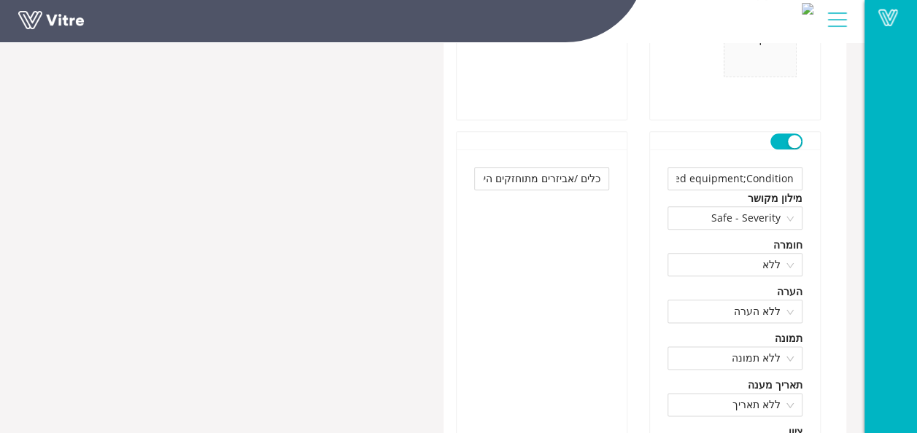
scroll to position [730, 0]
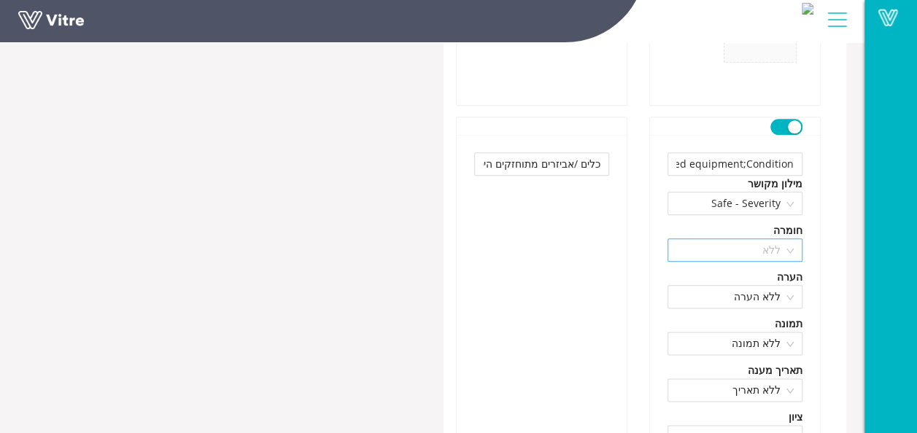
click at [792, 250] on span "ללא" at bounding box center [734, 250] width 117 height 22
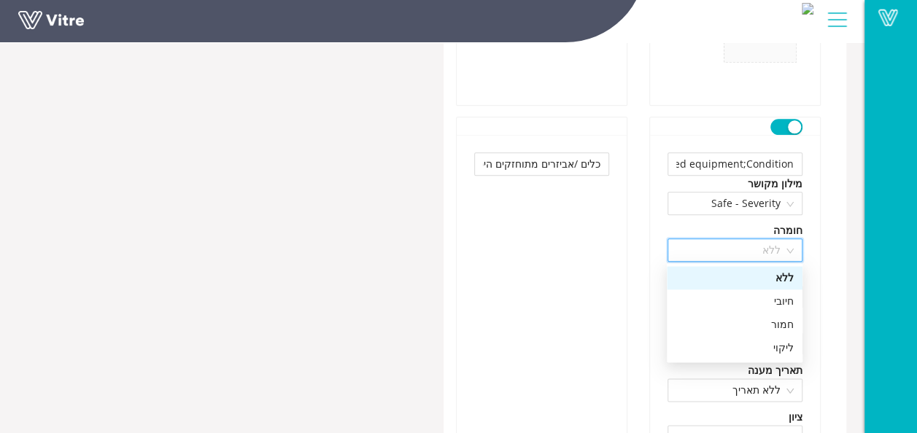
click at [792, 249] on span "ללא" at bounding box center [734, 250] width 117 height 22
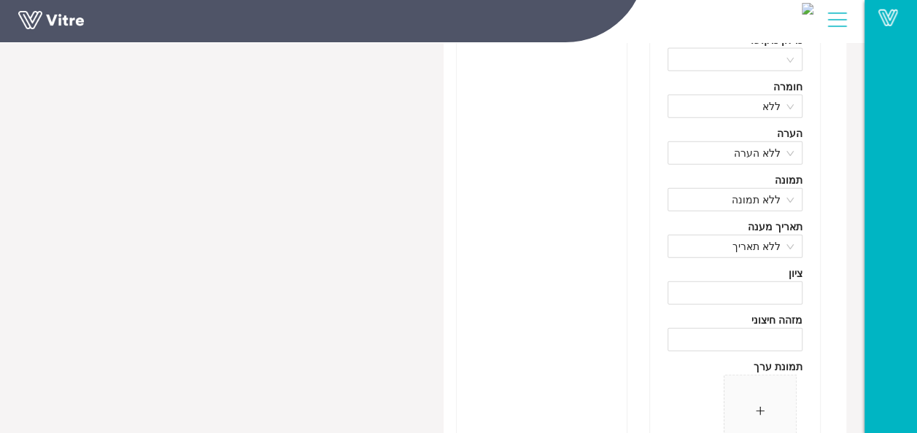
scroll to position [9720, 0]
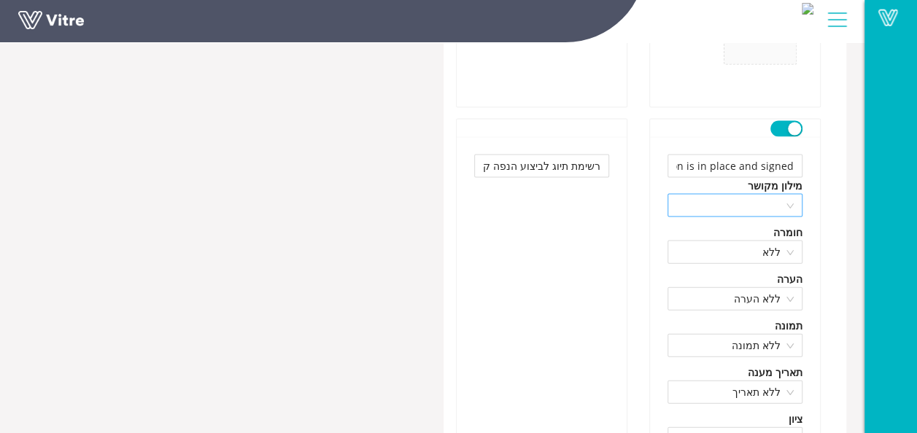
click at [788, 195] on span at bounding box center [734, 206] width 117 height 22
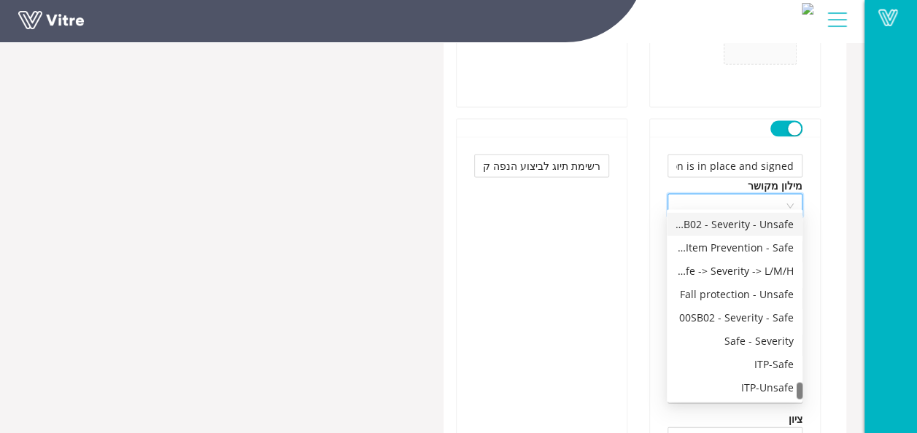
scroll to position [1821, 0]
click at [756, 343] on div "Safe - Severity" at bounding box center [735, 341] width 118 height 16
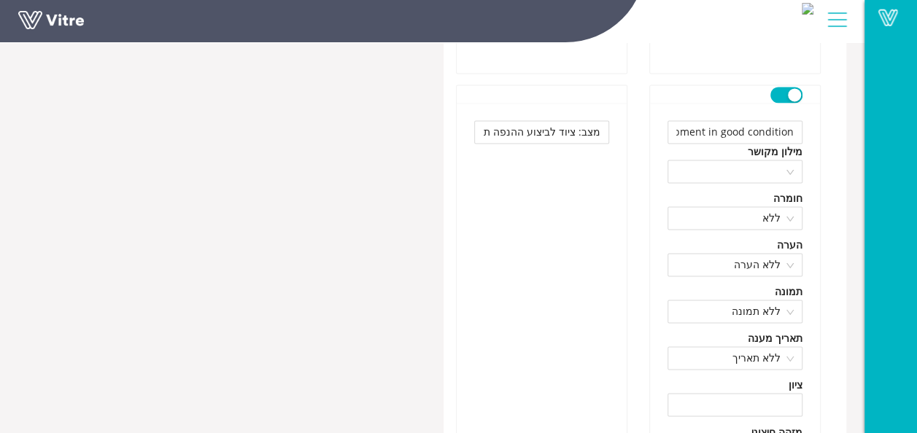
scroll to position [9136, 0]
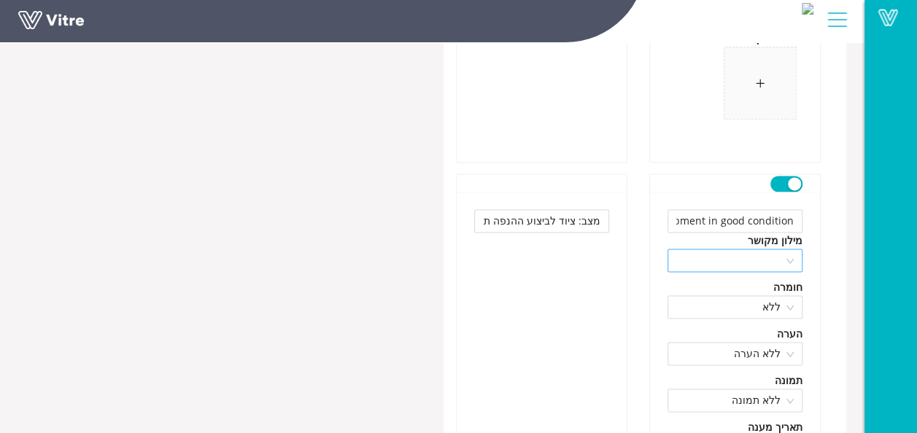
click at [789, 250] on span at bounding box center [734, 261] width 117 height 22
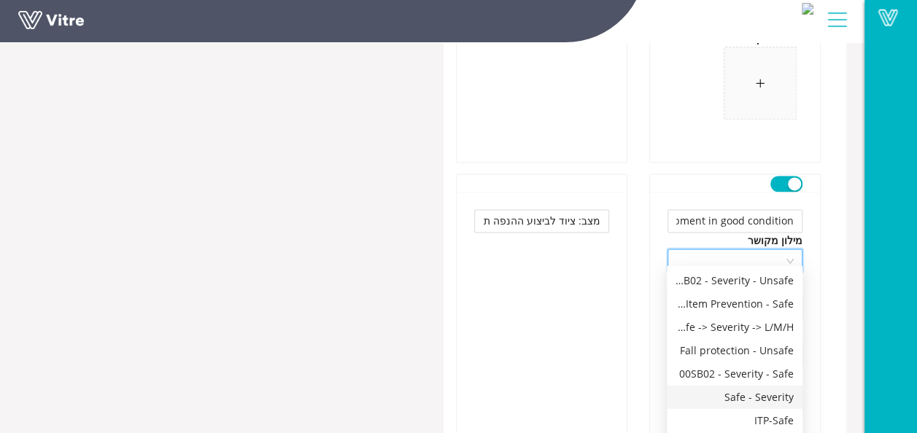
click at [760, 402] on div "Safe - Severity" at bounding box center [735, 397] width 118 height 16
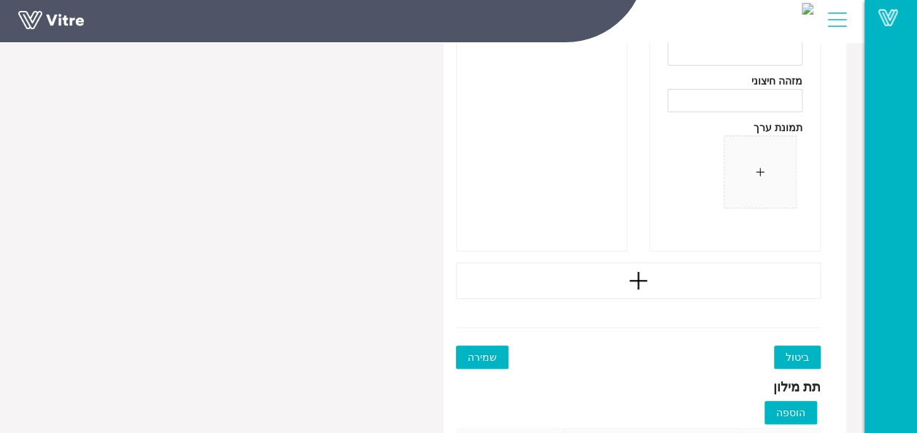
scroll to position [11325, 0]
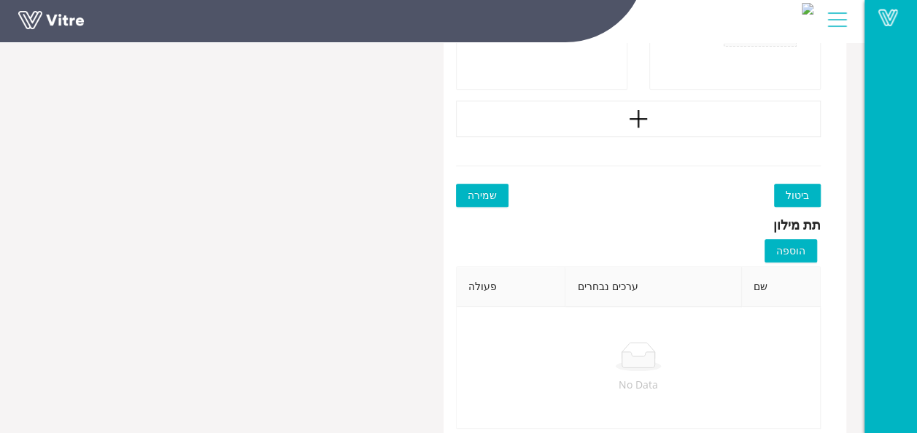
click at [471, 188] on span "שמירה" at bounding box center [482, 196] width 29 height 16
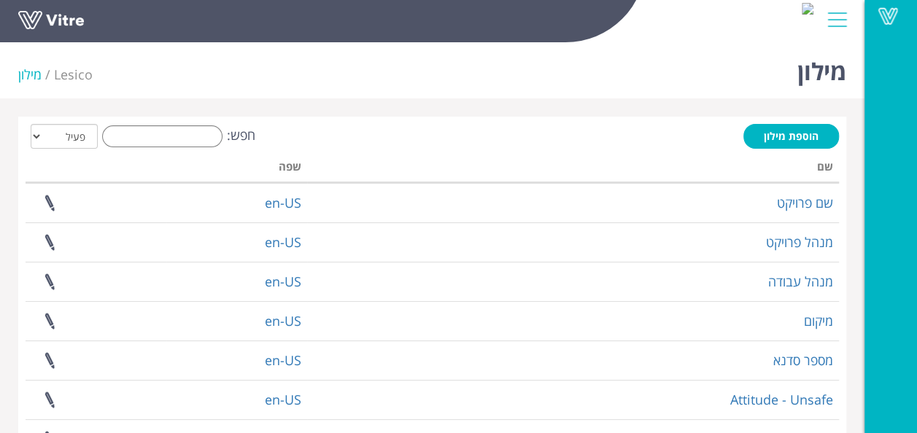
click at [172, 149] on div "חפש: הכל פעיל לא פעיל" at bounding box center [433, 137] width 814 height 27
click at [172, 142] on input "חפש:" at bounding box center [162, 136] width 120 height 22
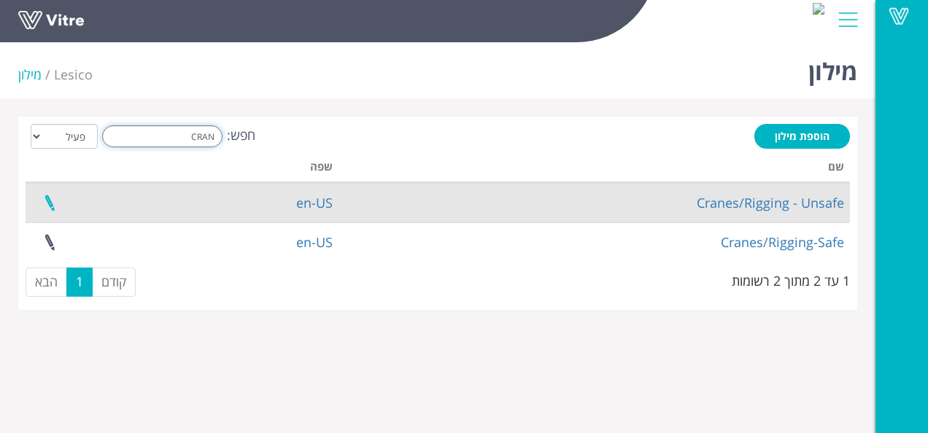
type input "CRAN"
click at [48, 198] on link at bounding box center [49, 203] width 36 height 39
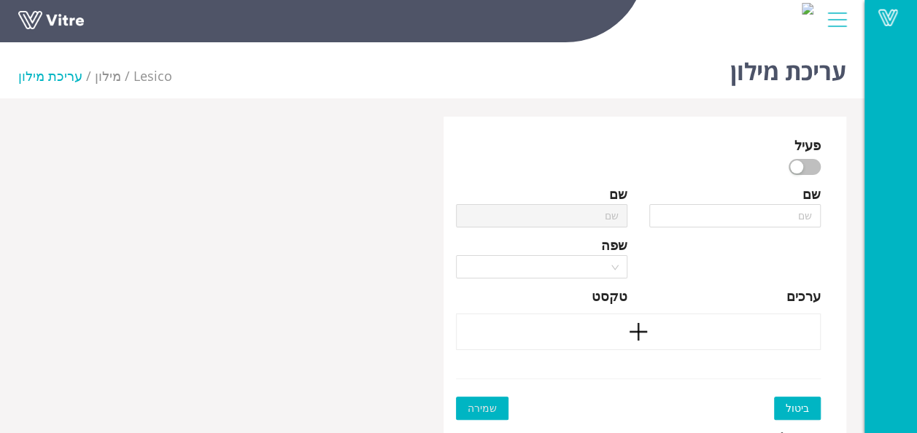
type input "Cranes/Rigging - Unsafe"
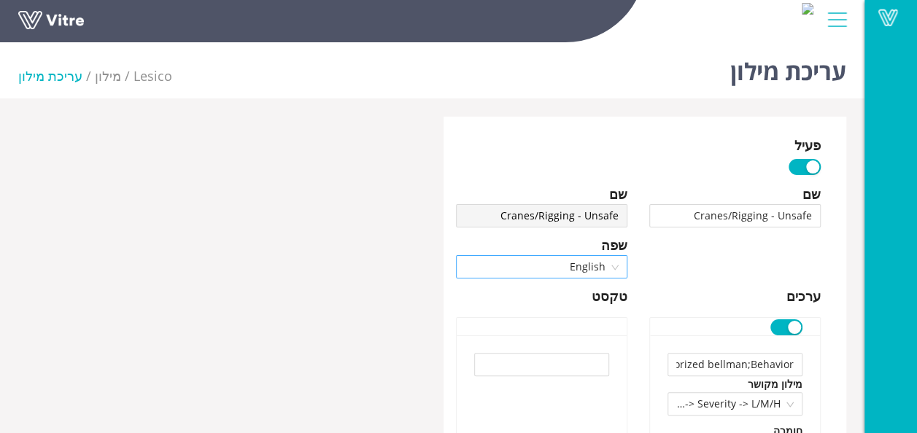
click at [613, 266] on span "English" at bounding box center [542, 267] width 154 height 22
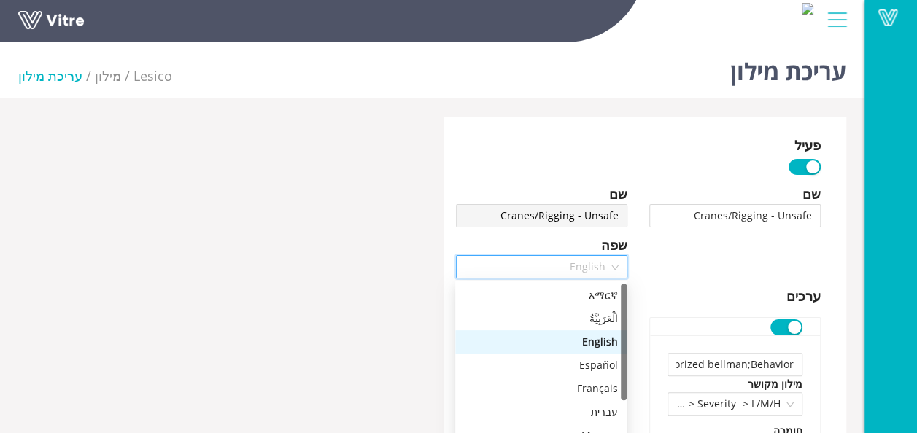
scroll to position [111, 0]
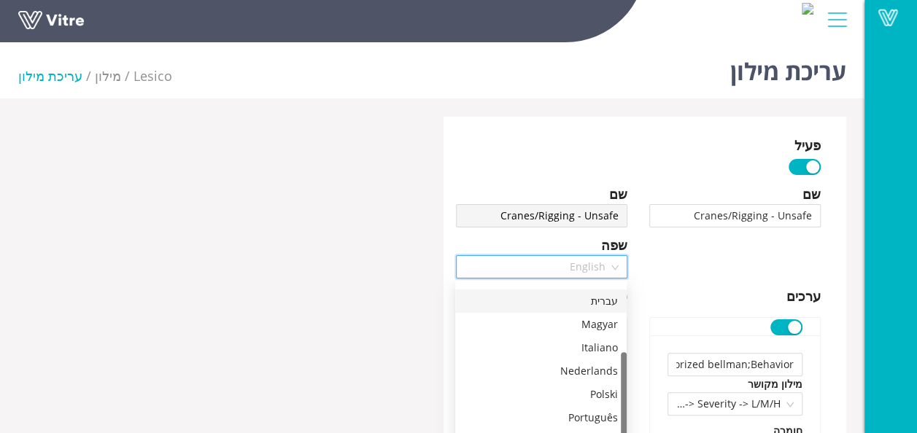
click at [605, 299] on div "עברית" at bounding box center [541, 301] width 154 height 16
type input "אתת לא מוסמך ; התנהגות"
type input "וו ההרמה לא מקופל; מצב"
type input "הקמה לא נכונה ; מצב"
type input "אין לשונית בטיחות על הוו ; מצב"
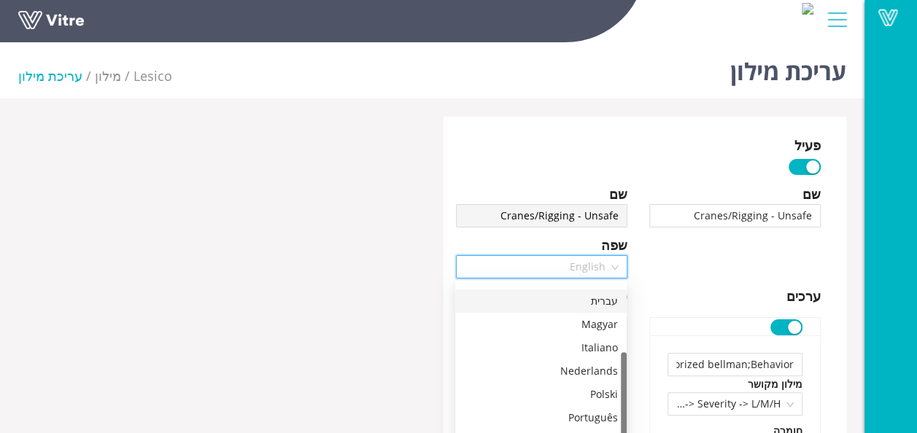
type input "ציוד לא מתוחזק כראוי ; מצב"
type input "פריסת מייצבי מנוף לא נכונה ; מצב"
type input "מפזרי עומס לא מתאים / חסרים ; מצב"
type input "איזור הרחקה במקום הנפה לא מגודר נכון ; מצב"
type input "איזור הרחקה במקום הנפה לא מגודר ; מצב"
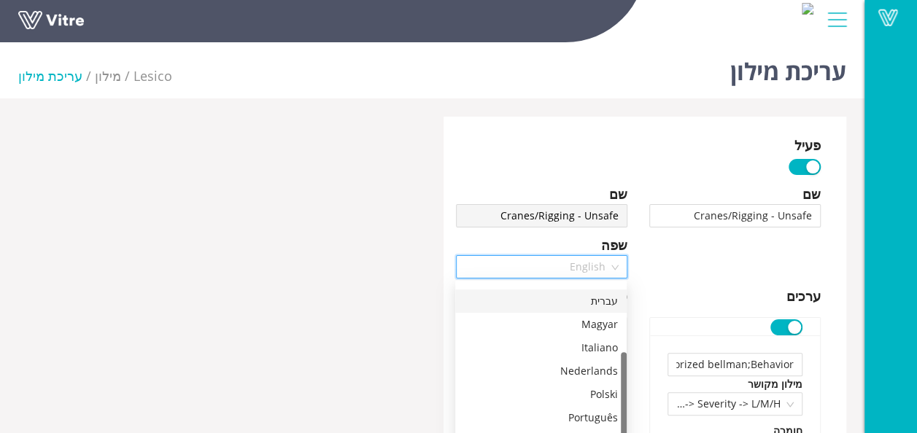
type input "אין תוכנית הנפה ; התנהגות"
type input "גידור תחום הנדנוד לא נכון ; מצב"
type input "אביזר הרמה /קשירה לא בדוק ; התנהגות"
type input "חבל מכוון לא בשימוש / לא מספיק ; התנהגות"
type input "מטענים באוויר מעל עובדים ; התנהגות"
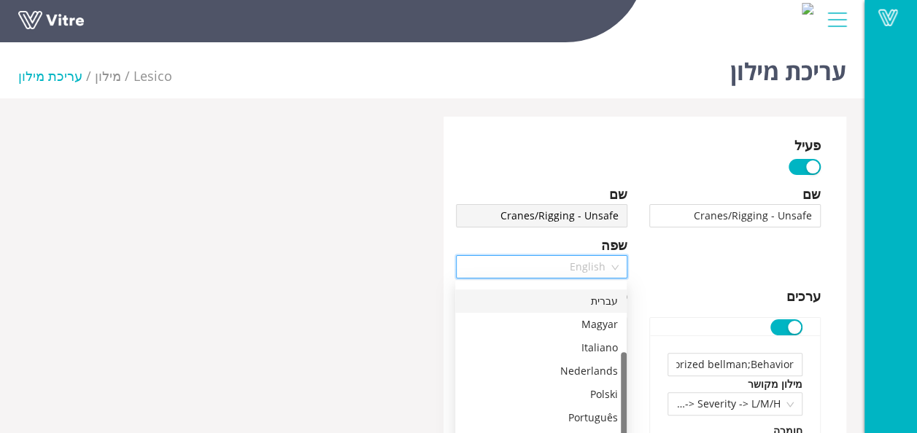
type input "מפעיל כלי לא מוסמך ; התנהגות"
type input "תקשורת חלשה בין המפעיל לאתת ; התנהגות"
type input "אין אזהרה קולית (משרוקית ) ; התנהגות"
type input "מטען לא מאובטח ; התנהגות"
type input "קשירה לא נכונה ; התנהגות"
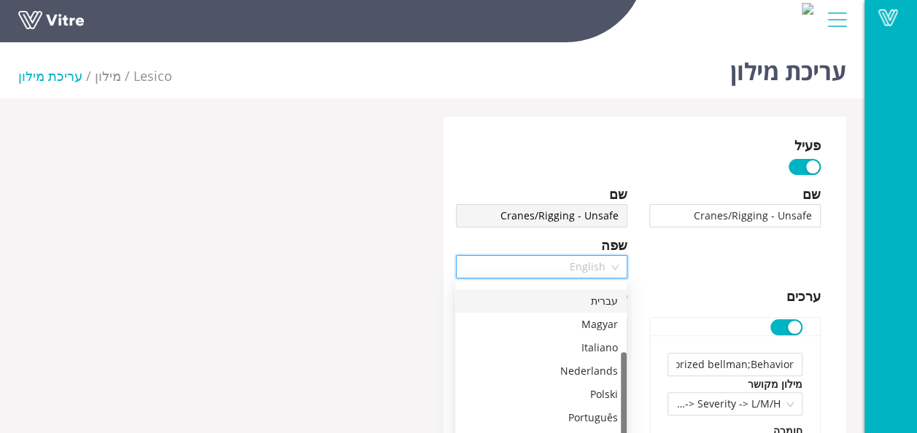
type input "תחום רדיוס הנדנוד לא מגודר ; מצב"
type input "תוכנית הנפה לא שלמה ; התנהגות"
type input "אחר"
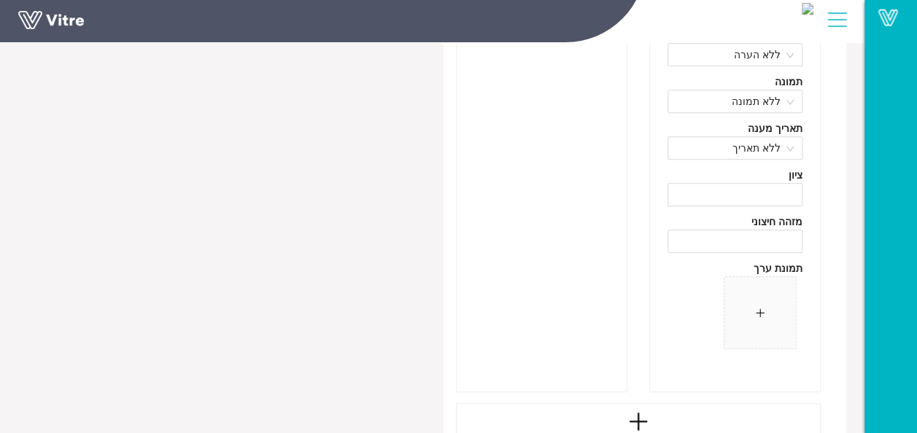
scroll to position [11674, 0]
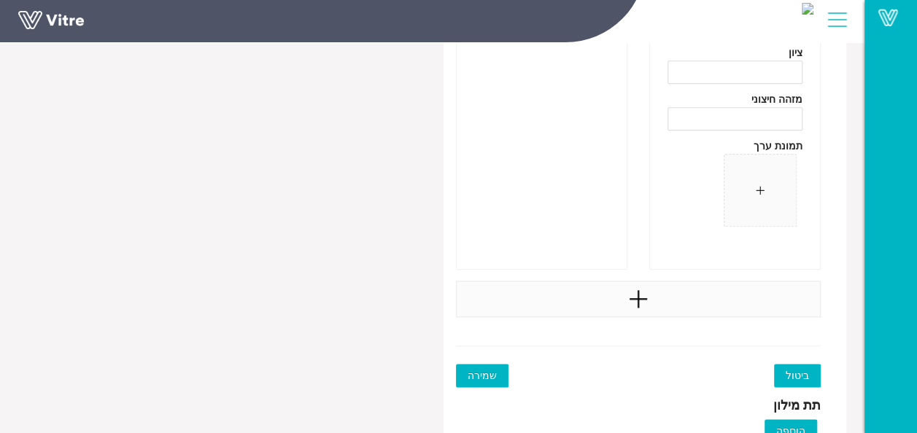
click at [661, 295] on div at bounding box center [639, 299] width 366 height 36
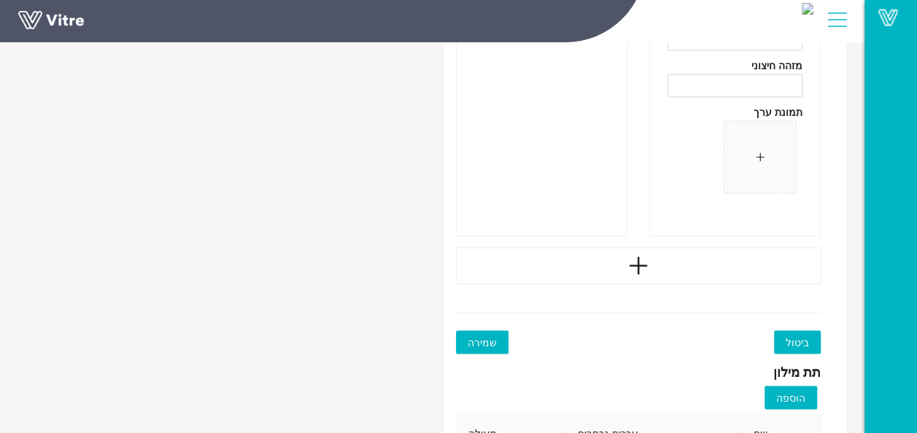
scroll to position [12258, 0]
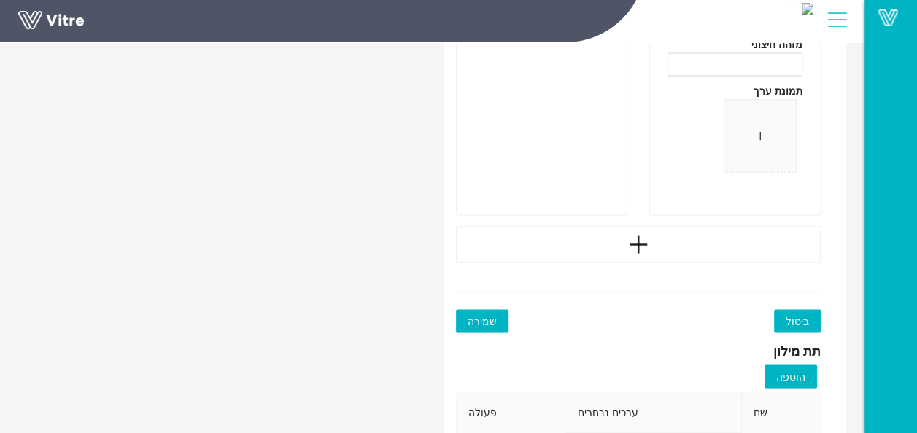
click at [652, 226] on div at bounding box center [639, 244] width 366 height 36
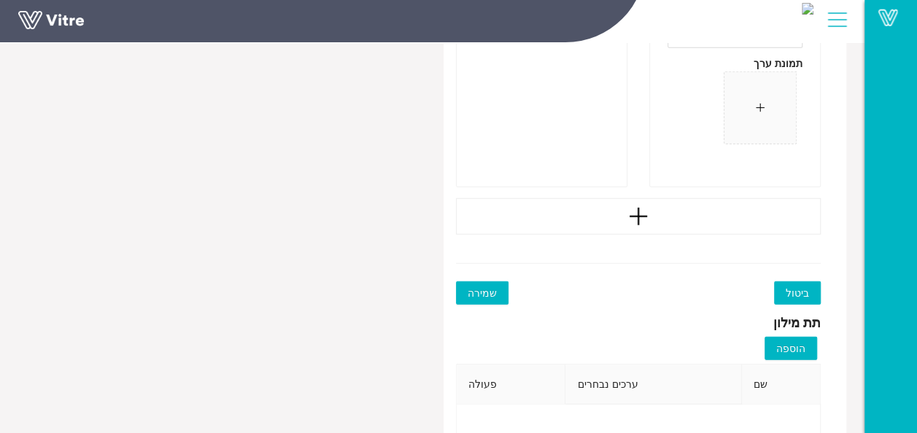
scroll to position [12841, 0]
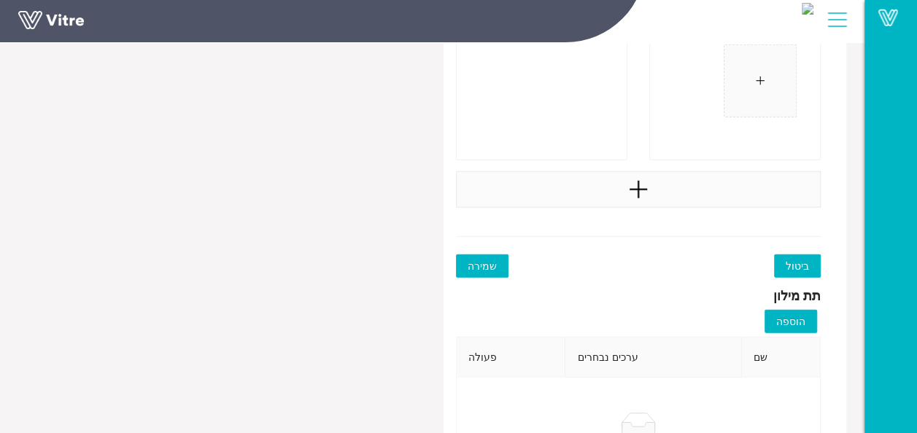
click at [652, 185] on div at bounding box center [639, 189] width 366 height 36
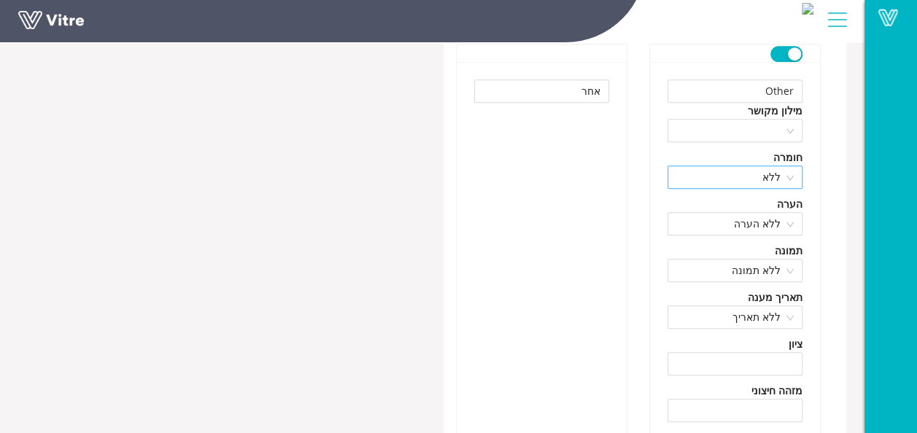
scroll to position [11236, 0]
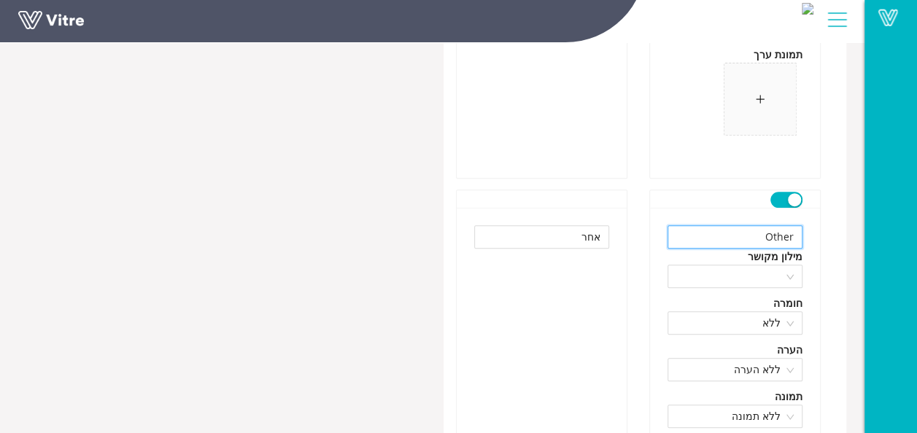
click at [783, 225] on input "Other" at bounding box center [735, 236] width 135 height 23
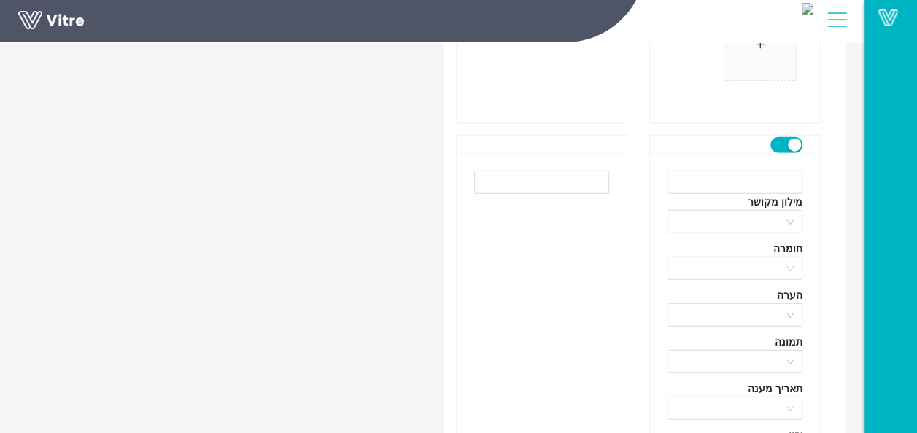
scroll to position [12855, 0]
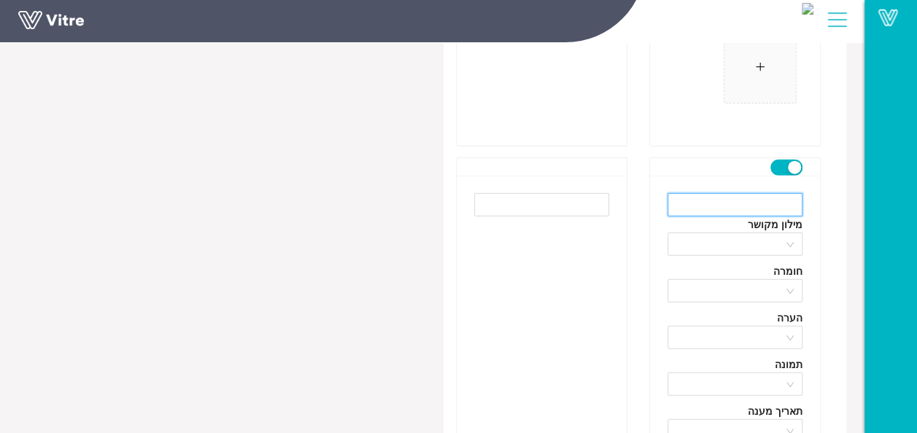
click at [759, 198] on input "text" at bounding box center [735, 204] width 135 height 23
paste input "Other"
click at [787, 279] on div at bounding box center [735, 290] width 135 height 23
type input "Other"
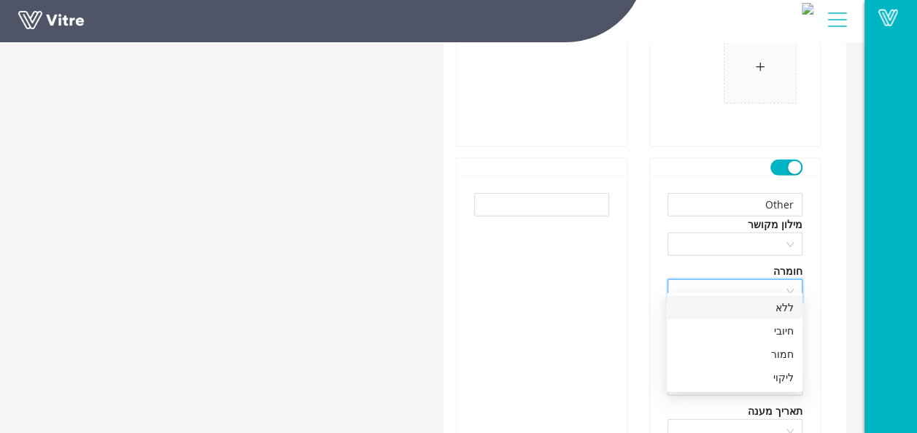
click at [773, 312] on div "ללא" at bounding box center [735, 308] width 118 height 16
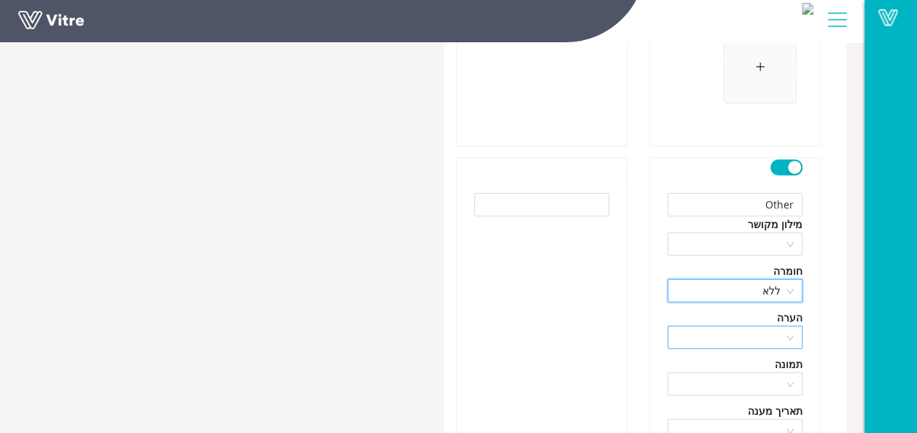
click at [789, 326] on div at bounding box center [735, 337] width 135 height 23
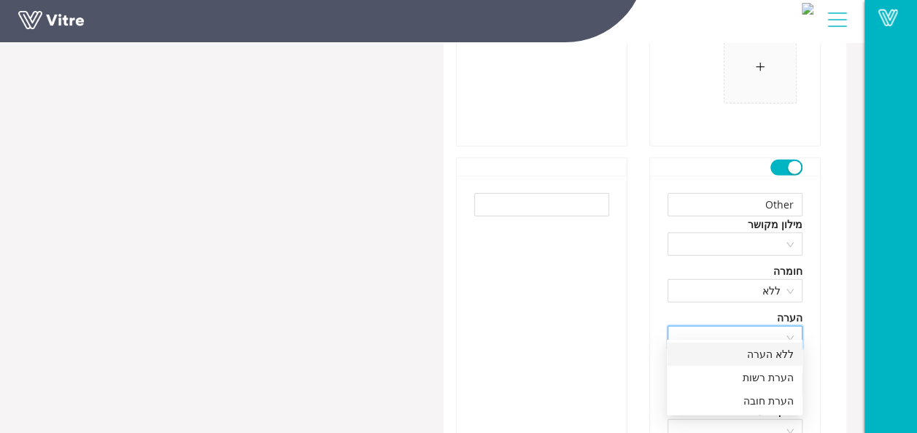
click at [776, 349] on div "ללא הערה" at bounding box center [735, 355] width 118 height 16
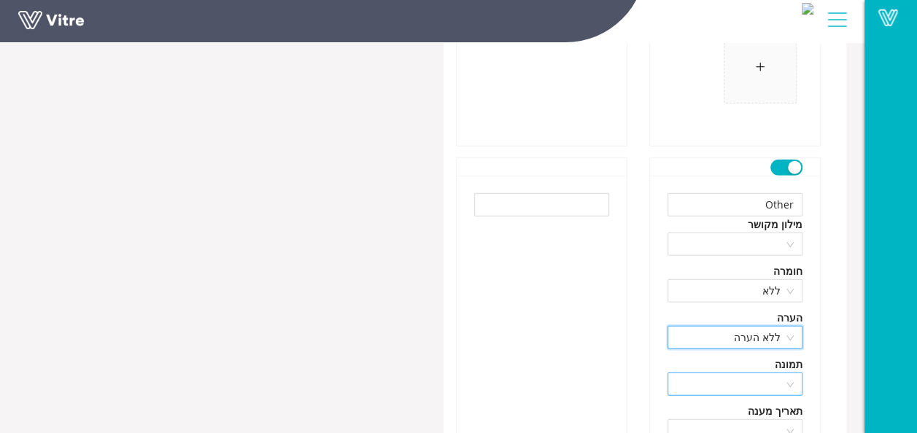
click at [790, 373] on div at bounding box center [735, 384] width 135 height 23
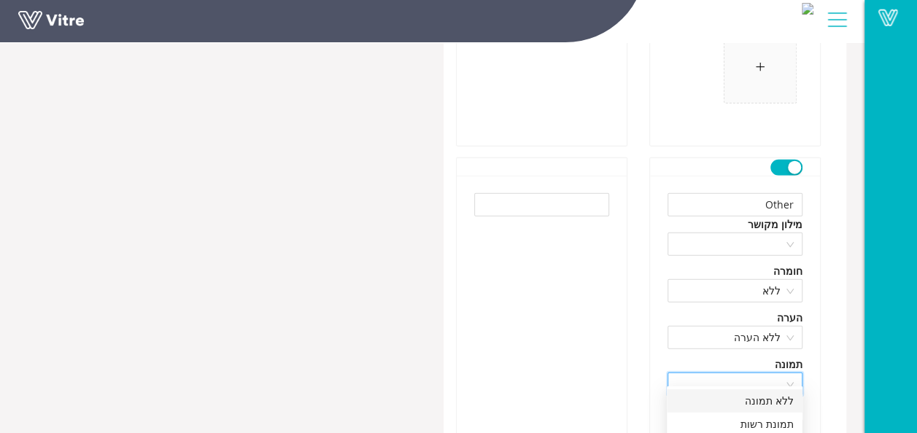
click at [772, 398] on div "ללא תמונה" at bounding box center [735, 401] width 118 height 16
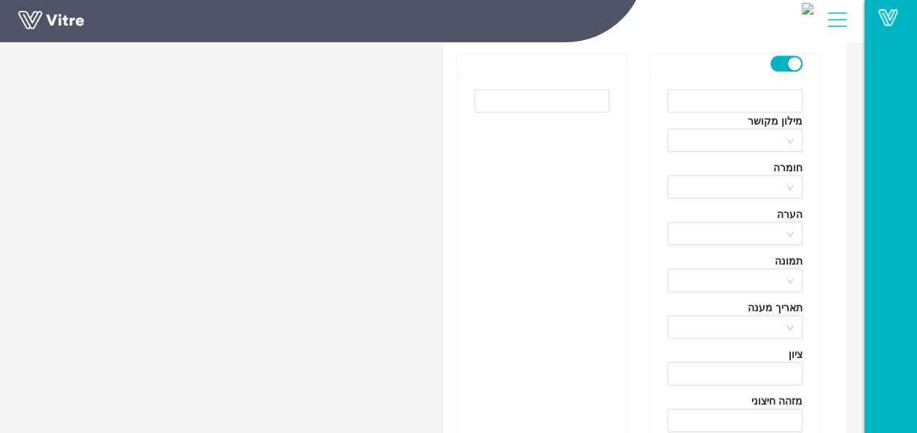
scroll to position [12418, 0]
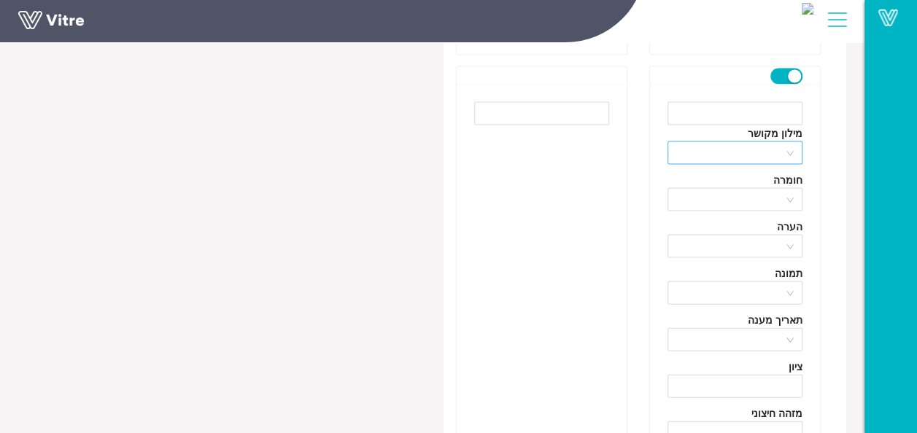
click at [789, 142] on div at bounding box center [735, 153] width 135 height 23
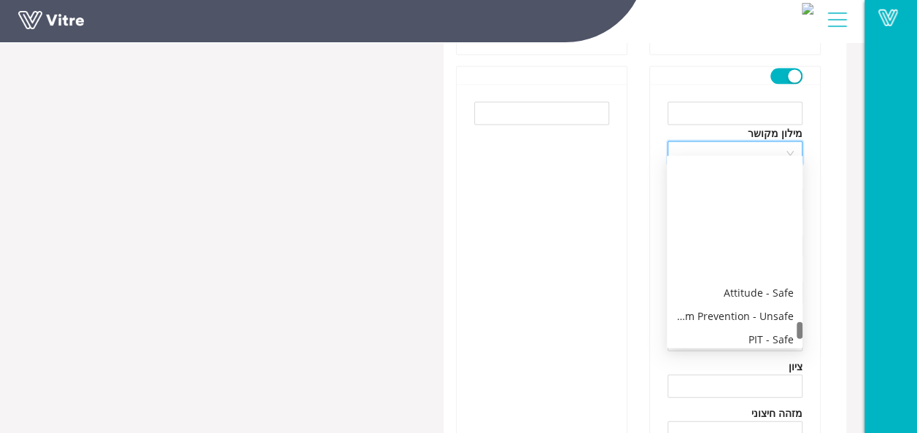
scroll to position [1751, 0]
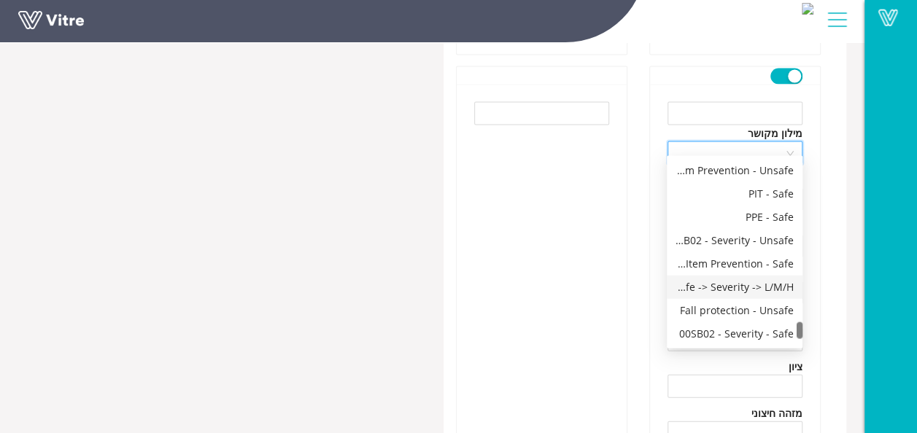
click at [727, 285] on div "Unsafe -> Severity -> L/M/H" at bounding box center [735, 287] width 118 height 16
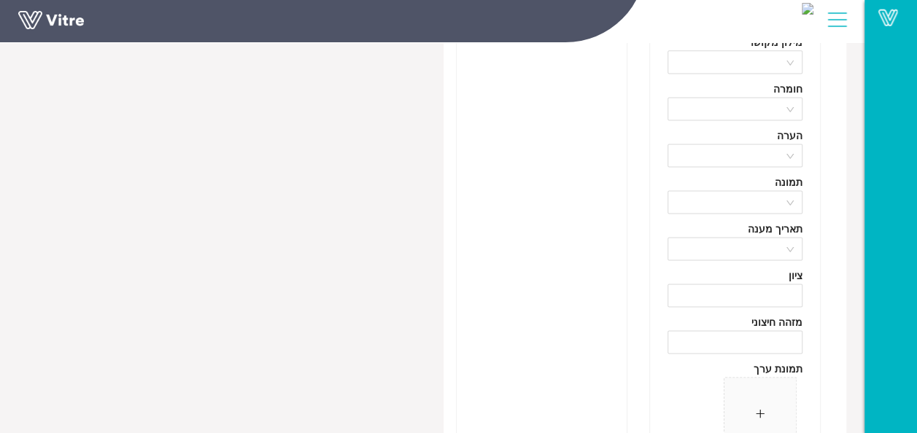
scroll to position [11834, 0]
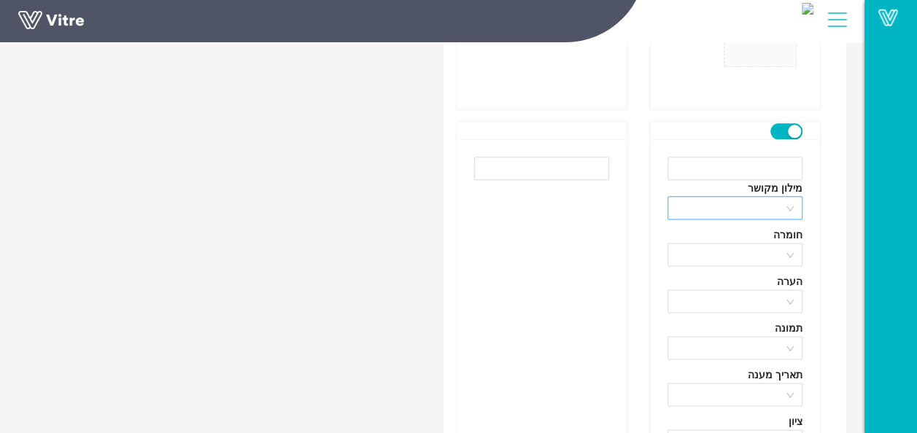
click at [782, 197] on input "search" at bounding box center [729, 208] width 107 height 22
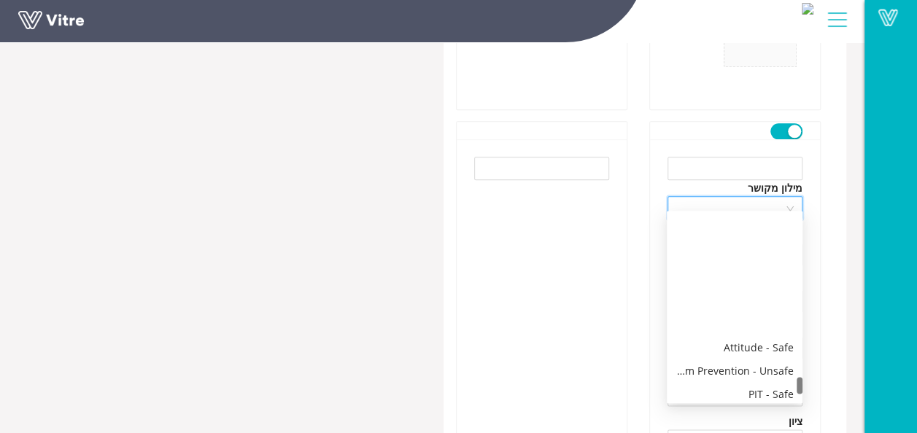
scroll to position [1751, 0]
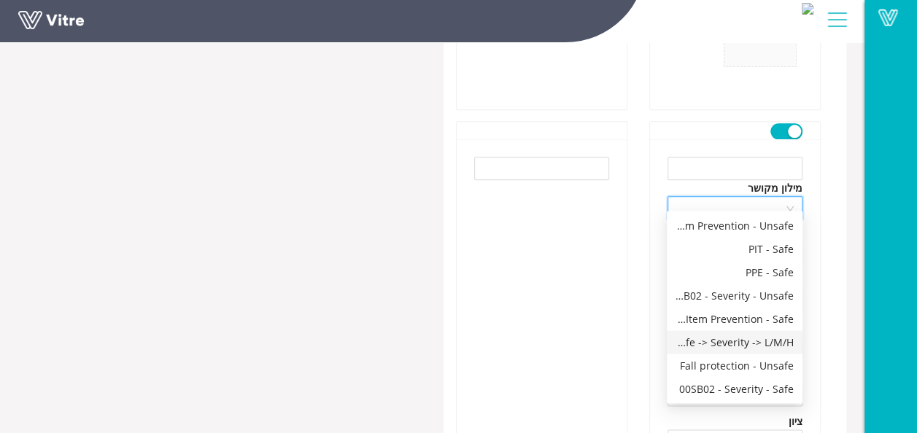
click at [726, 339] on div "Unsafe -> Severity -> L/M/H" at bounding box center [735, 342] width 118 height 16
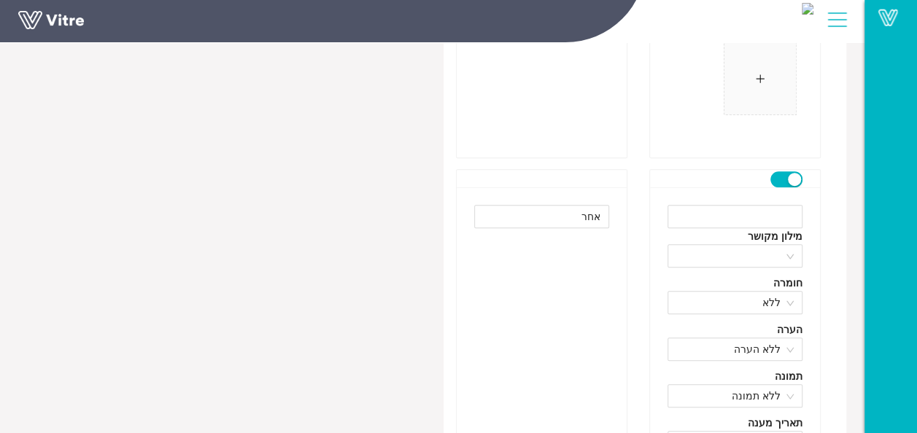
scroll to position [11250, 0]
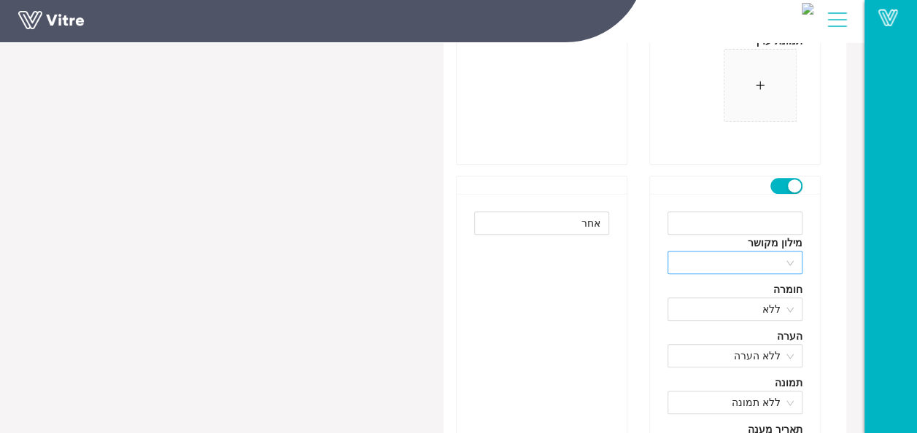
click at [787, 252] on span at bounding box center [734, 263] width 117 height 22
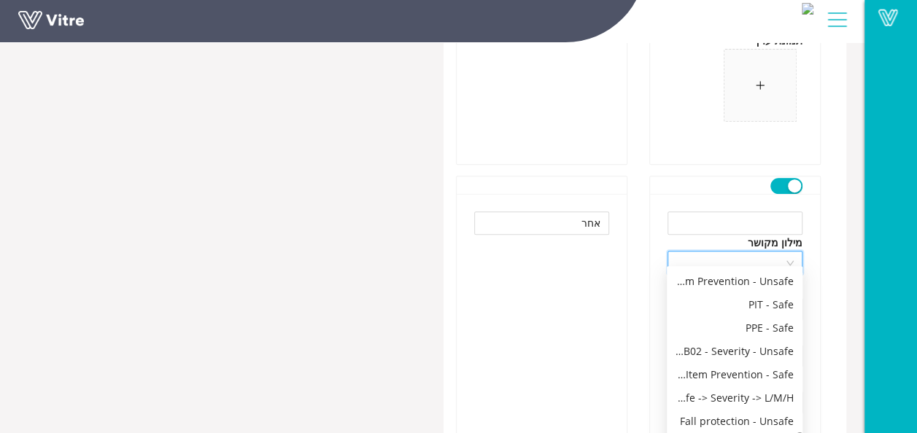
scroll to position [1751, 0]
click at [711, 395] on div "Unsafe -> Severity -> L/M/H" at bounding box center [735, 398] width 118 height 16
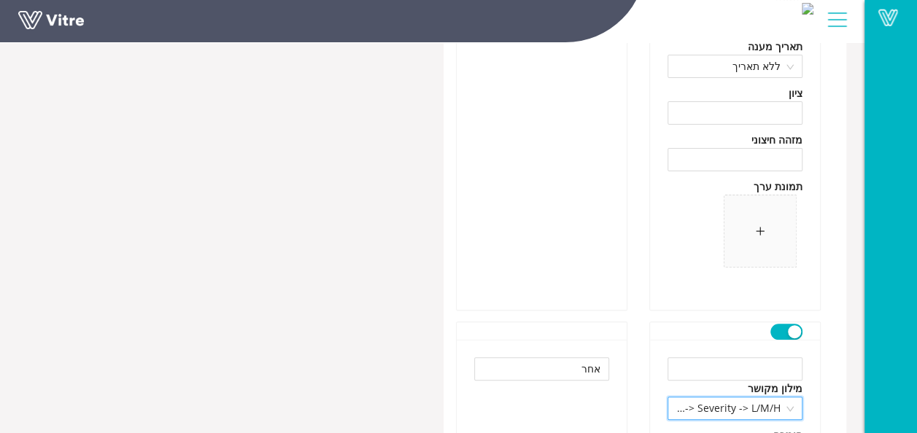
scroll to position [11250, 0]
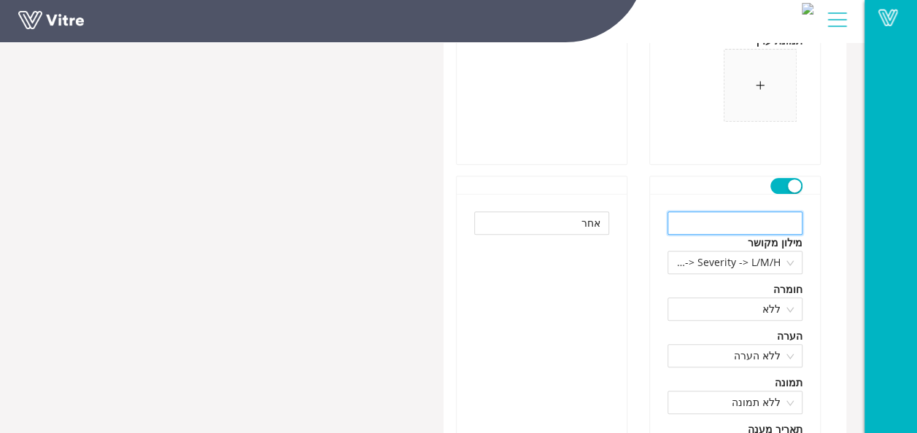
click at [734, 217] on input "text" at bounding box center [735, 223] width 135 height 23
click at [746, 212] on input "text" at bounding box center [735, 223] width 135 height 23
paste input "חסרה רשימת תיוג לסל הרמה למנוף קיים בשטח חתום"
type input "חסרה רשימת תיוג לסל הרמה למנוף קיים בשטח חתום"
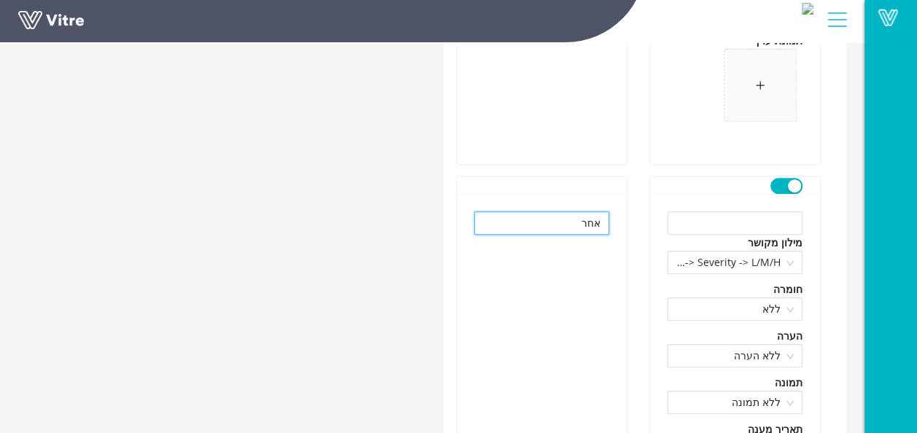
click at [575, 216] on input "אחר" at bounding box center [541, 223] width 135 height 23
drag, startPoint x: 575, startPoint y: 216, endPoint x: 611, endPoint y: 214, distance: 36.5
paste input "סרה רשימת תיוג לסל הרמה למנוף קיים בשטח חתום"
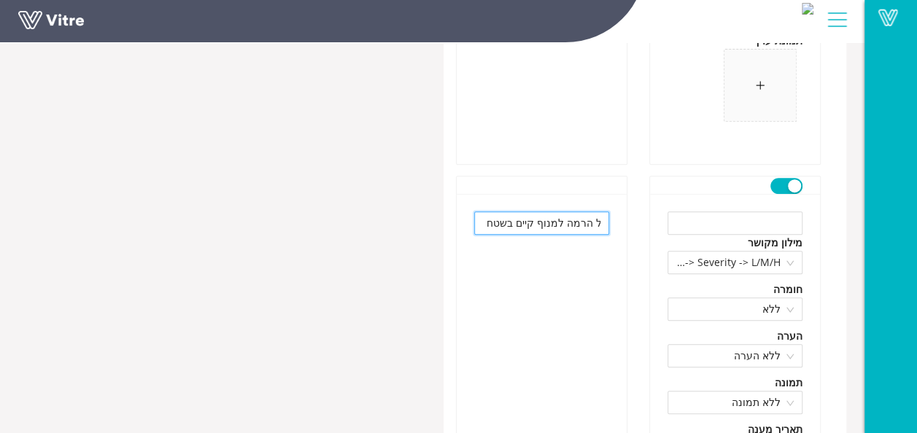
type input "חסרה רשימת תיוג לסל הרמה למנוף קיים בשטח חתום"
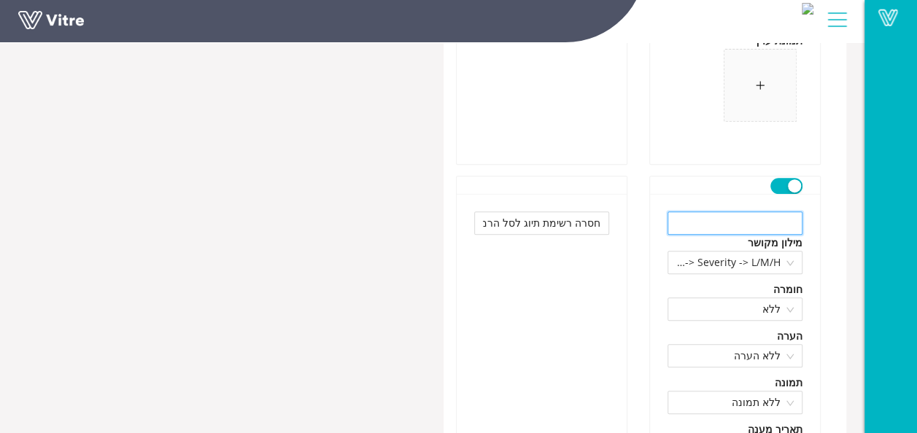
click at [708, 212] on input "text" at bounding box center [735, 223] width 135 height 23
paste input "Missing checklist for lifting basket for existing crane in sealed area"
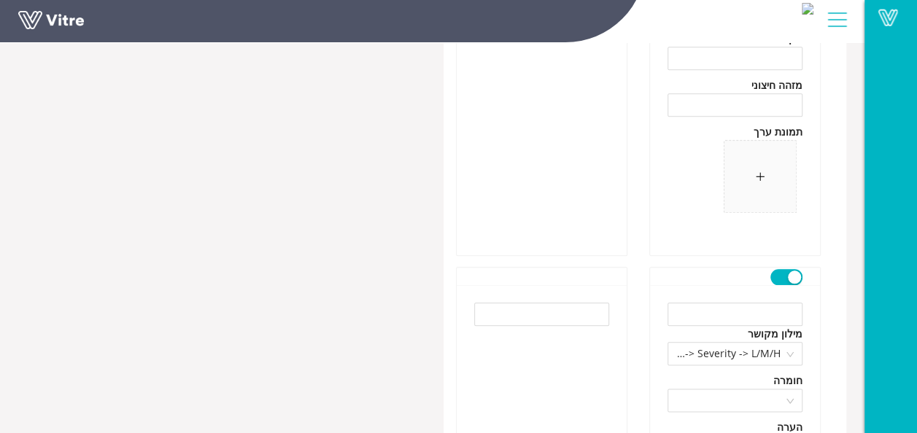
scroll to position [11834, 0]
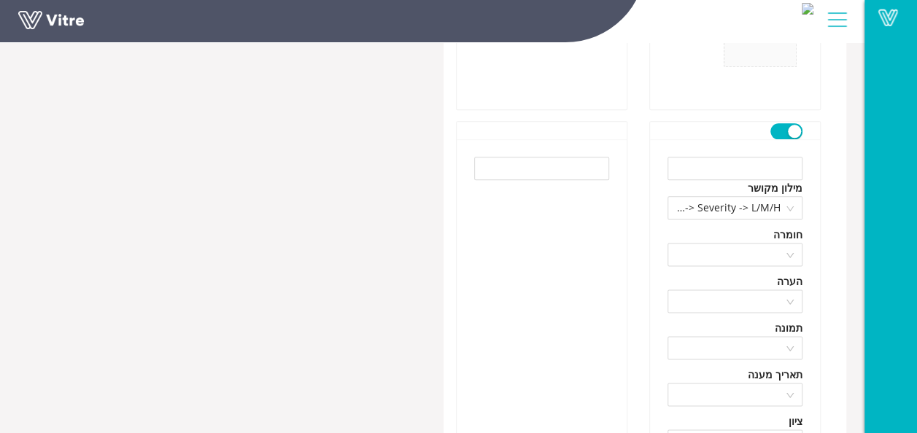
type input "Missing checklist for lifting basket for existing crane in sealed area"
click at [583, 157] on input "text" at bounding box center [541, 168] width 135 height 23
paste input "חסרה רשימת תיוג לביצוע הנפה למנוף / לא חתומה כנדרש"
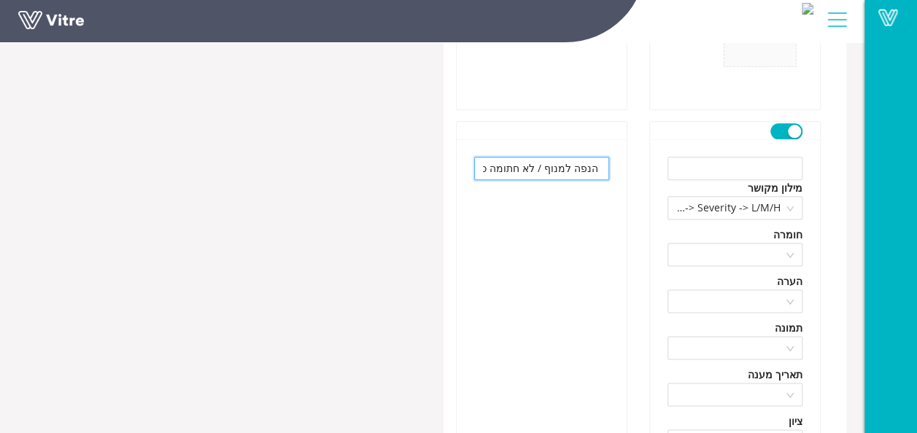
type input "חסרה רשימת תיוג לביצוע הנפה למנוף / לא חתומה כנדרש"
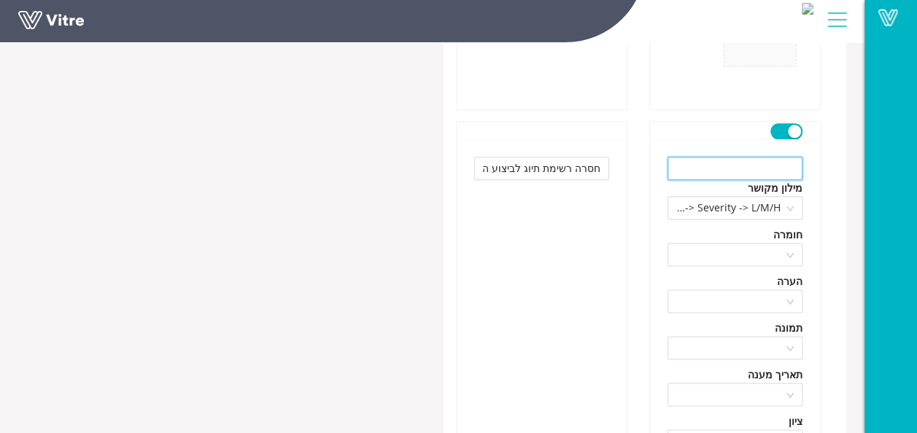
click at [738, 161] on input "text" at bounding box center [735, 168] width 135 height 23
paste input "Missing checklist for hoisting to the crane / not signed as required"
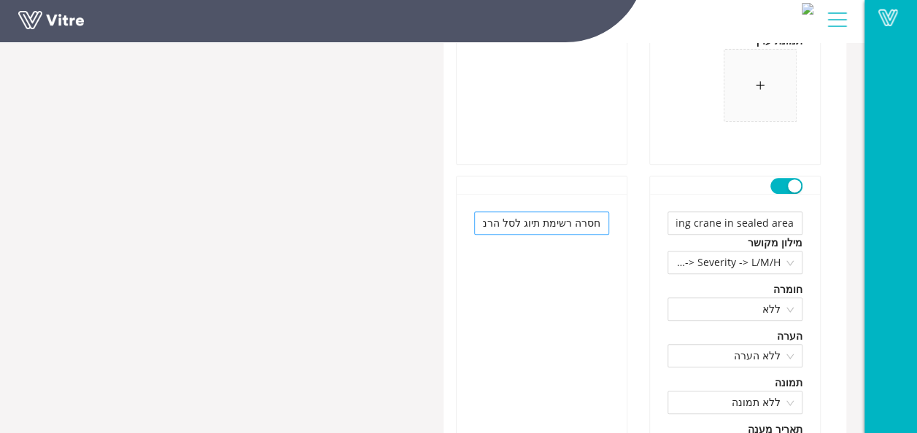
type input "Missing checklist for hoisting to the crane / not signed as required"
click at [569, 214] on input "חסרה רשימת תיוג לסל הרמה למנוף קיים בשטח חתום" at bounding box center [541, 223] width 135 height 23
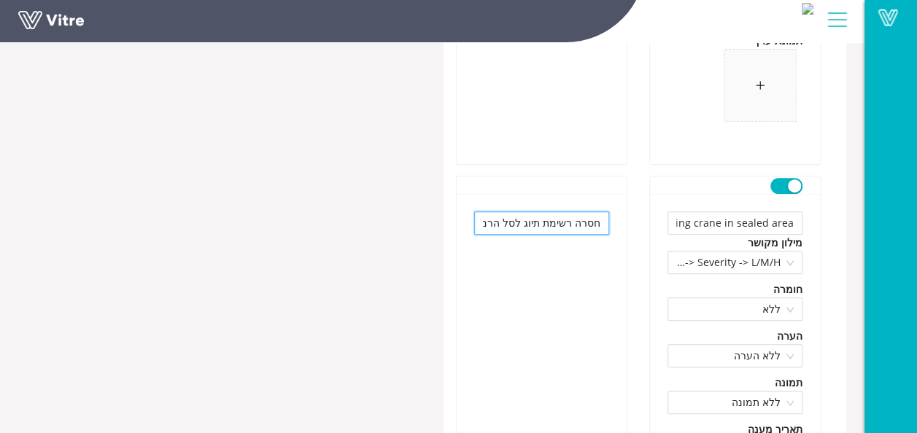
click at [569, 214] on input "חסרה רשימת תיוג לסל הרמה למנוף קיים בשטח חתום" at bounding box center [541, 223] width 135 height 23
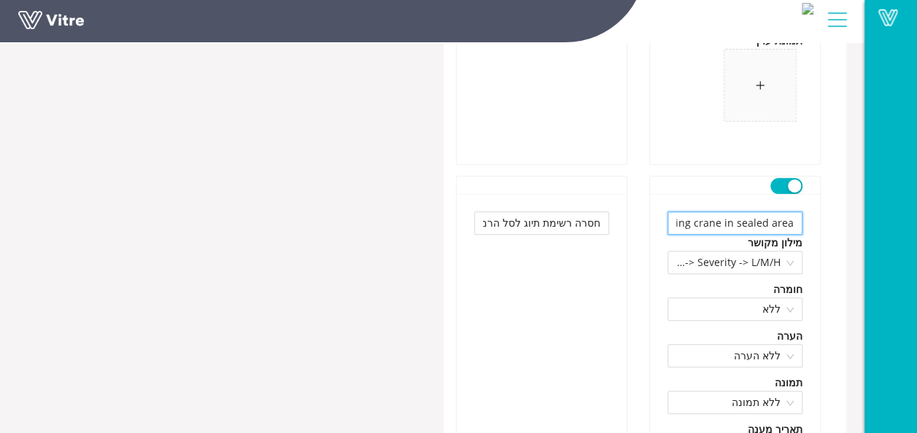
click at [720, 215] on input "Missing checklist for lifting basket for existing crane in sealed area" at bounding box center [735, 223] width 135 height 23
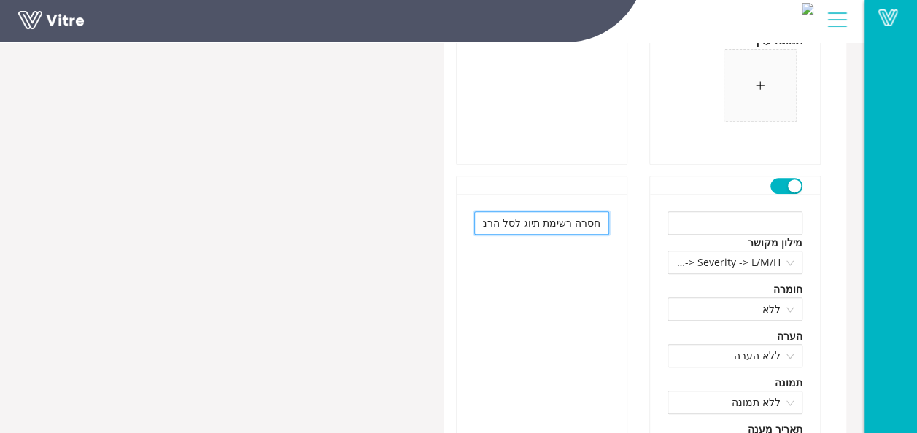
click at [568, 212] on input "חסרה רשימת תיוג לסל הרמה למנוף קיים בשטח חתום" at bounding box center [541, 223] width 135 height 23
paste input "שימת בדיקה חסרה עבור סל הרמה עבור עגורן קיי"
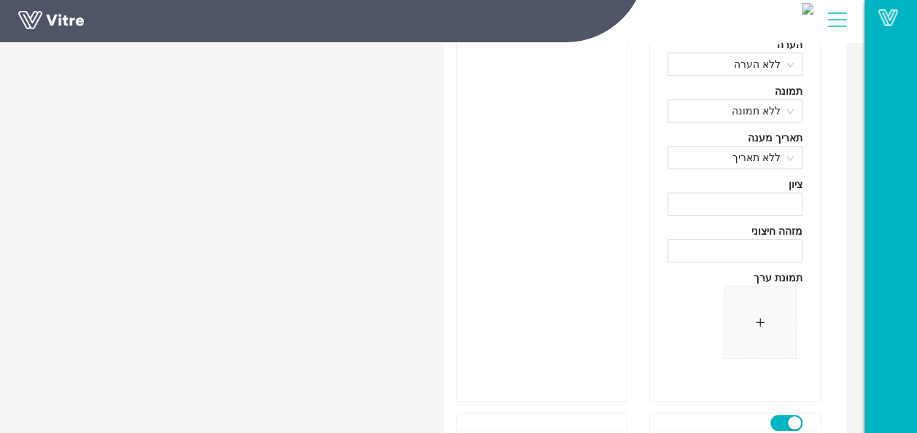
scroll to position [11834, 0]
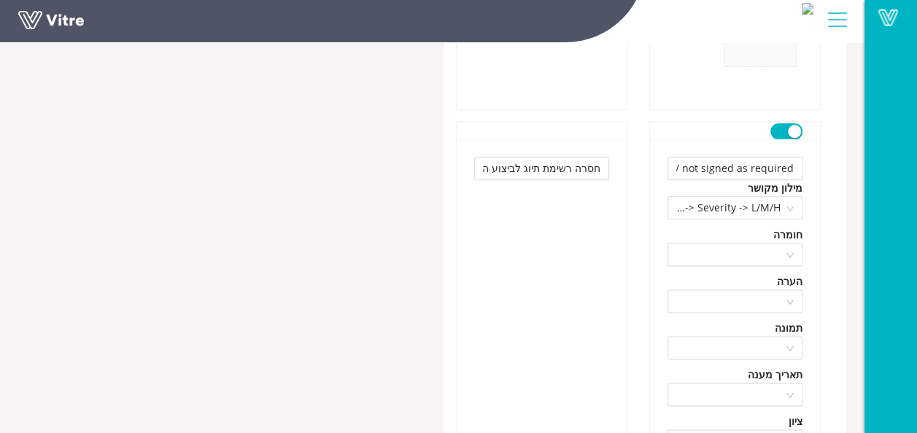
type input "רשימת בדיקה חסרה עבור סל הרמה עבור עגורן קיים"
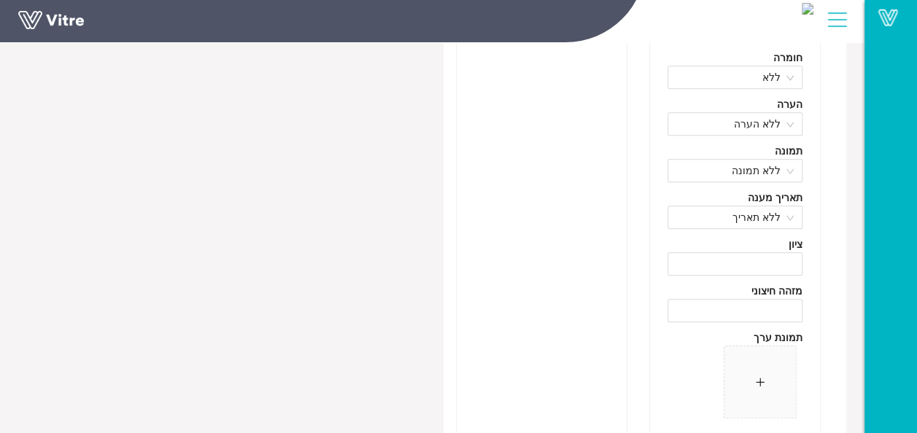
scroll to position [11250, 0]
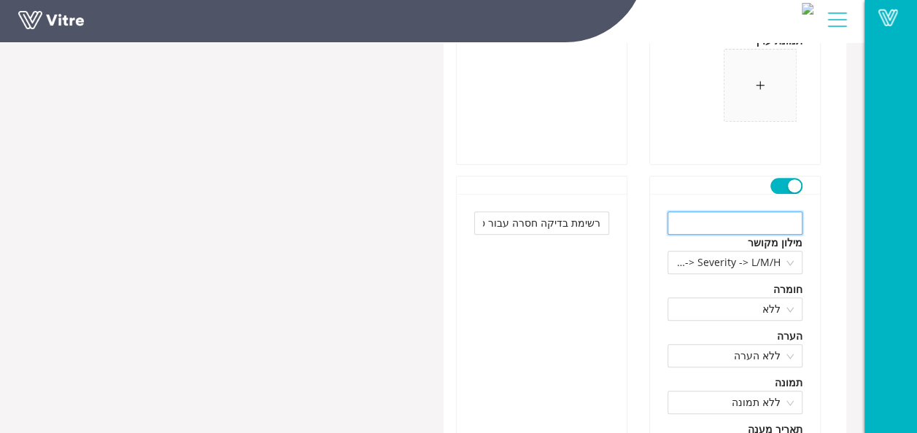
click at [708, 212] on input "text" at bounding box center [735, 223] width 135 height 23
paste input "Missing checklist for lifting basket for existing crane"
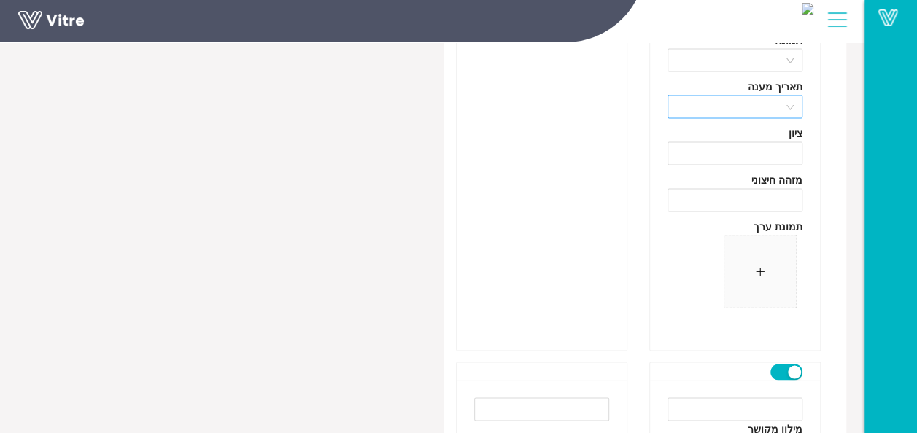
scroll to position [12272, 0]
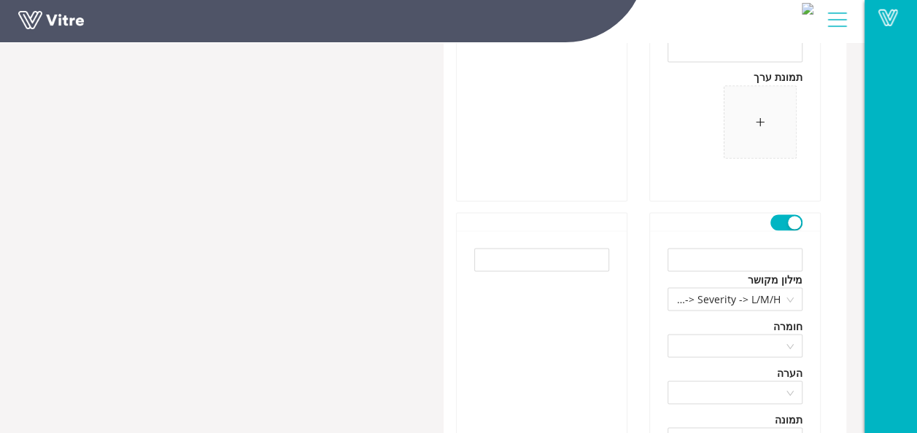
type input "Missing checklist for lifting basket for existing crane"
click at [710, 248] on input "text" at bounding box center [735, 259] width 135 height 23
paste input "ציוד אבזרי הרמה לא תקין/ ללא תסקיר בתוקף"
type input "ציוד אבזרי הרמה לא תקין/ ללא תסקיר בתוקף"
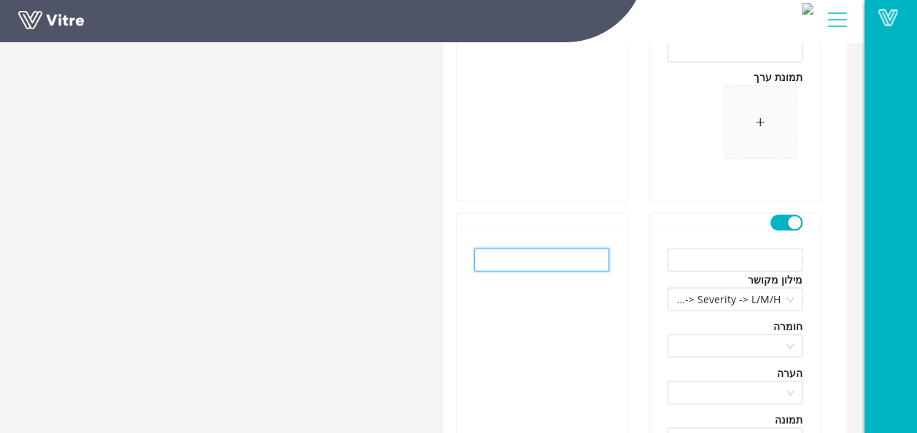
click at [587, 248] on input "text" at bounding box center [541, 259] width 135 height 23
paste input "ציוד אבזרי הרמה לא תקין/ ללא תסקיר בתוקף"
type input "ציוד אבזרי הרמה לא תקין/ ללא תסקיר בתוקף"
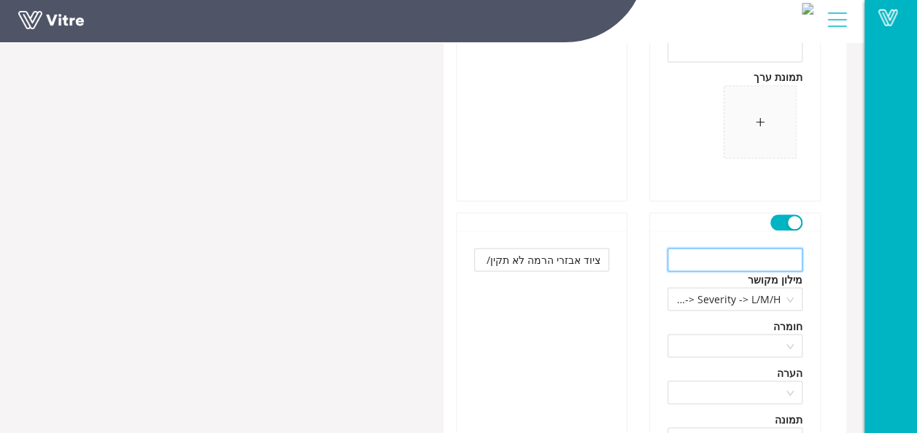
click at [714, 248] on input "text" at bounding box center [735, 259] width 135 height 23
paste input "Improper lifting equipment/without a survey"
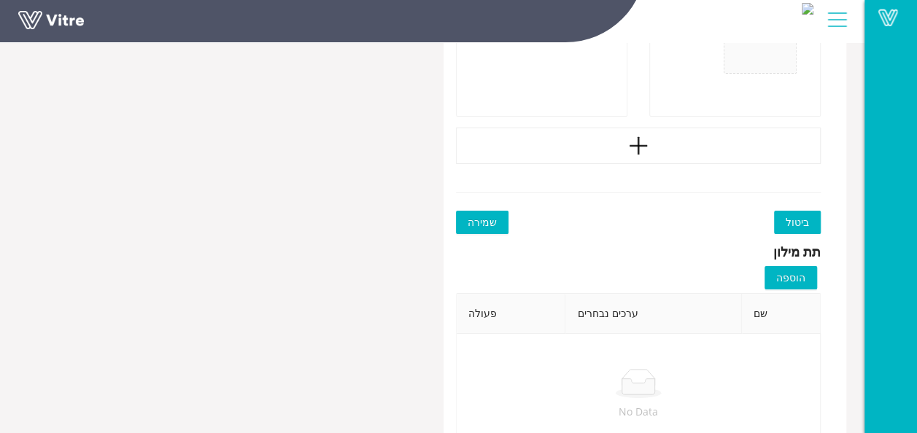
scroll to position [13439, 0]
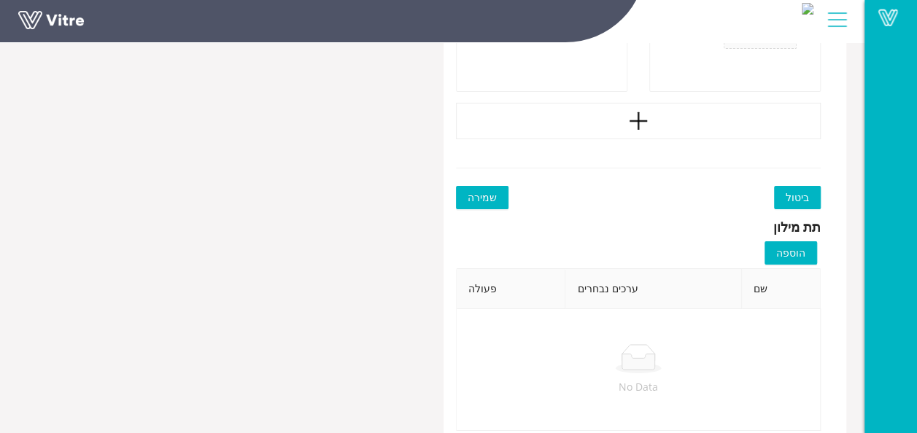
type input "Improper lifting equipment/without a survey"
click at [490, 190] on span "שמירה" at bounding box center [482, 198] width 29 height 16
